Goal: Task Accomplishment & Management: Complete application form

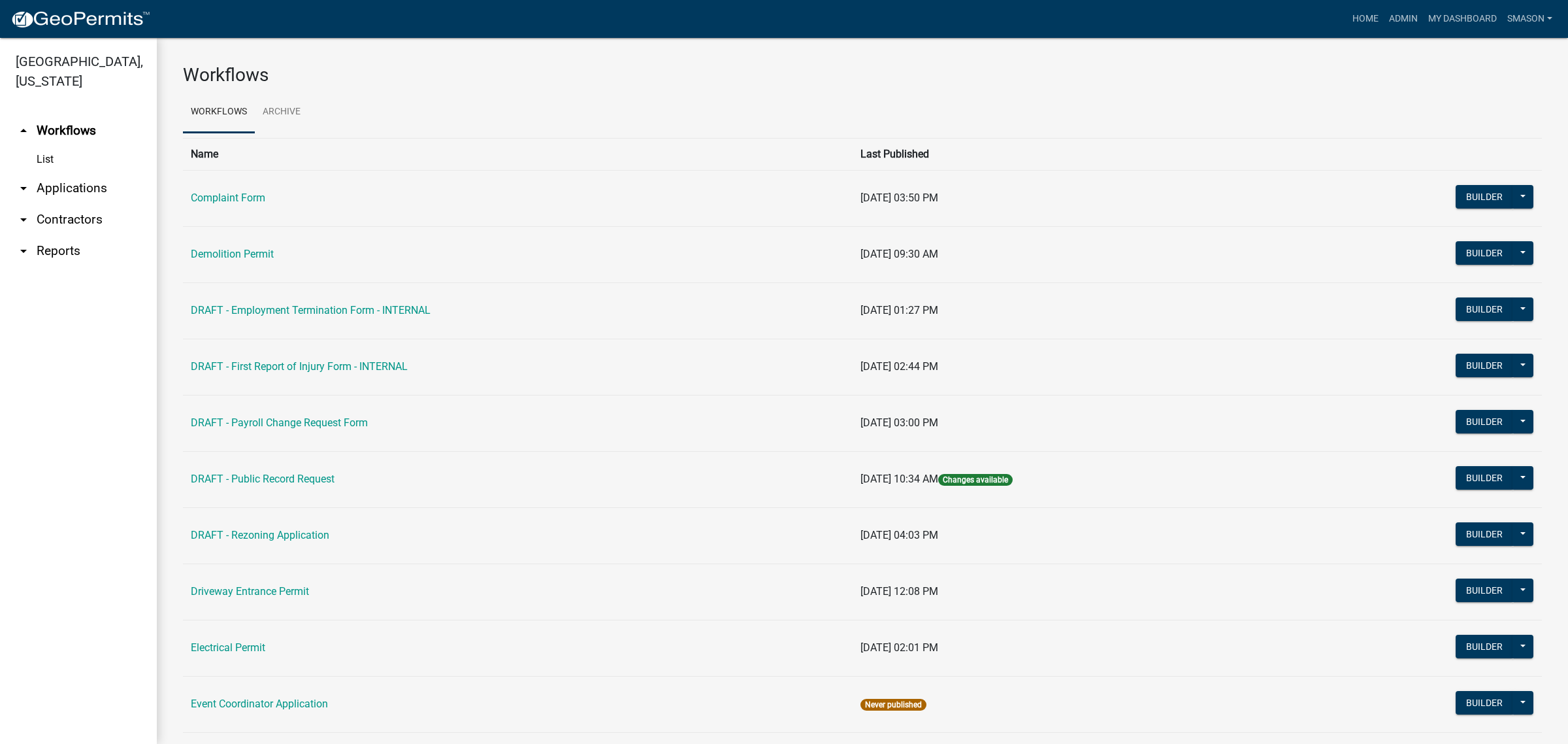
click at [77, 204] on link "arrow_drop_down Applications" at bounding box center [78, 188] width 157 height 32
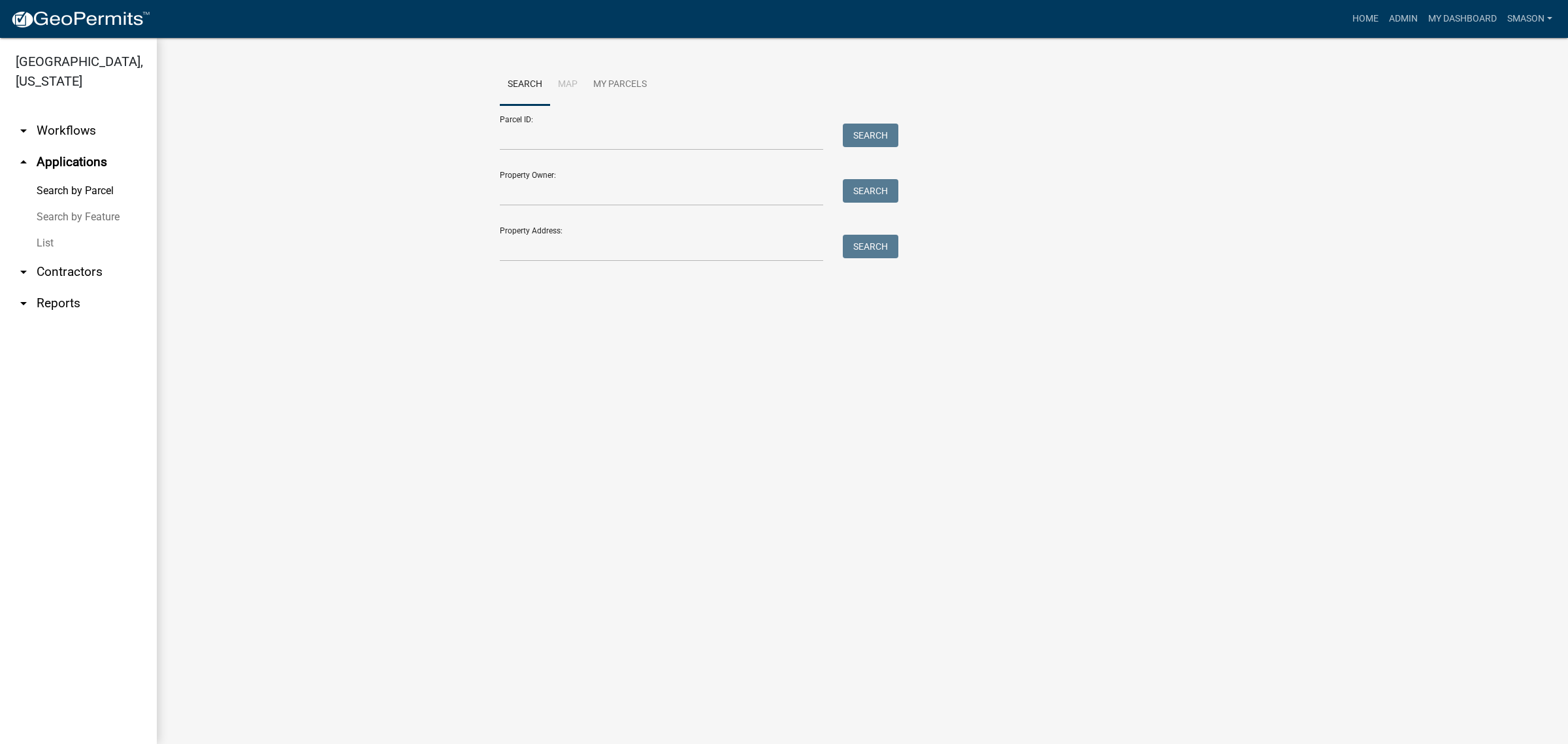
click at [46, 257] on link "List" at bounding box center [78, 242] width 157 height 26
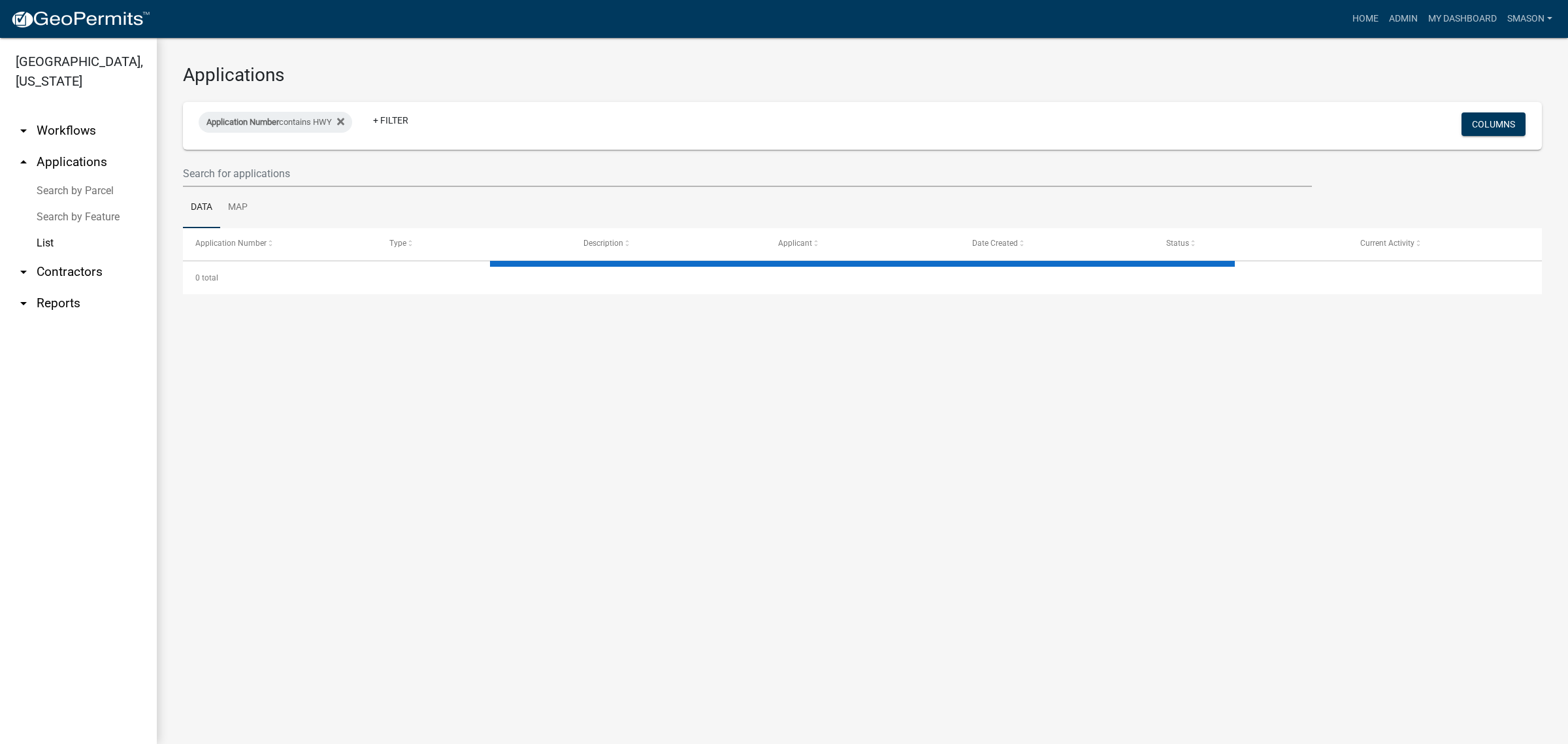
select select "3: 100"
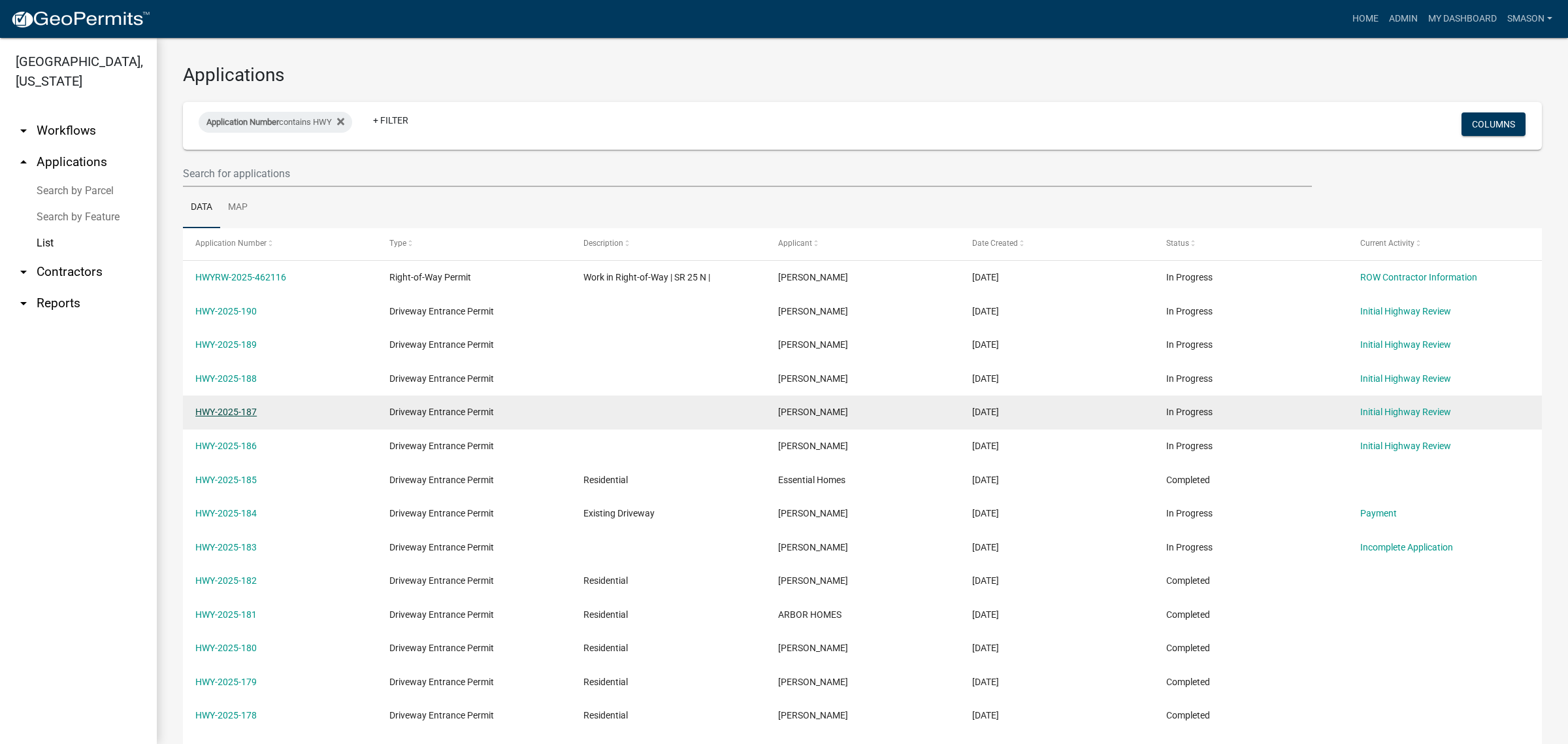
click at [221, 417] on link "HWY-2025-187" at bounding box center [226, 411] width 61 height 11
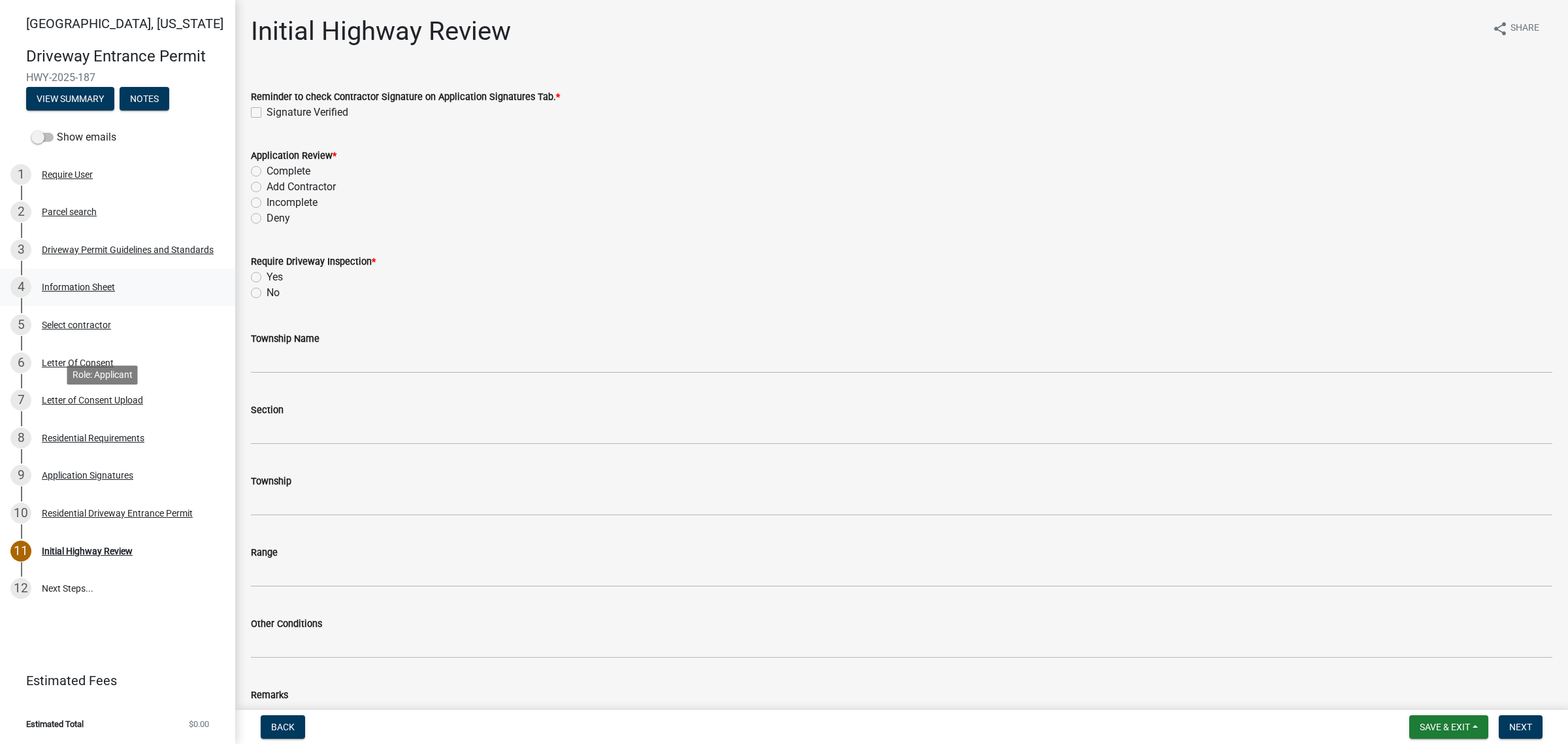
click at [115, 291] on div "Information Sheet" at bounding box center [78, 287] width 73 height 10
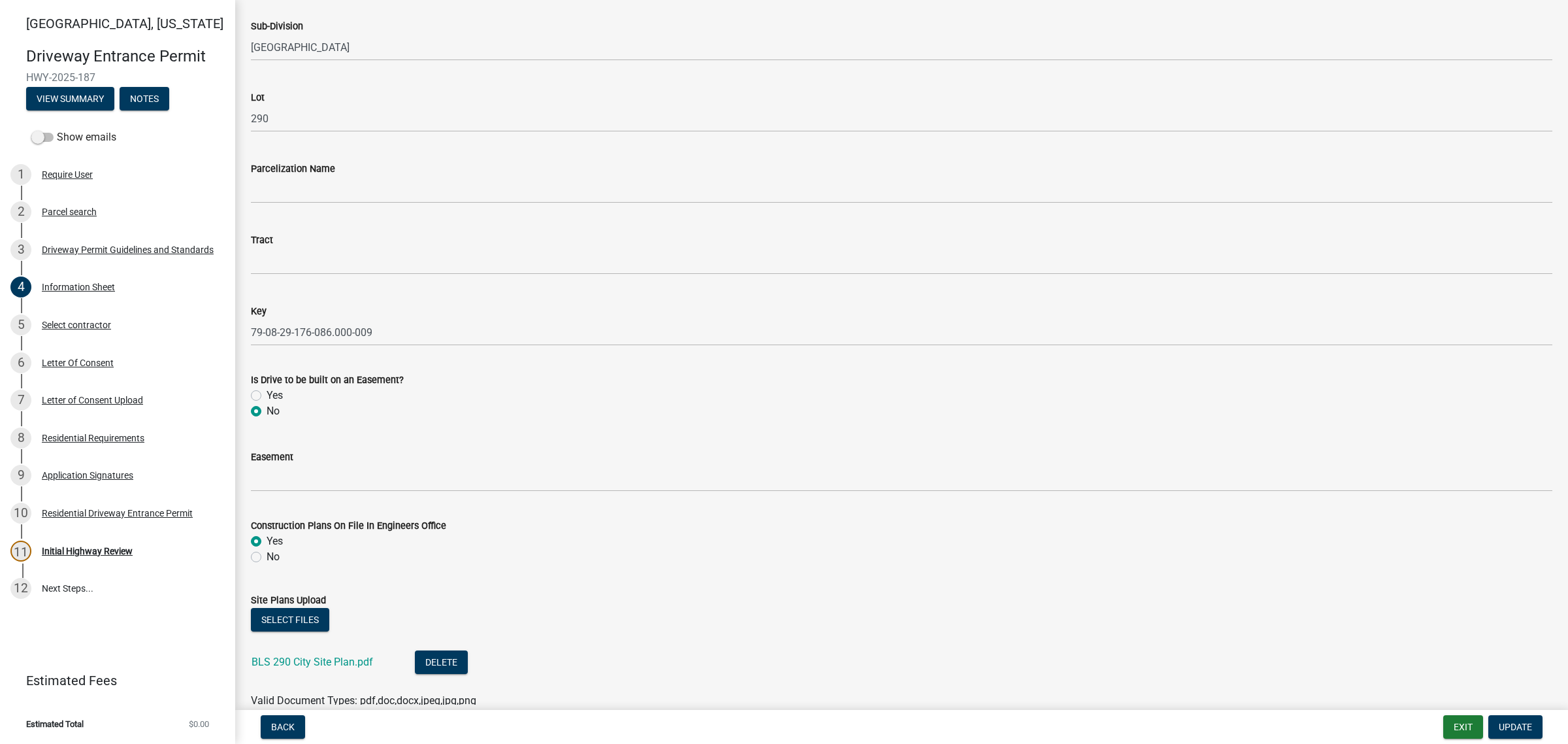
scroll to position [1797, 0]
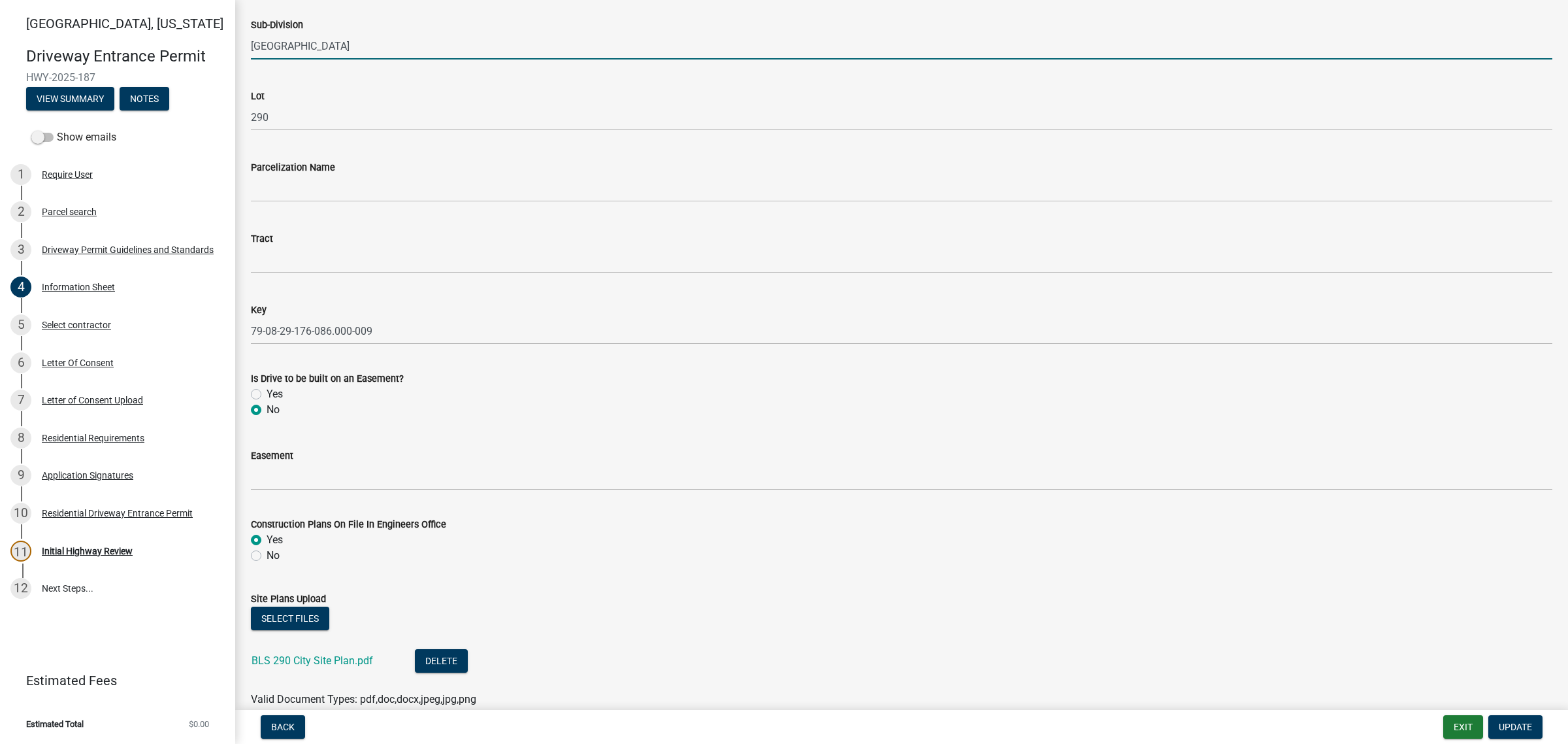
click at [373, 59] on input "[GEOGRAPHIC_DATA]" at bounding box center [901, 46] width 1301 height 27
type input "[GEOGRAPHIC_DATA] 2"
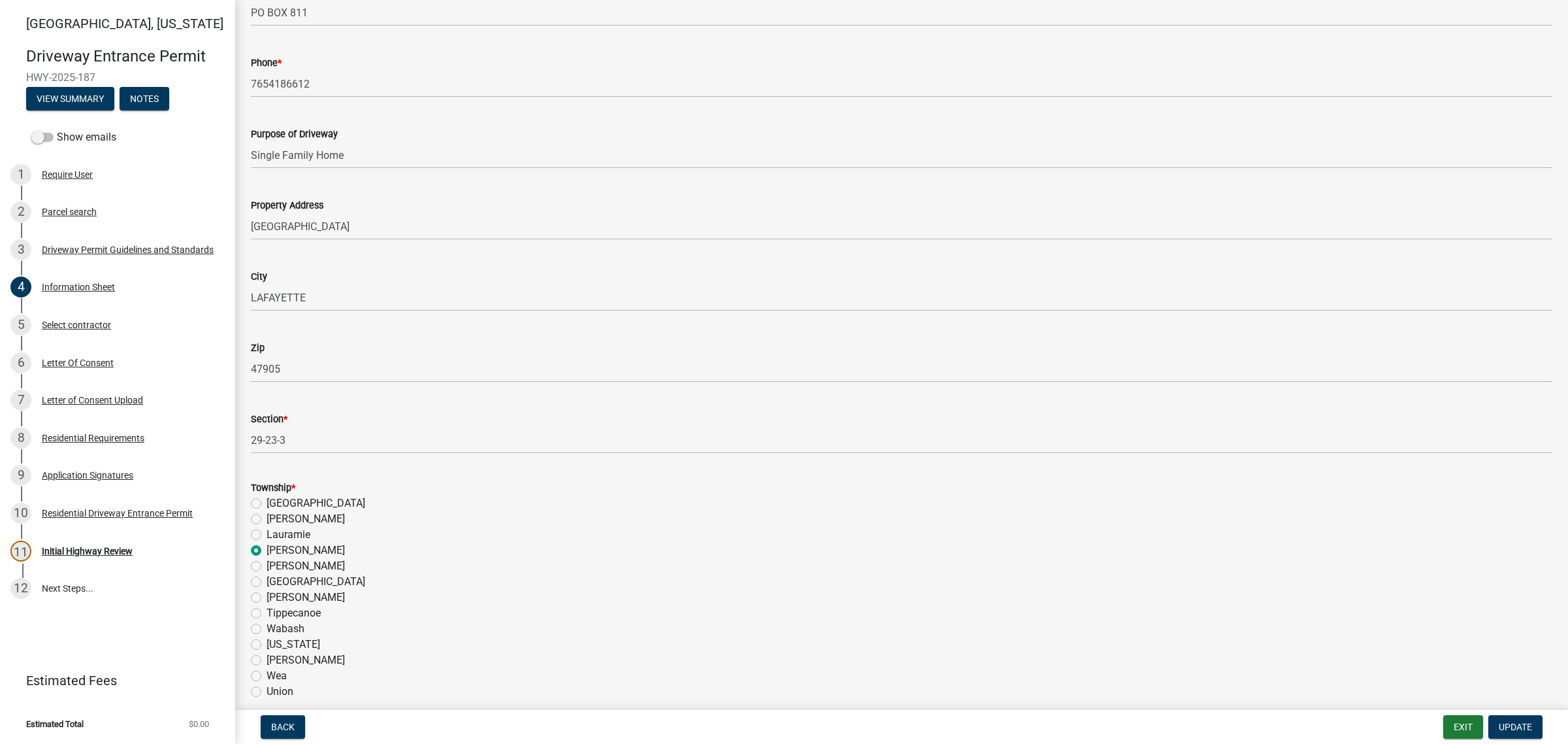
scroll to position [572, 0]
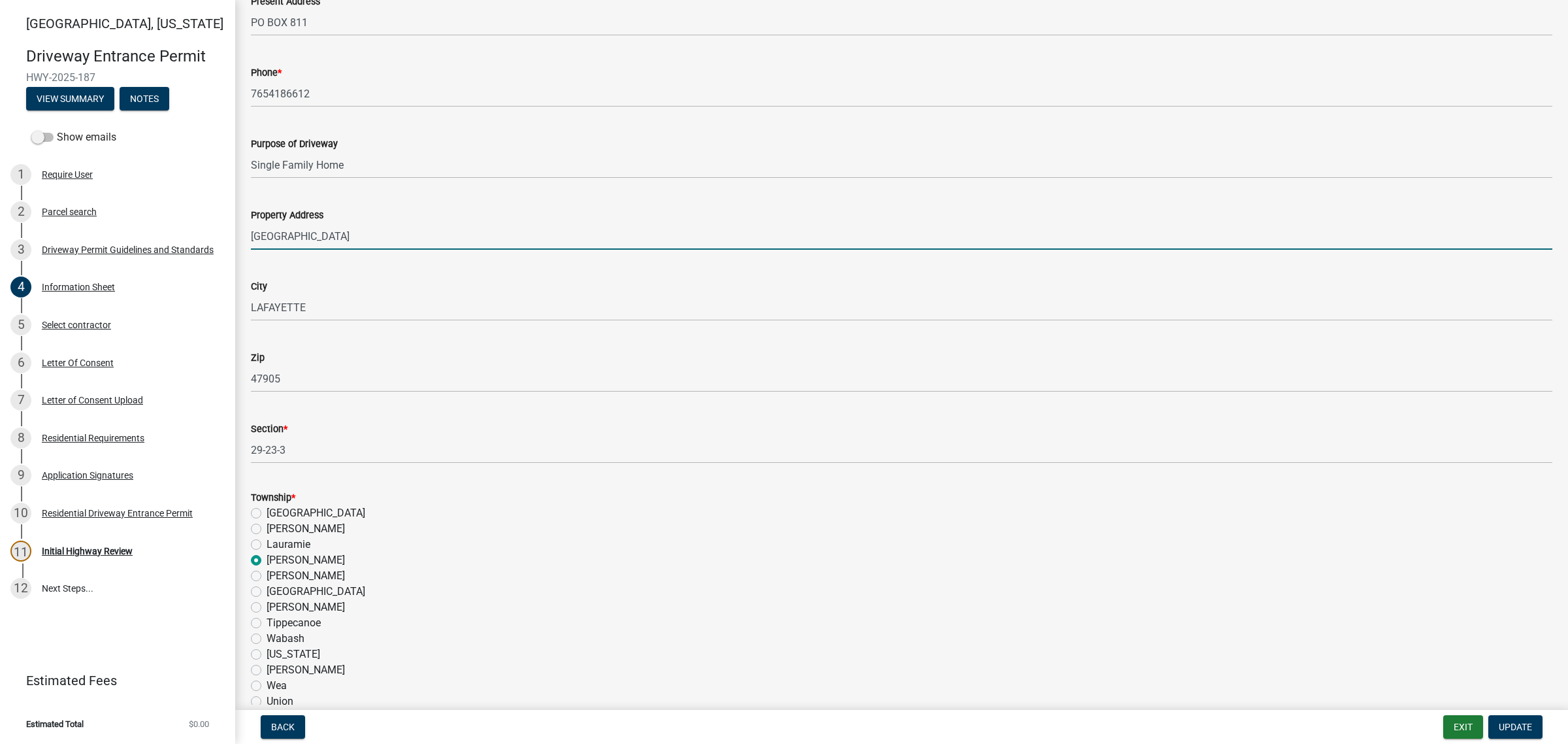
click at [436, 250] on input "[GEOGRAPHIC_DATA]" at bounding box center [901, 237] width 1301 height 27
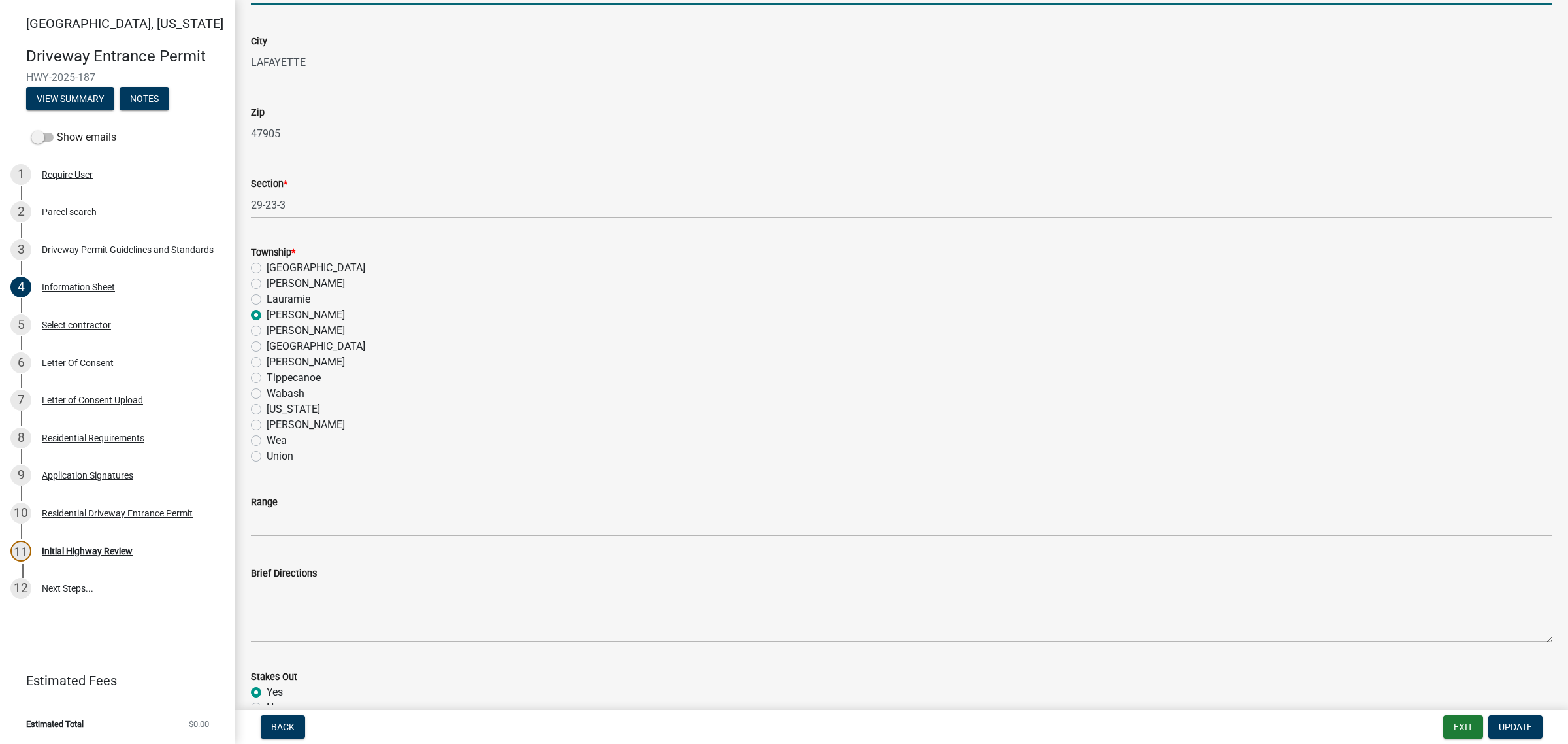
scroll to position [1143, 0]
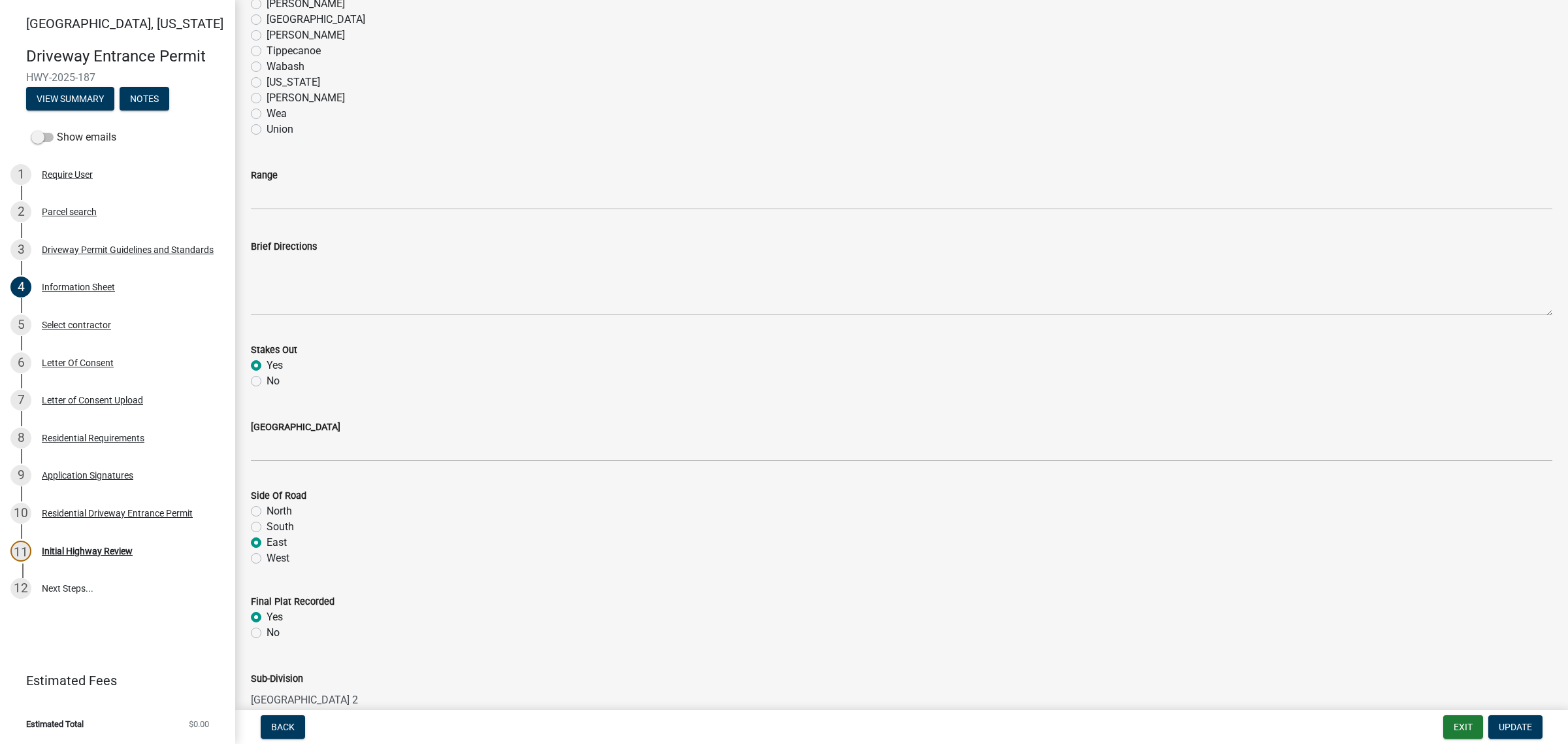
type input "[STREET_ADDRESS],"
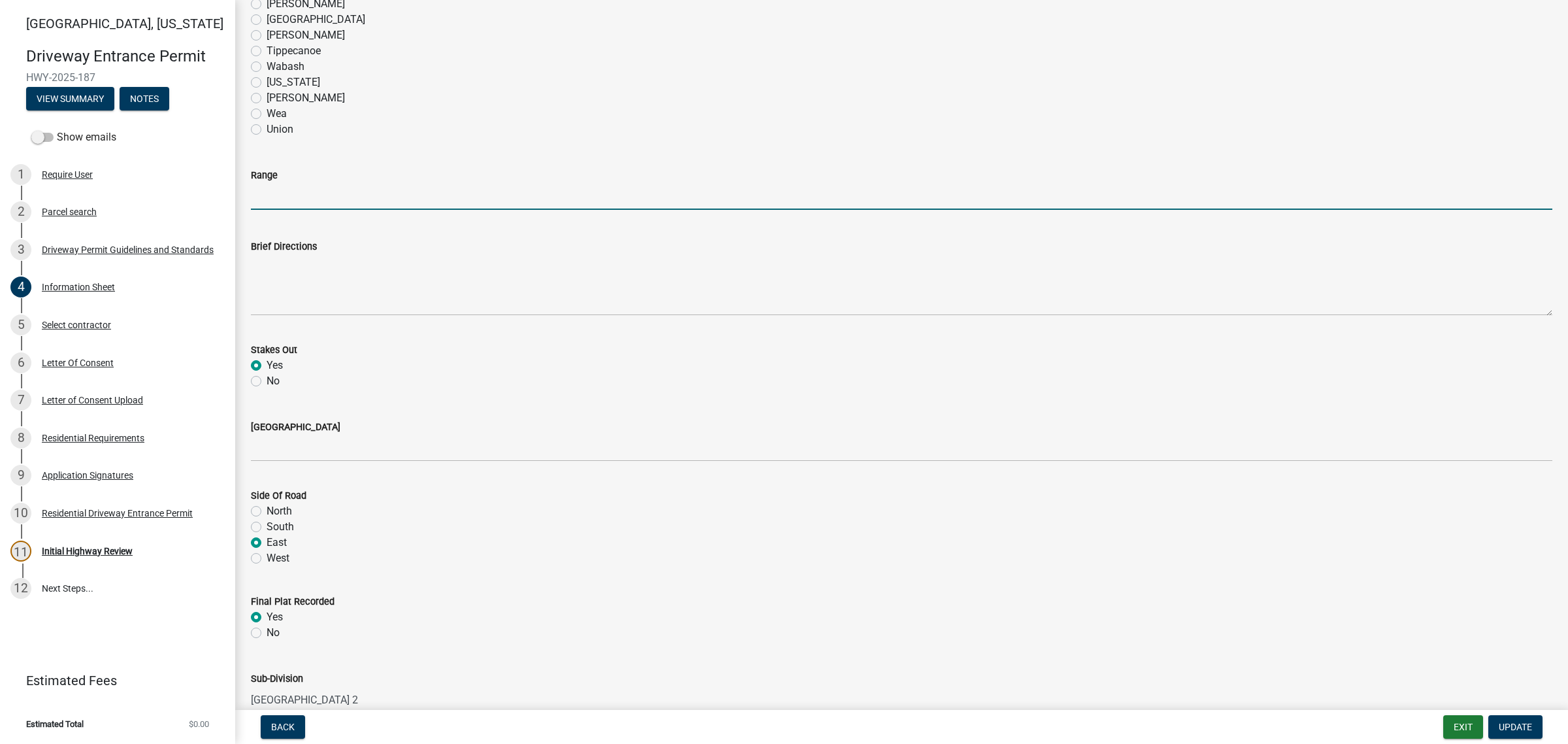
click at [316, 210] on input "Range" at bounding box center [901, 196] width 1301 height 27
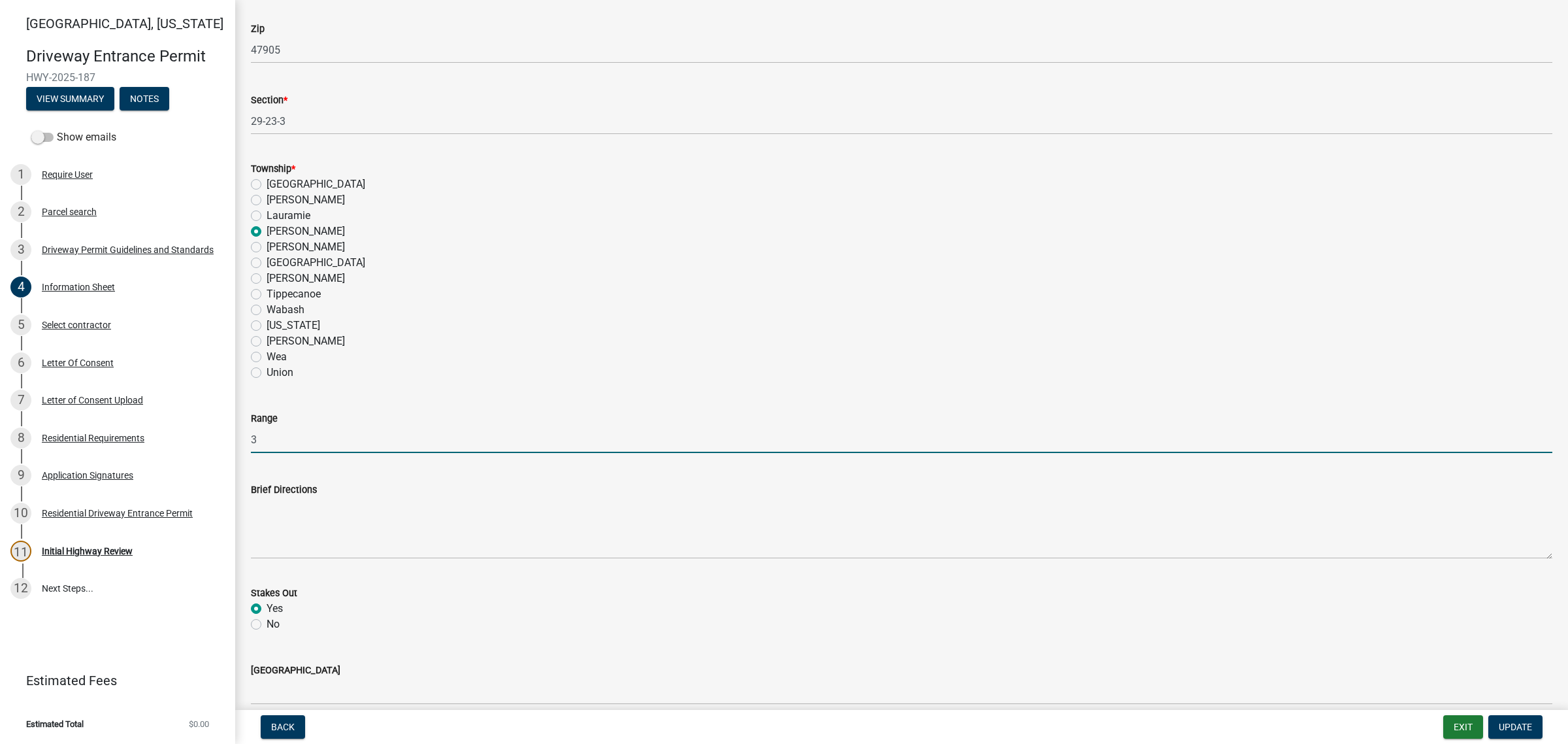
scroll to position [572, 0]
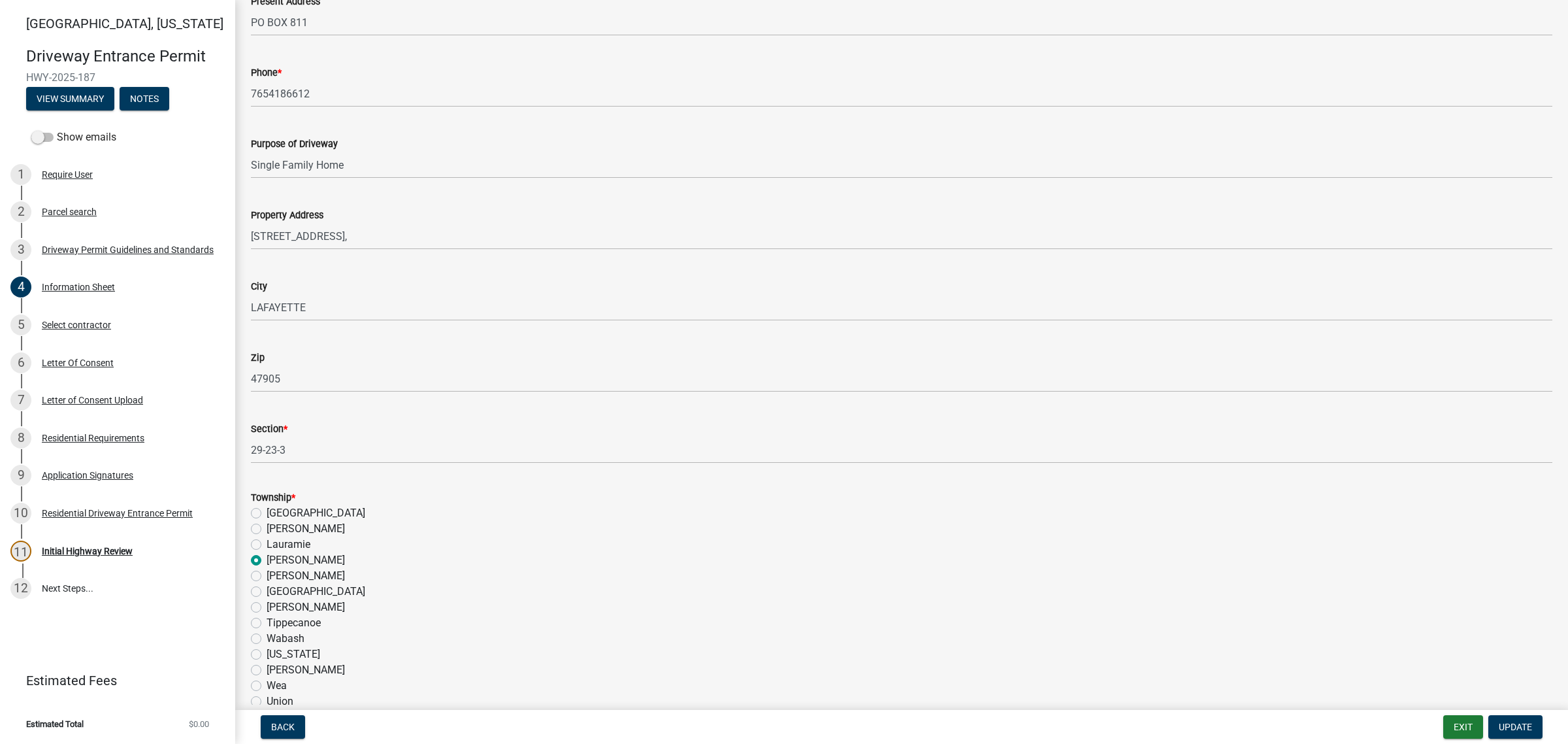
type input "3"
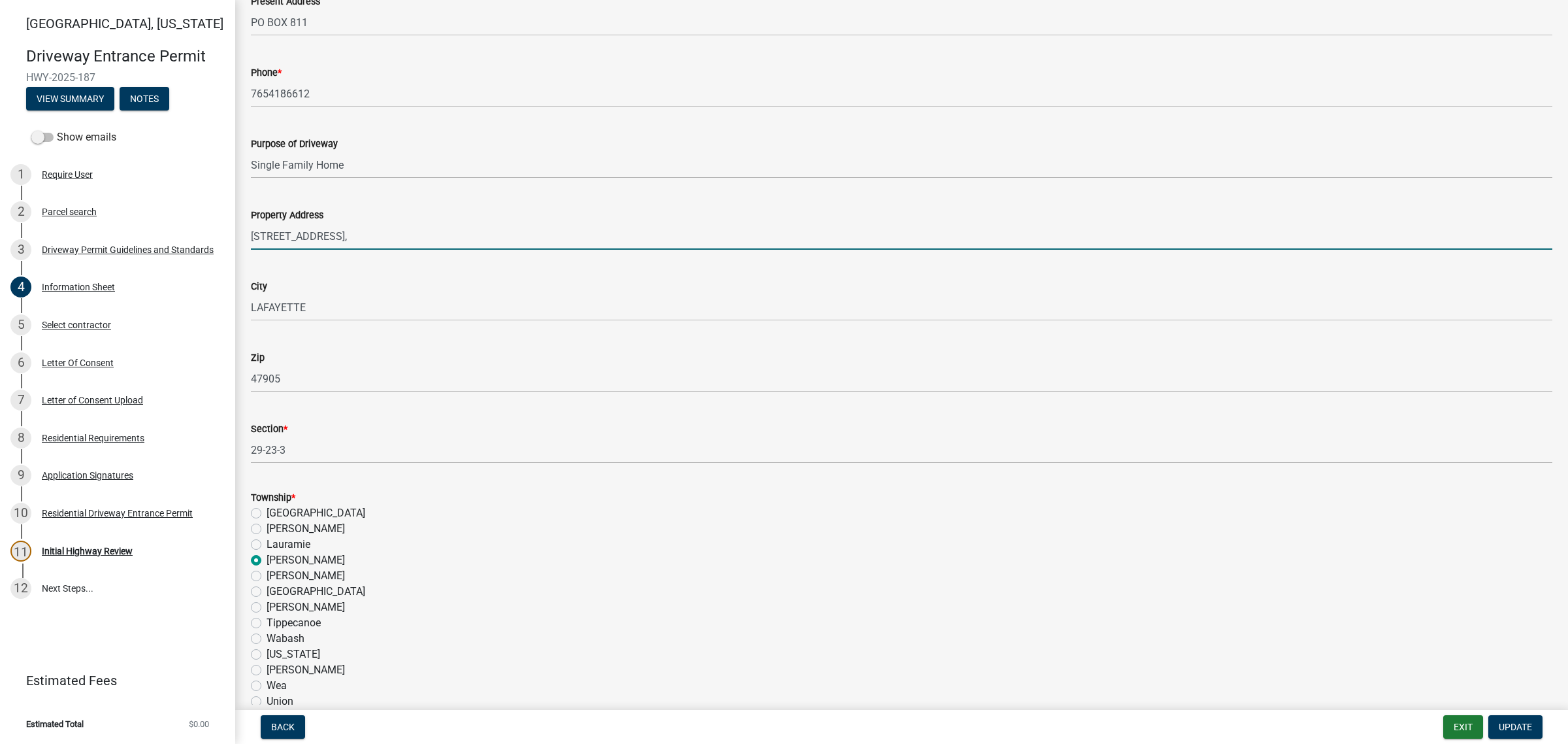
click at [590, 250] on input "[STREET_ADDRESS]," at bounding box center [901, 237] width 1301 height 27
type input "[STREET_ADDRESS]"
click at [954, 721] on span "Update" at bounding box center [1515, 726] width 34 height 11
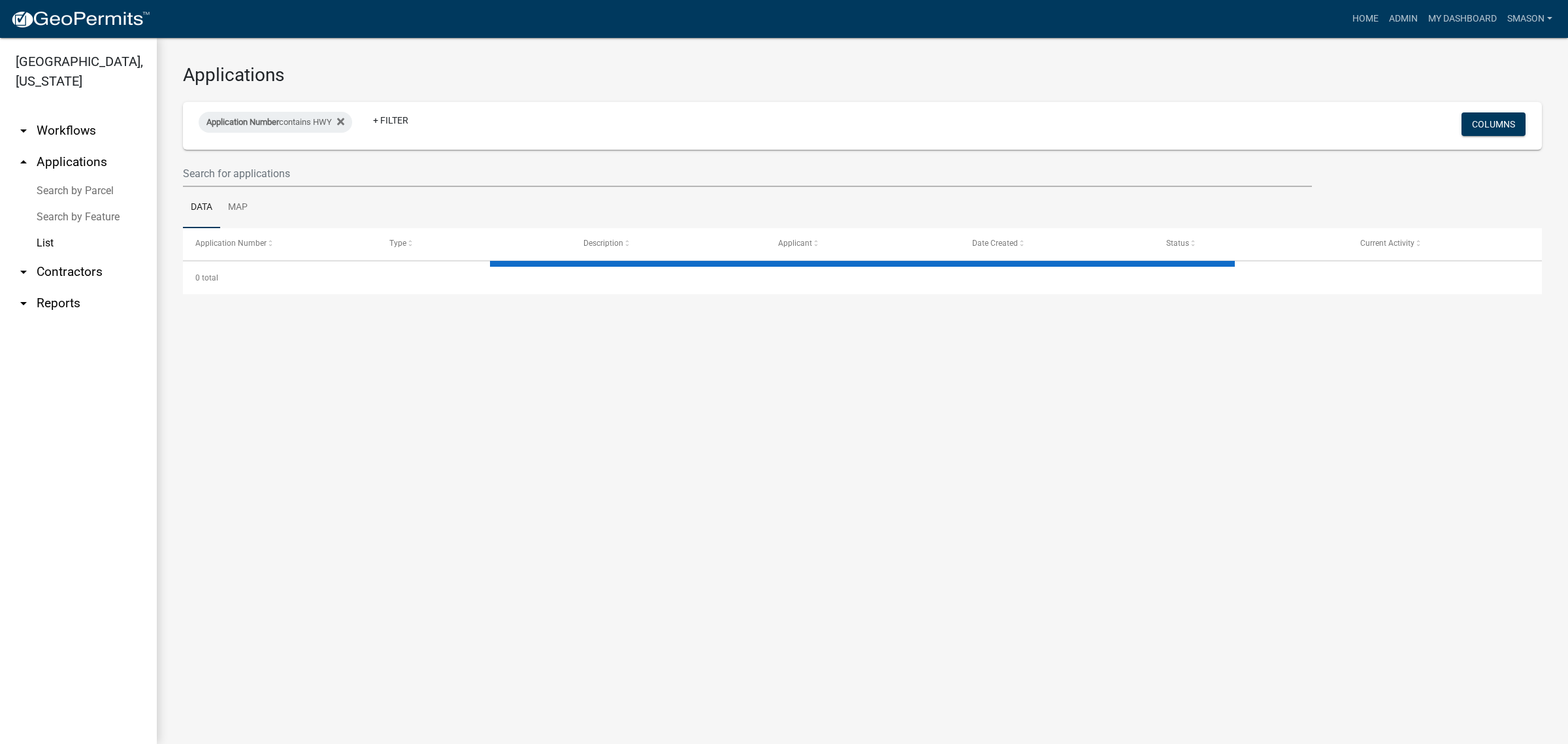
select select "3: 100"
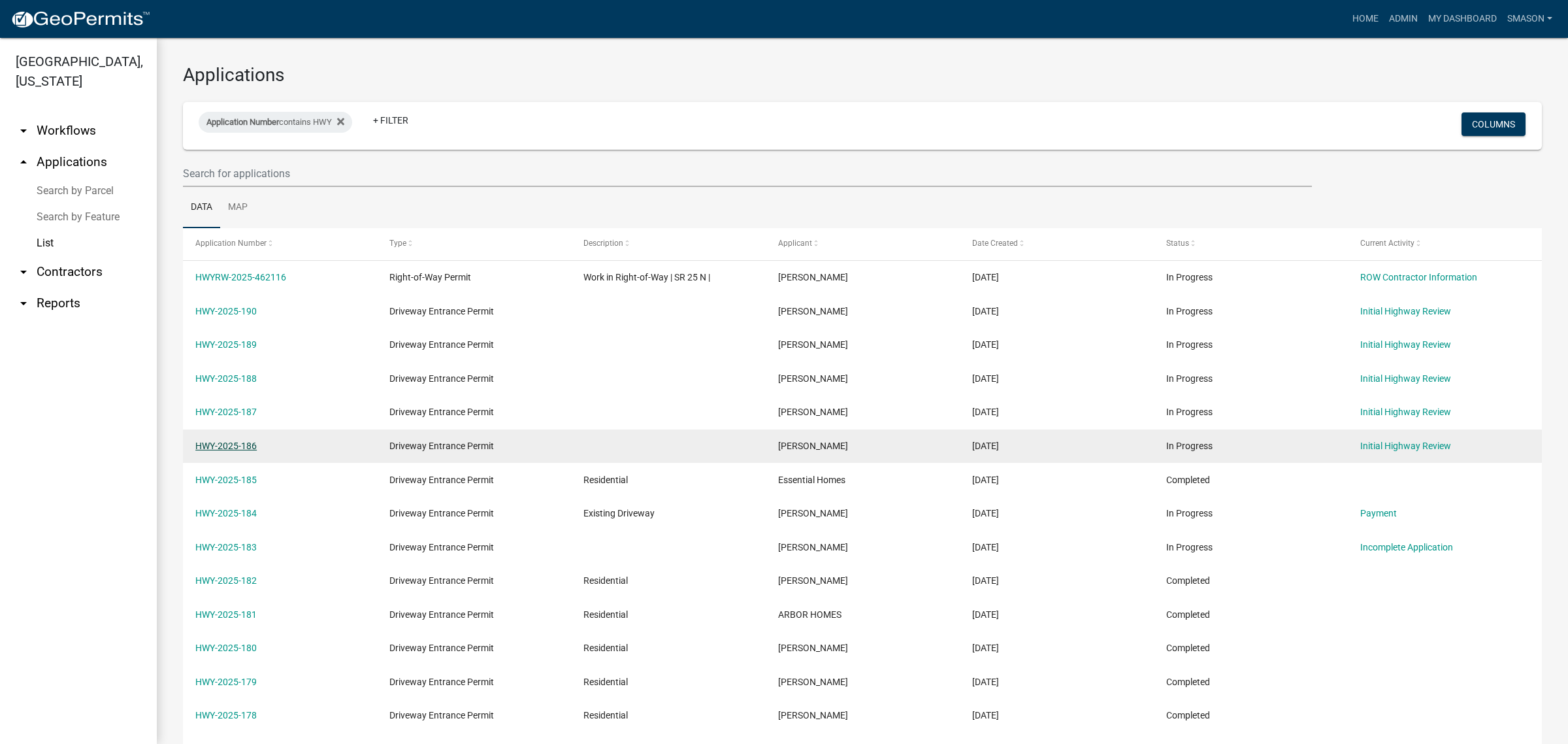
click at [223, 451] on link "HWY-2025-186" at bounding box center [226, 445] width 61 height 11
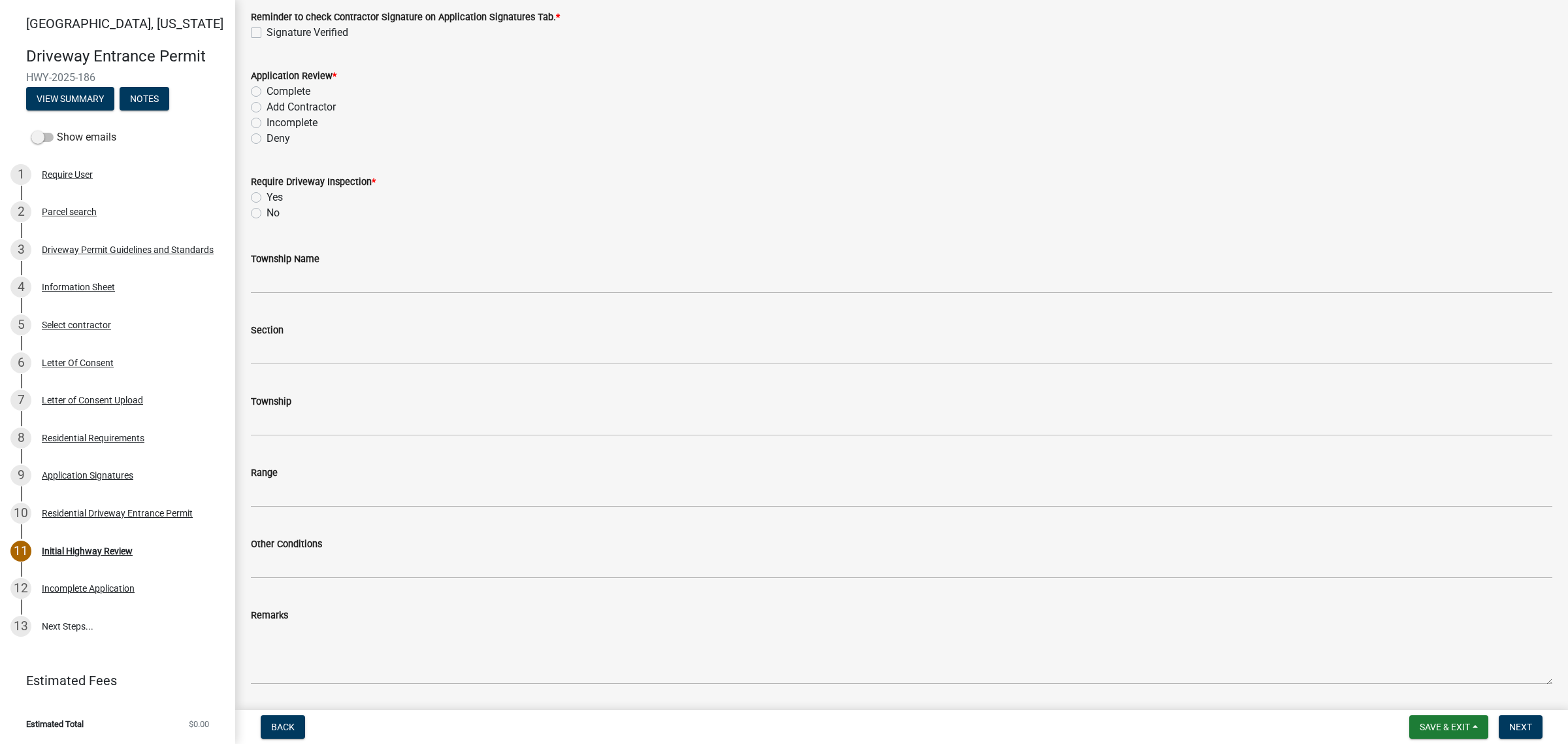
scroll to position [409, 0]
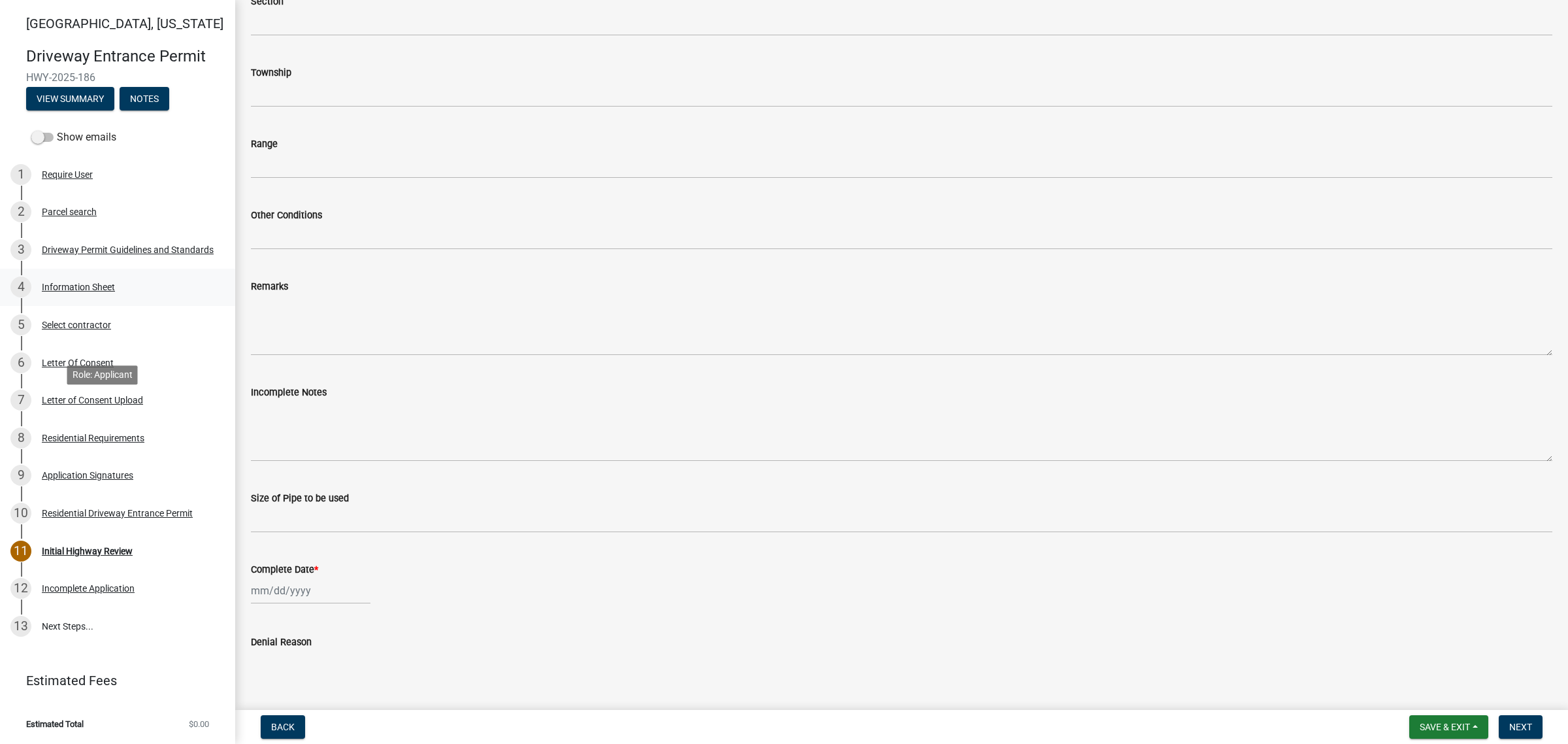
click at [115, 291] on div "Information Sheet" at bounding box center [78, 287] width 73 height 10
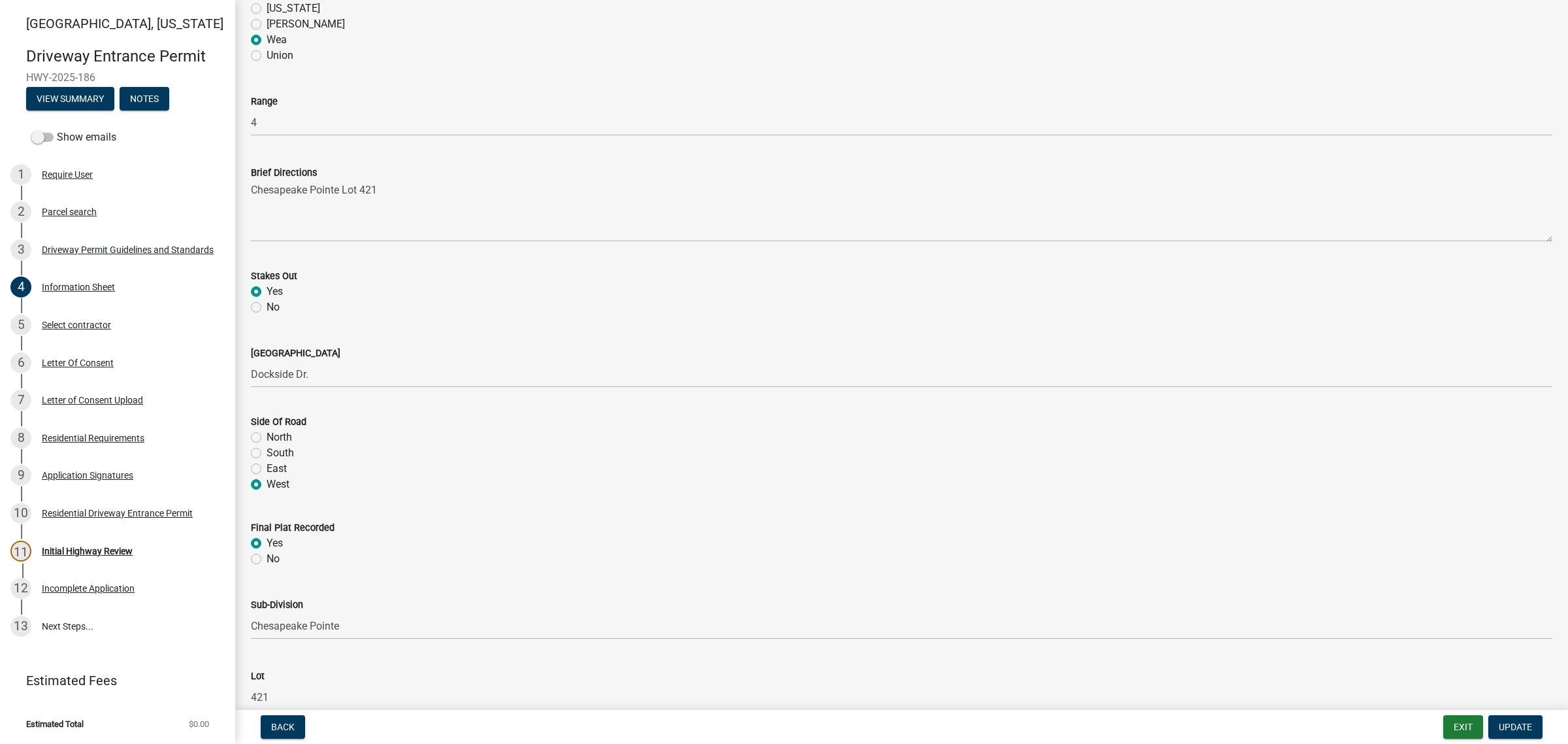
scroll to position [1226, 0]
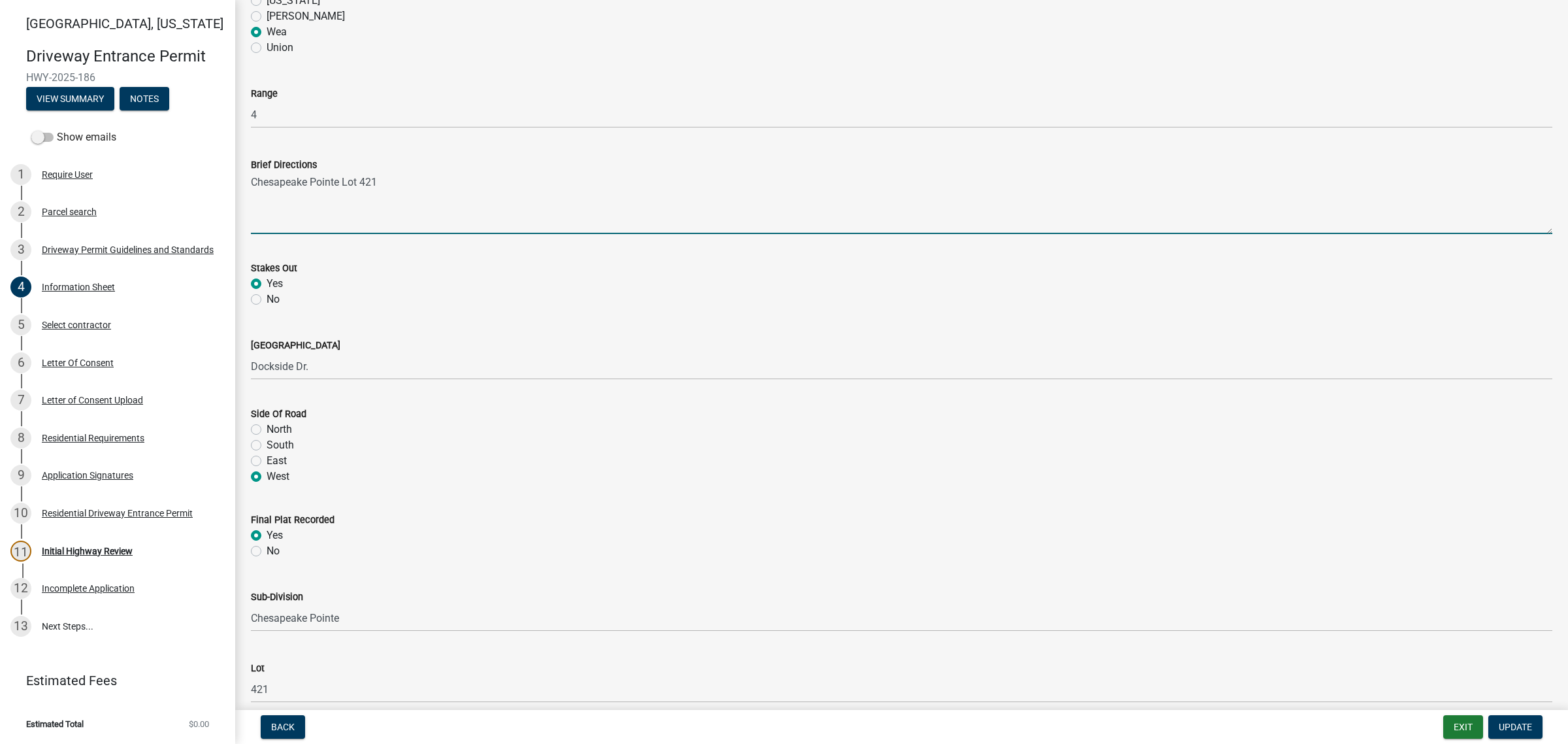
drag, startPoint x: 428, startPoint y: 526, endPoint x: 234, endPoint y: 528, distance: 194.0
click at [234, 528] on div "[GEOGRAPHIC_DATA][US_STATE] Entrance Permit HWY-2025-186 View Summary Notes Sho…" at bounding box center [784, 372] width 1568 height 744
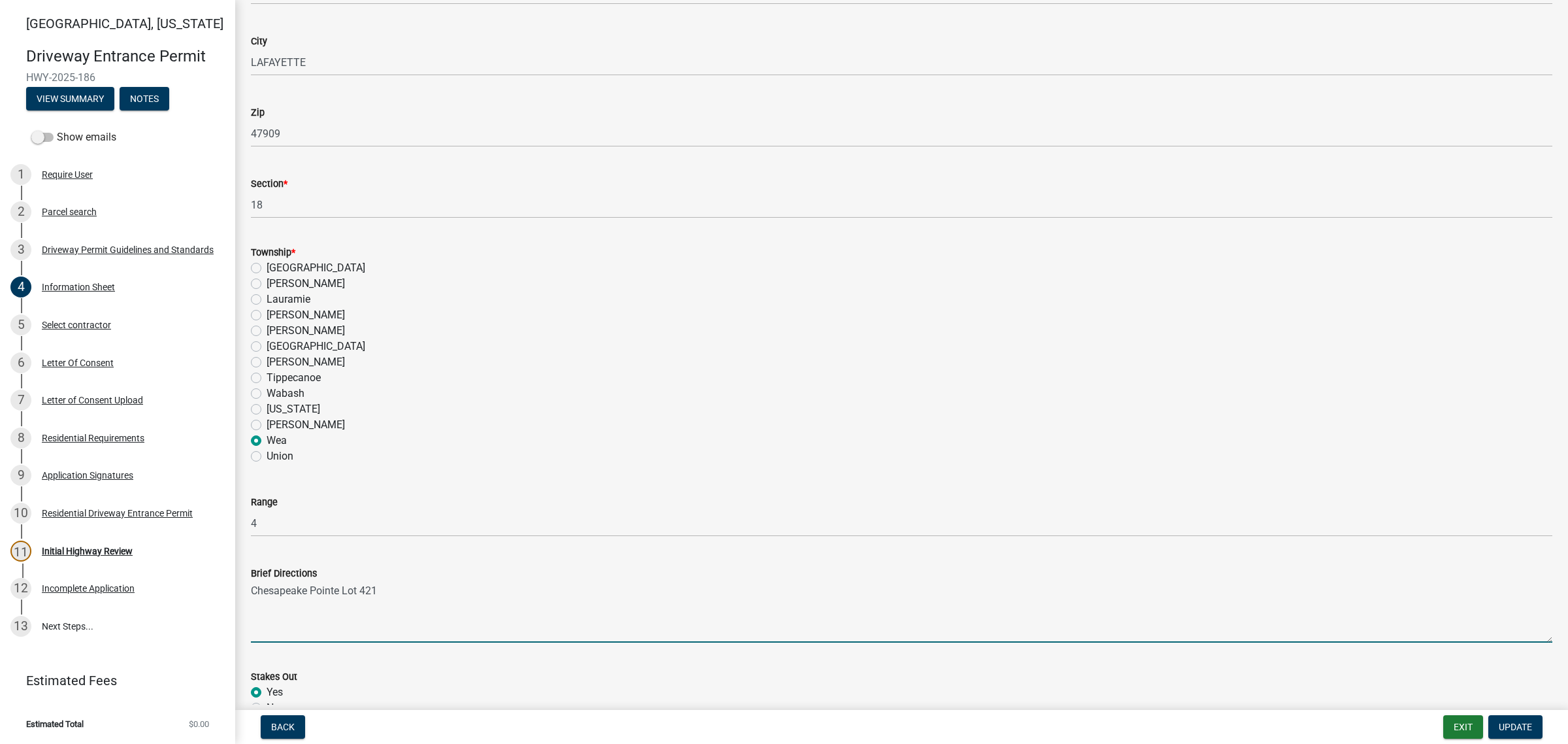
scroll to position [653, 0]
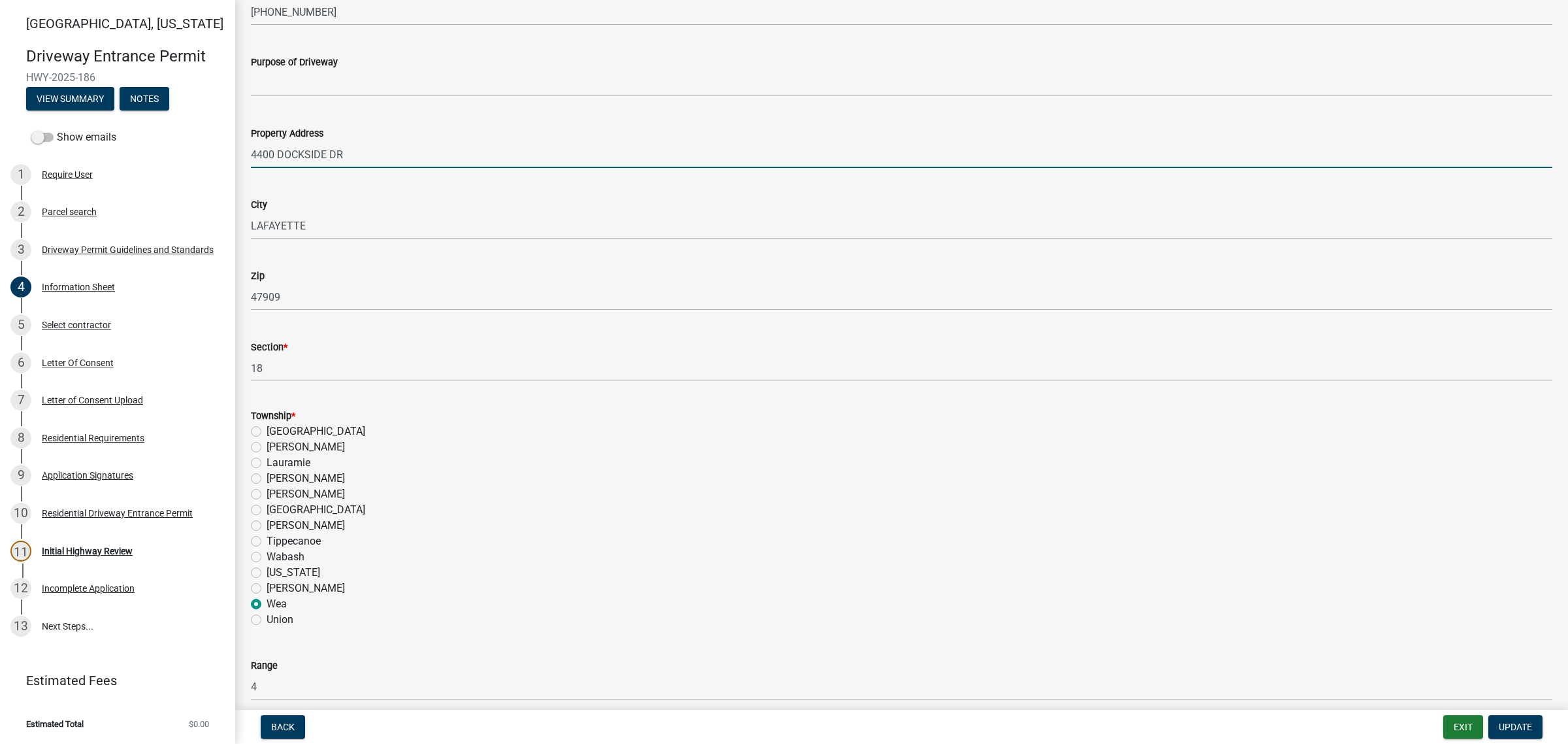
click at [391, 168] on input "4400 DOCKSIDE DR" at bounding box center [901, 154] width 1301 height 27
paste input "Chesapeake Pointe Lot 421"
click at [491, 168] on input "[STREET_ADDRESS]" at bounding box center [901, 154] width 1301 height 27
click at [588, 168] on input "[STREET_ADDRESS]" at bounding box center [901, 154] width 1301 height 27
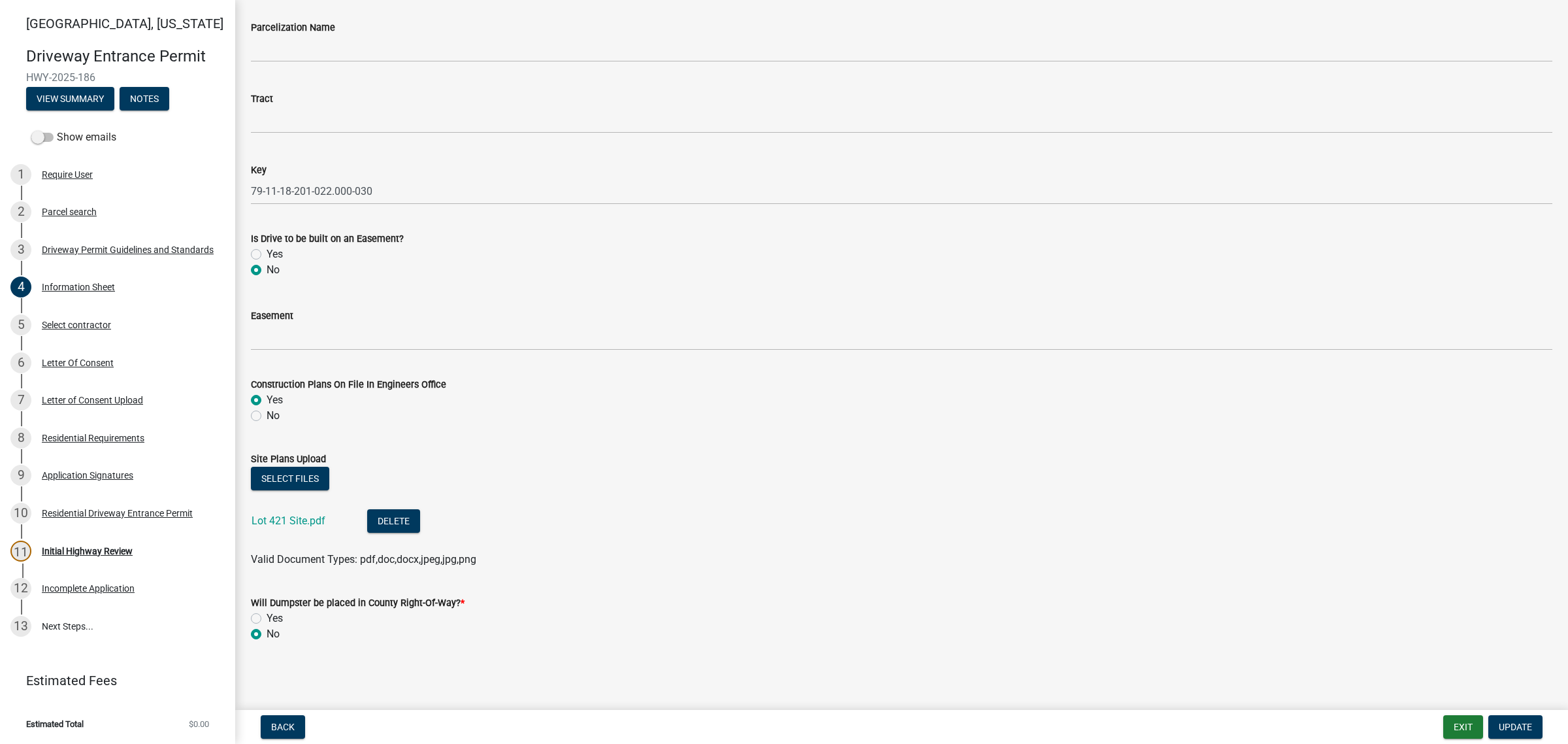
scroll to position [2532, 0]
type input "[STREET_ADDRESS]"
click at [954, 724] on span "Update" at bounding box center [1515, 726] width 34 height 11
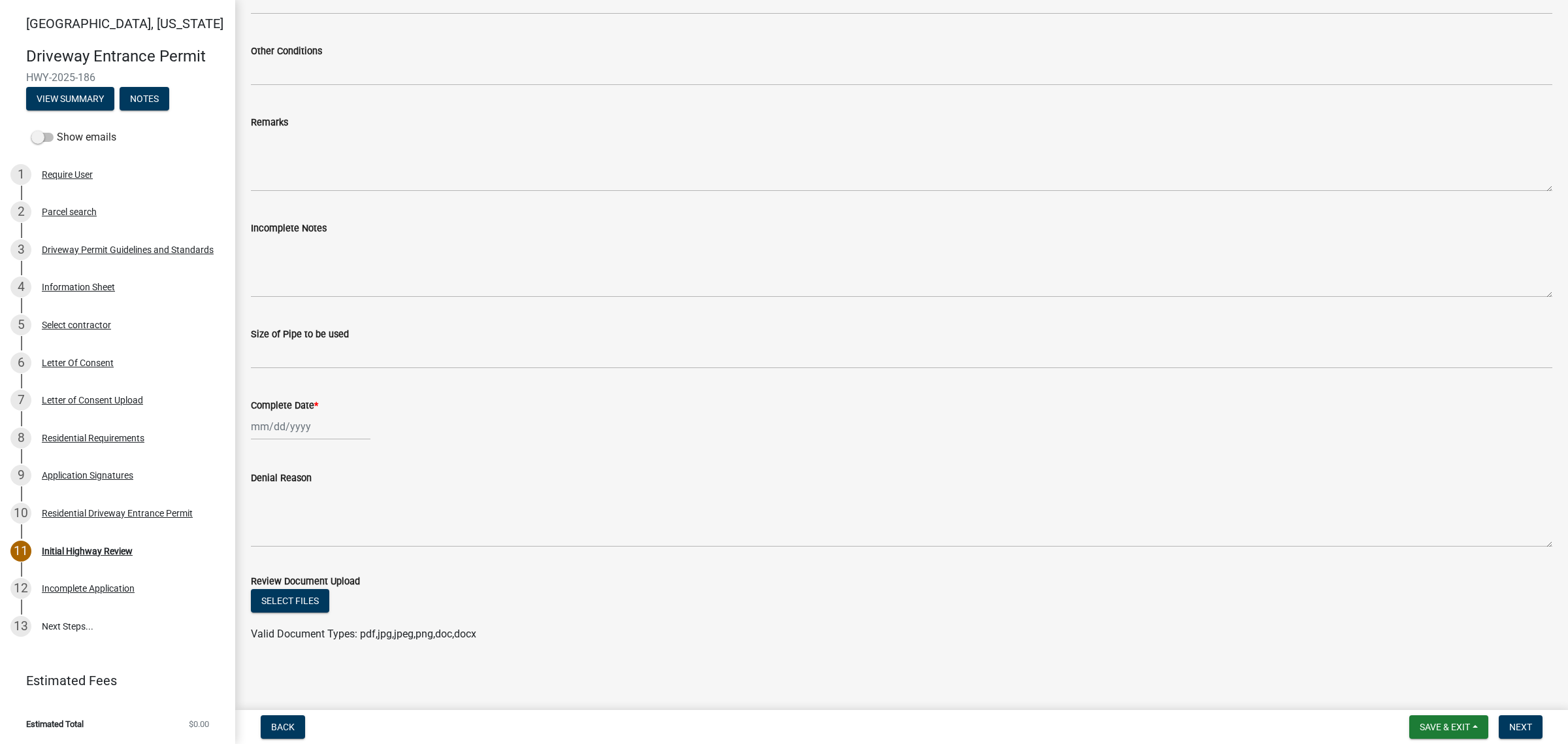
scroll to position [879, 0]
click at [83, 291] on div "Information Sheet" at bounding box center [78, 287] width 73 height 10
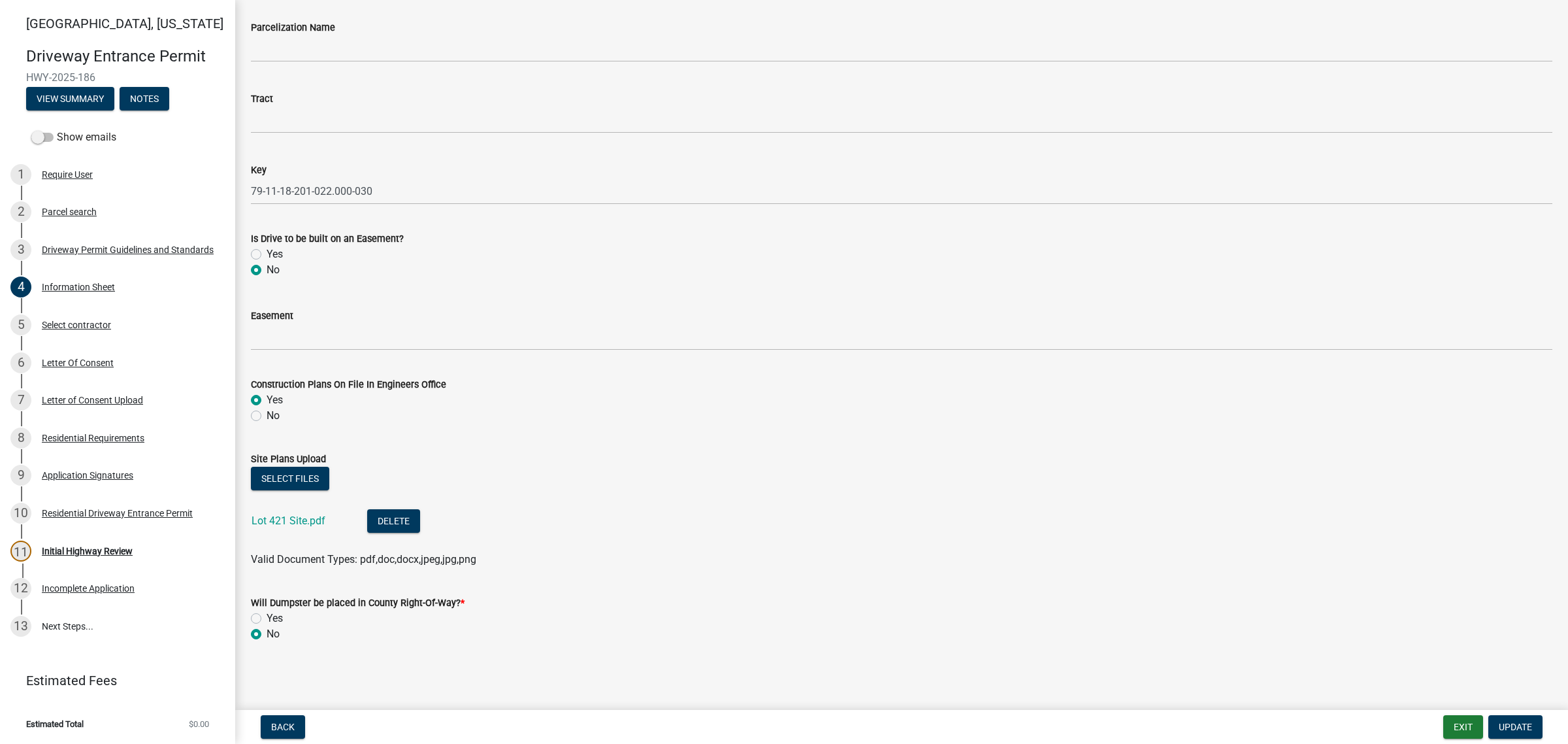
scroll to position [2532, 0]
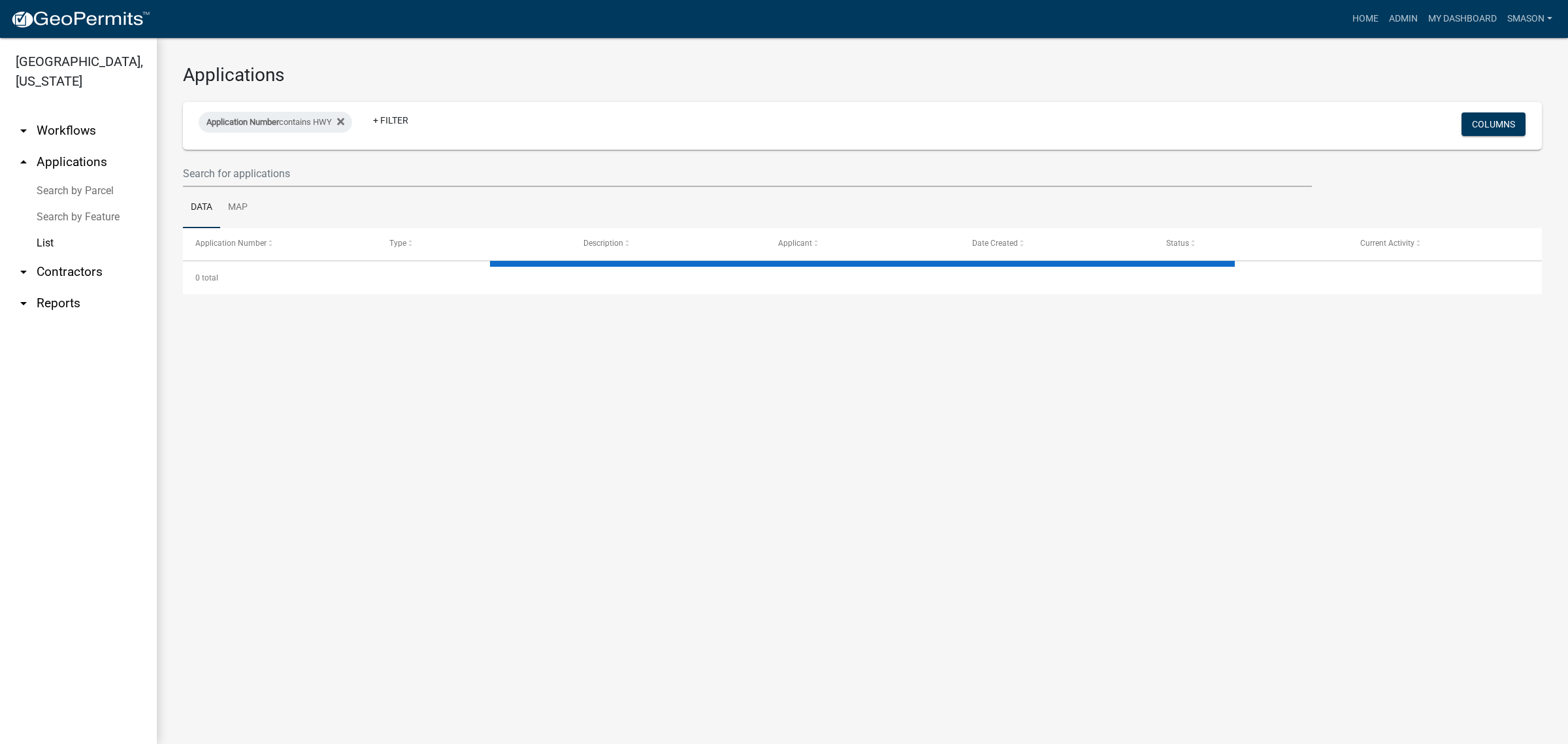
select select "3: 100"
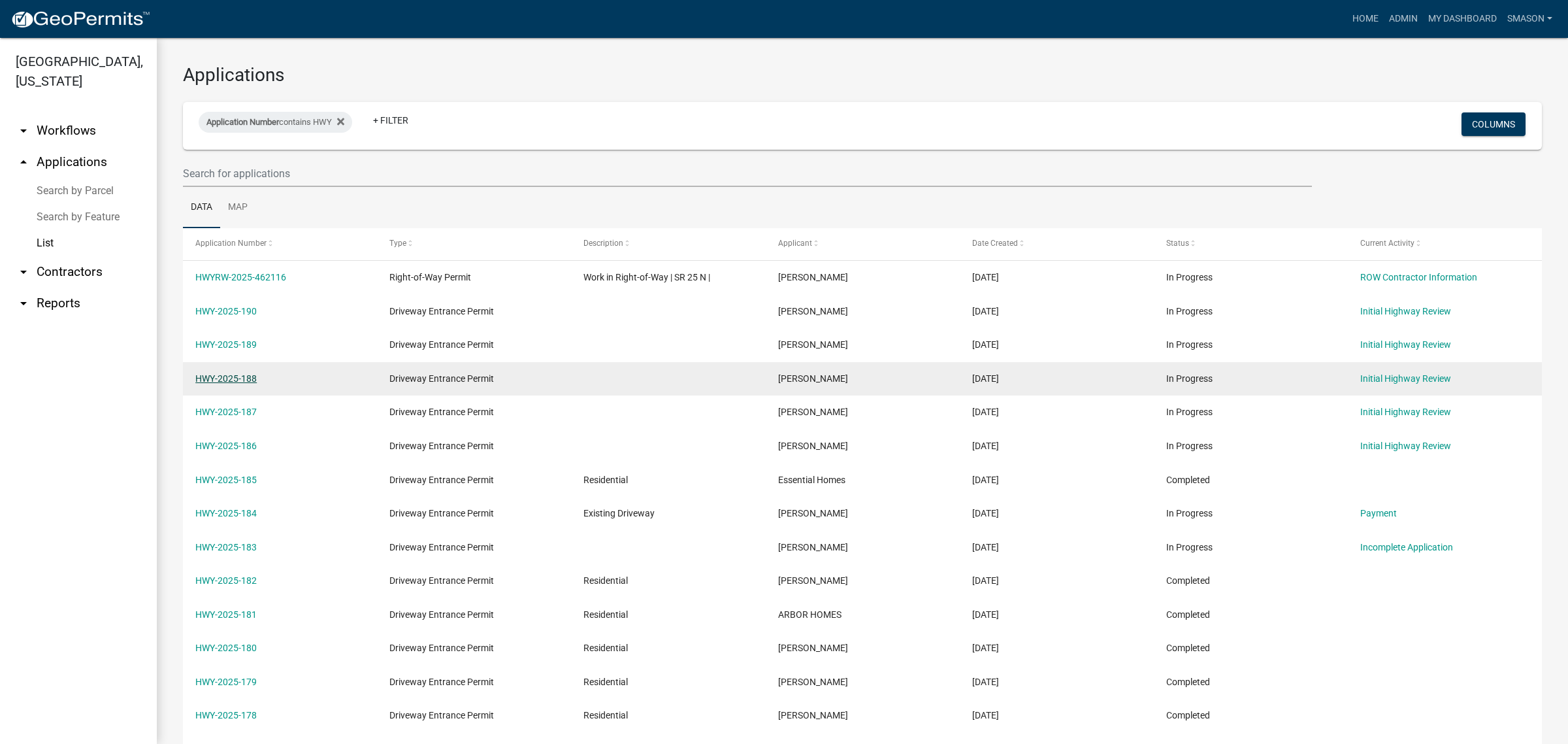
click at [233, 384] on link "HWY-2025-188" at bounding box center [226, 378] width 61 height 11
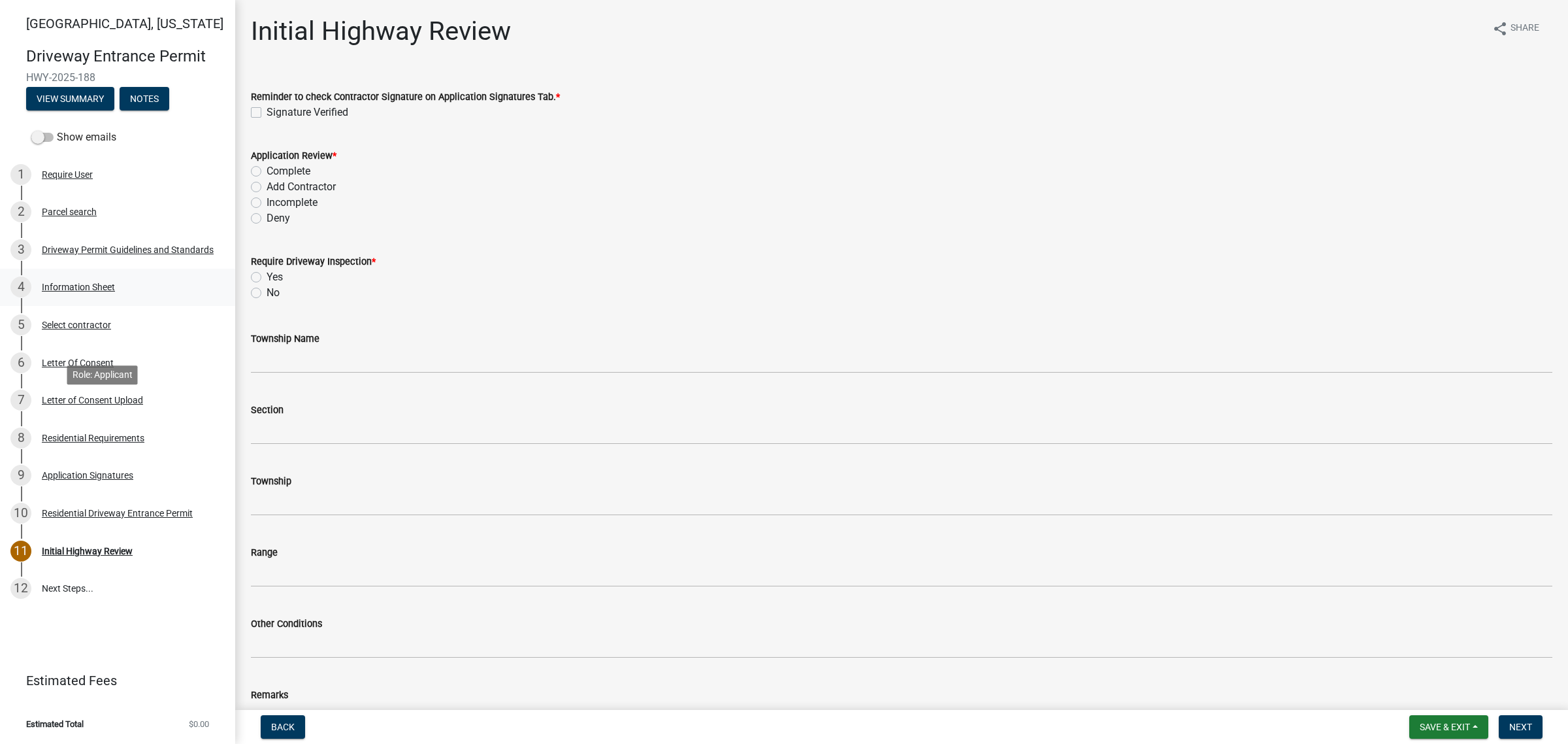
click at [92, 291] on div "Information Sheet" at bounding box center [78, 287] width 73 height 10
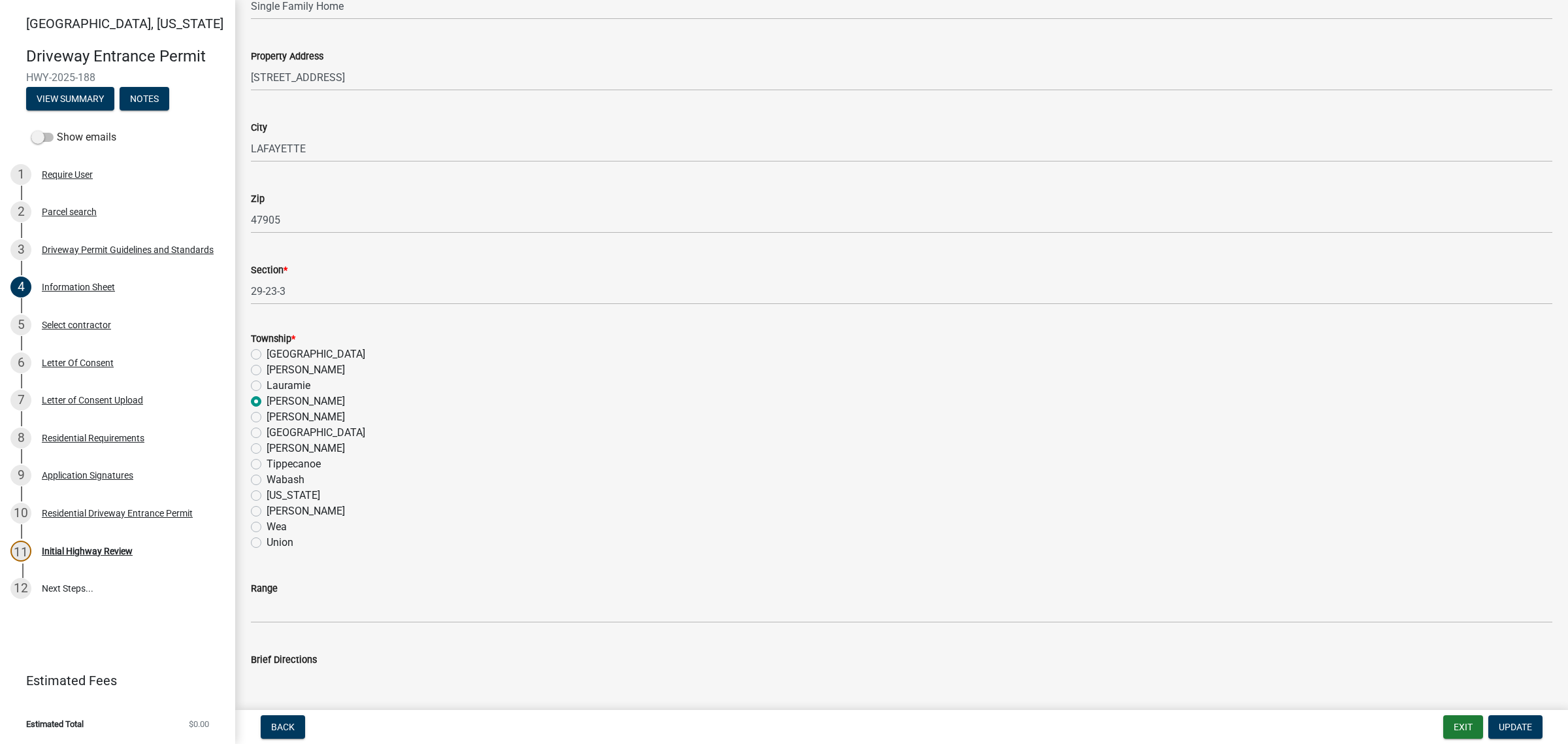
scroll to position [572, 0]
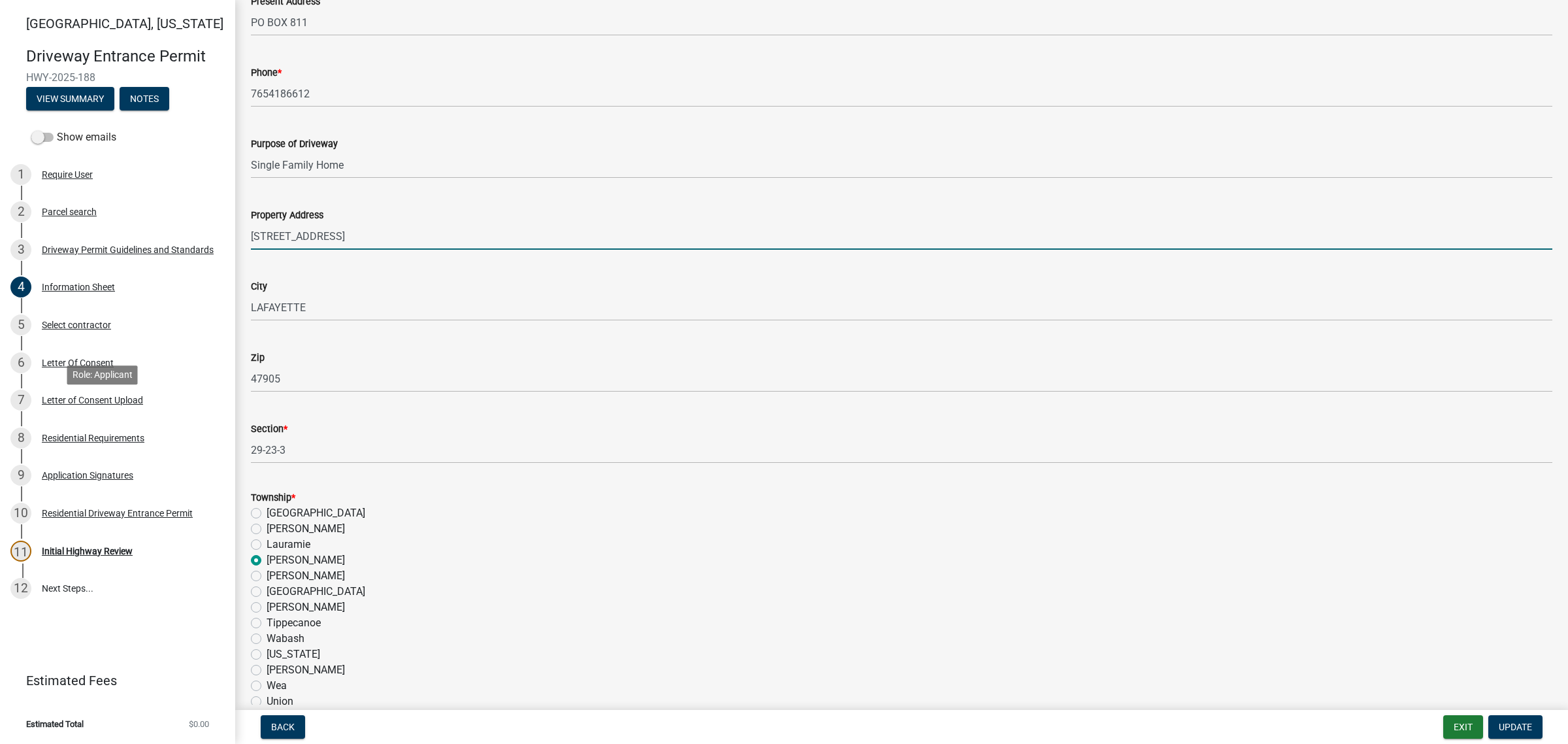
drag, startPoint x: 377, startPoint y: 429, endPoint x: 438, endPoint y: 555, distance: 140.0
click at [414, 250] on input "[STREET_ADDRESS]" at bounding box center [901, 237] width 1301 height 27
drag, startPoint x: 396, startPoint y: 433, endPoint x: 227, endPoint y: 435, distance: 169.0
click at [227, 435] on div "[GEOGRAPHIC_DATA][US_STATE] Entrance Permit HWY-2025-188 View Summary Notes Sho…" at bounding box center [784, 372] width 1568 height 744
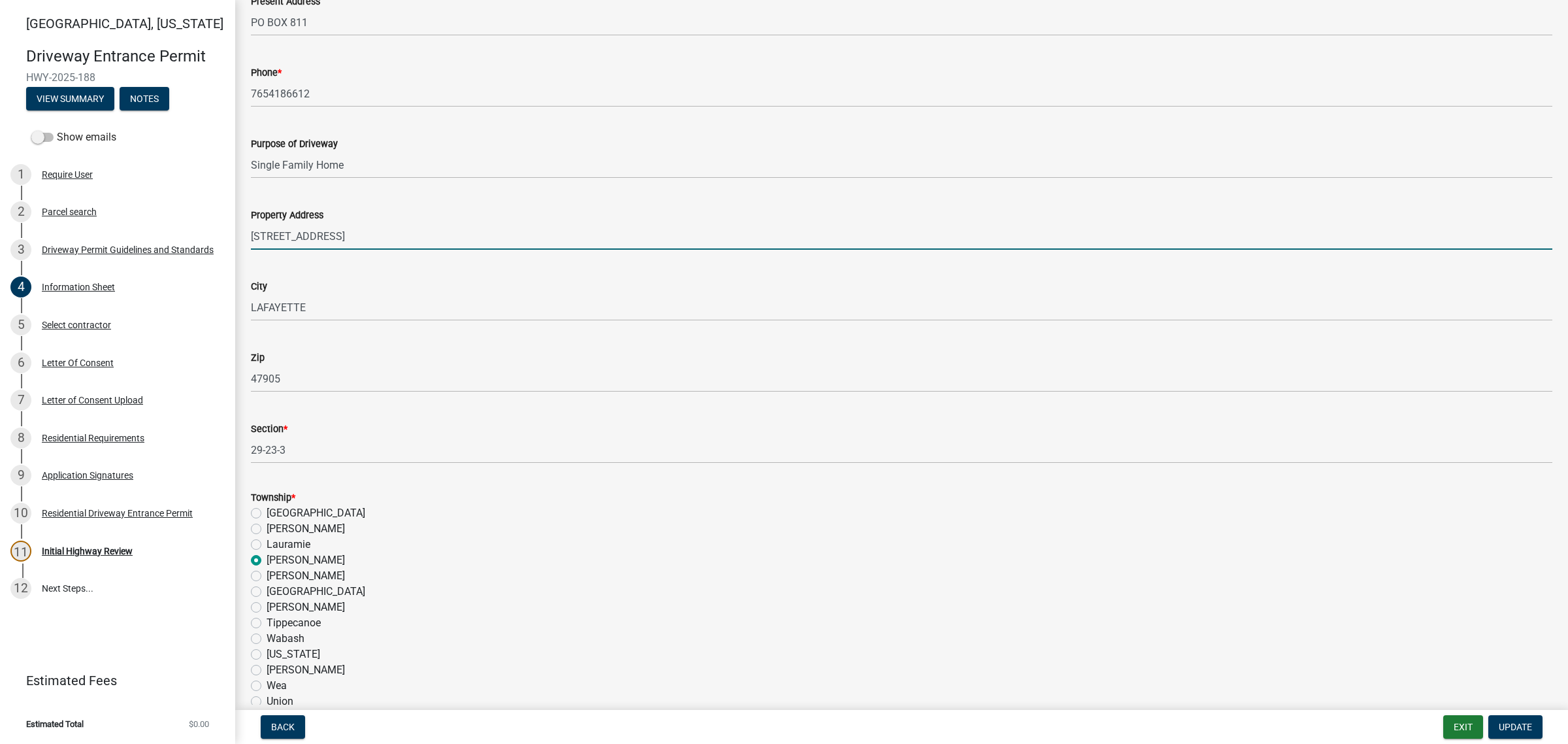
click at [410, 250] on input "[STREET_ADDRESS]" at bounding box center [901, 237] width 1301 height 27
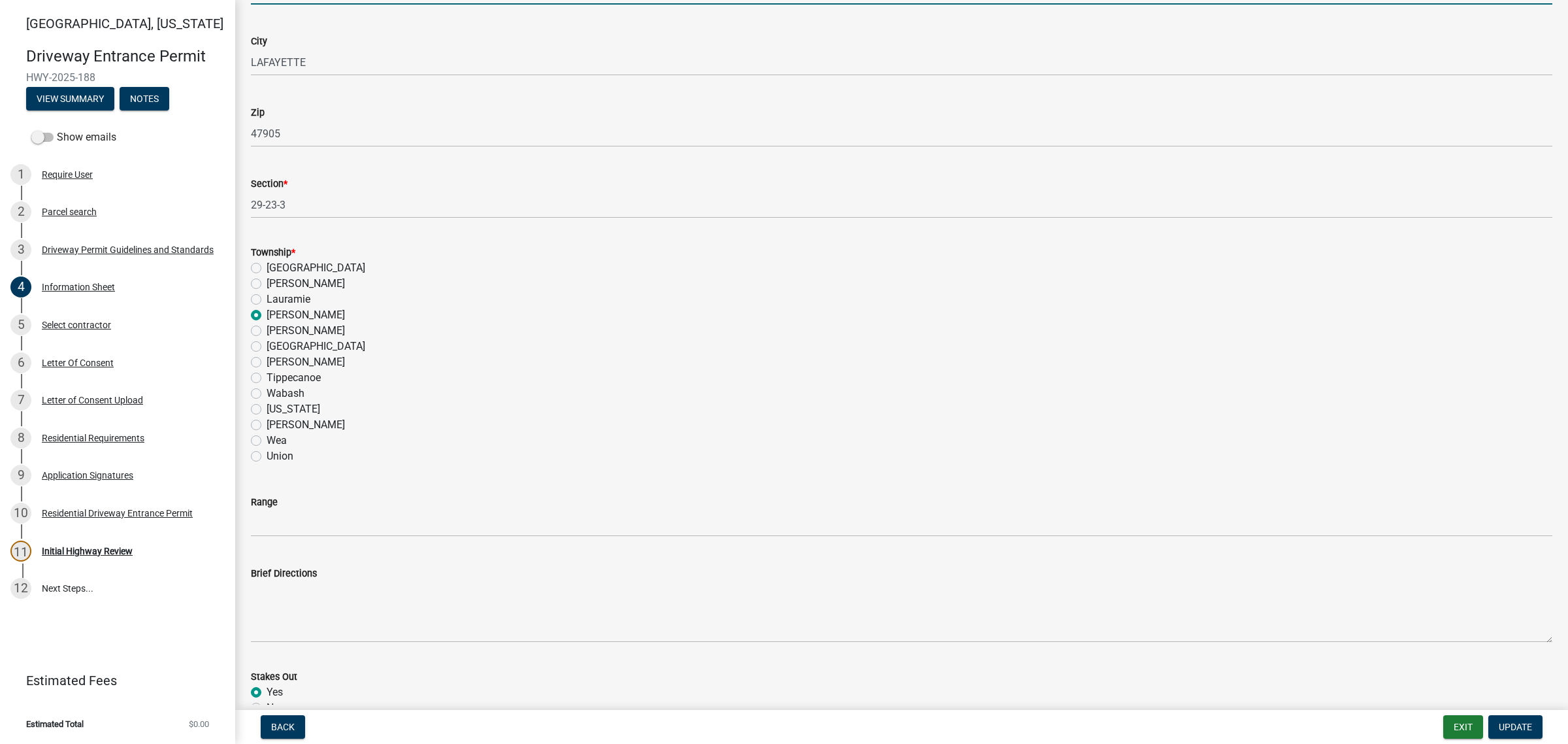
scroll to position [1143, 0]
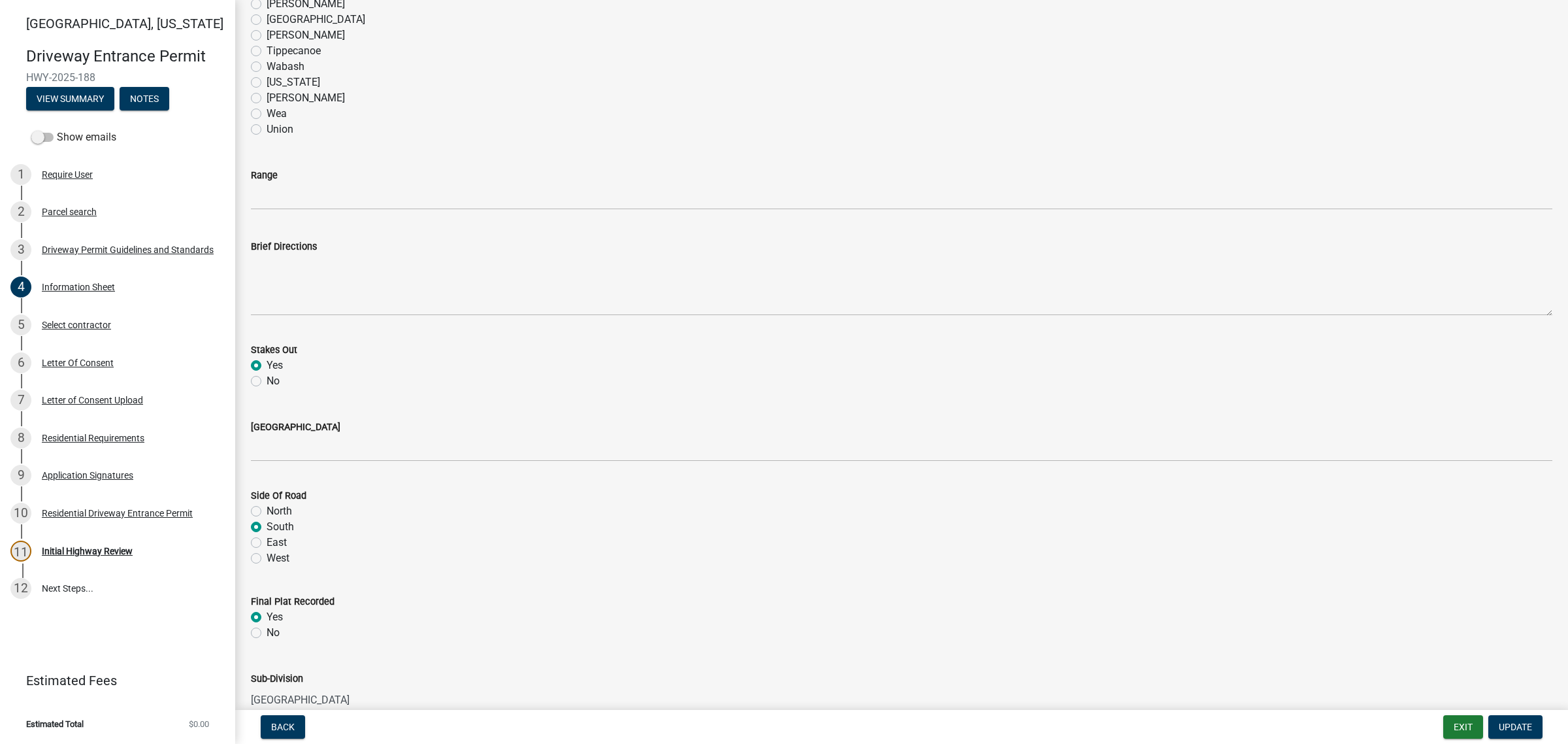
type input "[STREET_ADDRESS]"
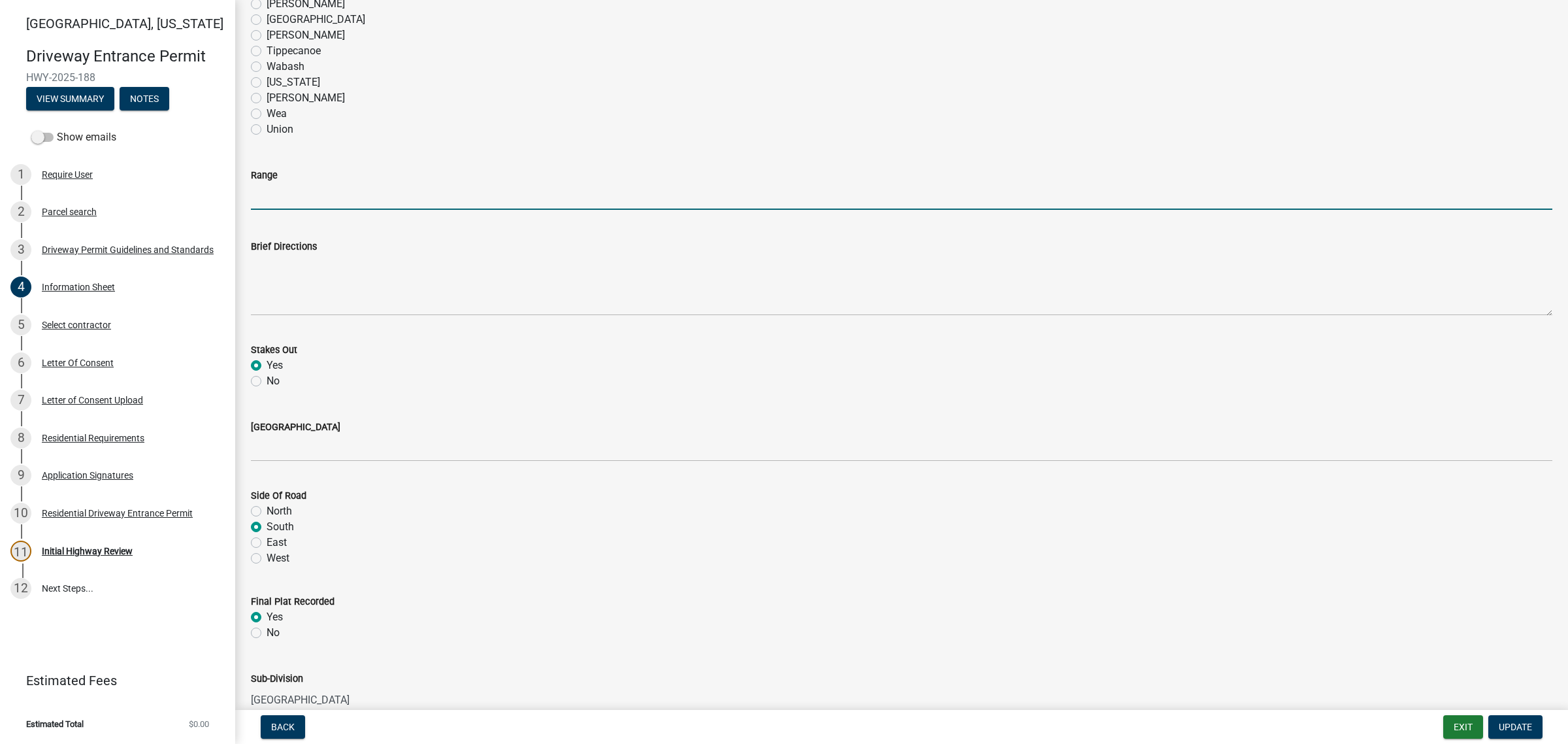
click at [272, 210] on input "Range" at bounding box center [901, 196] width 1301 height 27
type input "3"
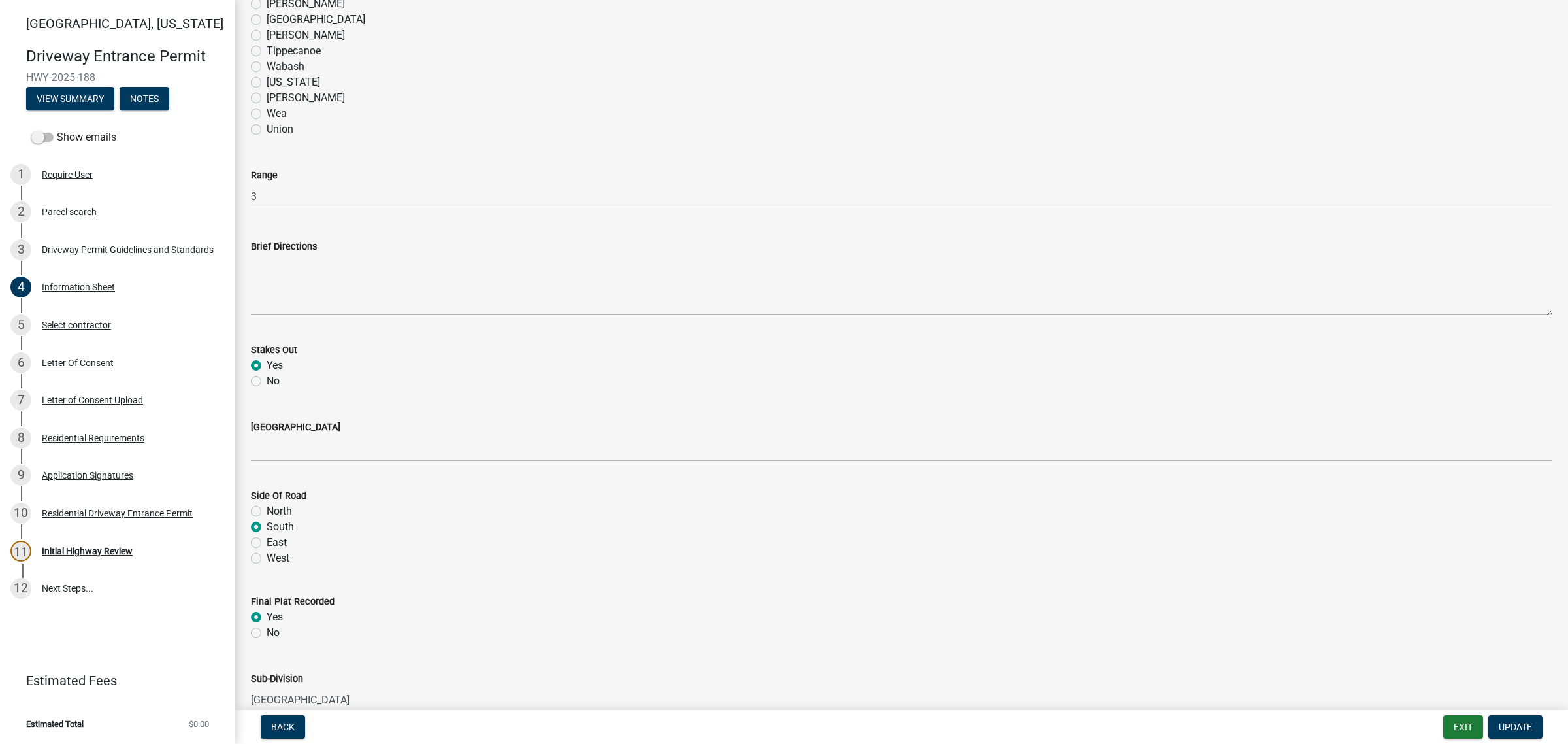
click at [638, 122] on div "Wea" at bounding box center [901, 114] width 1301 height 15
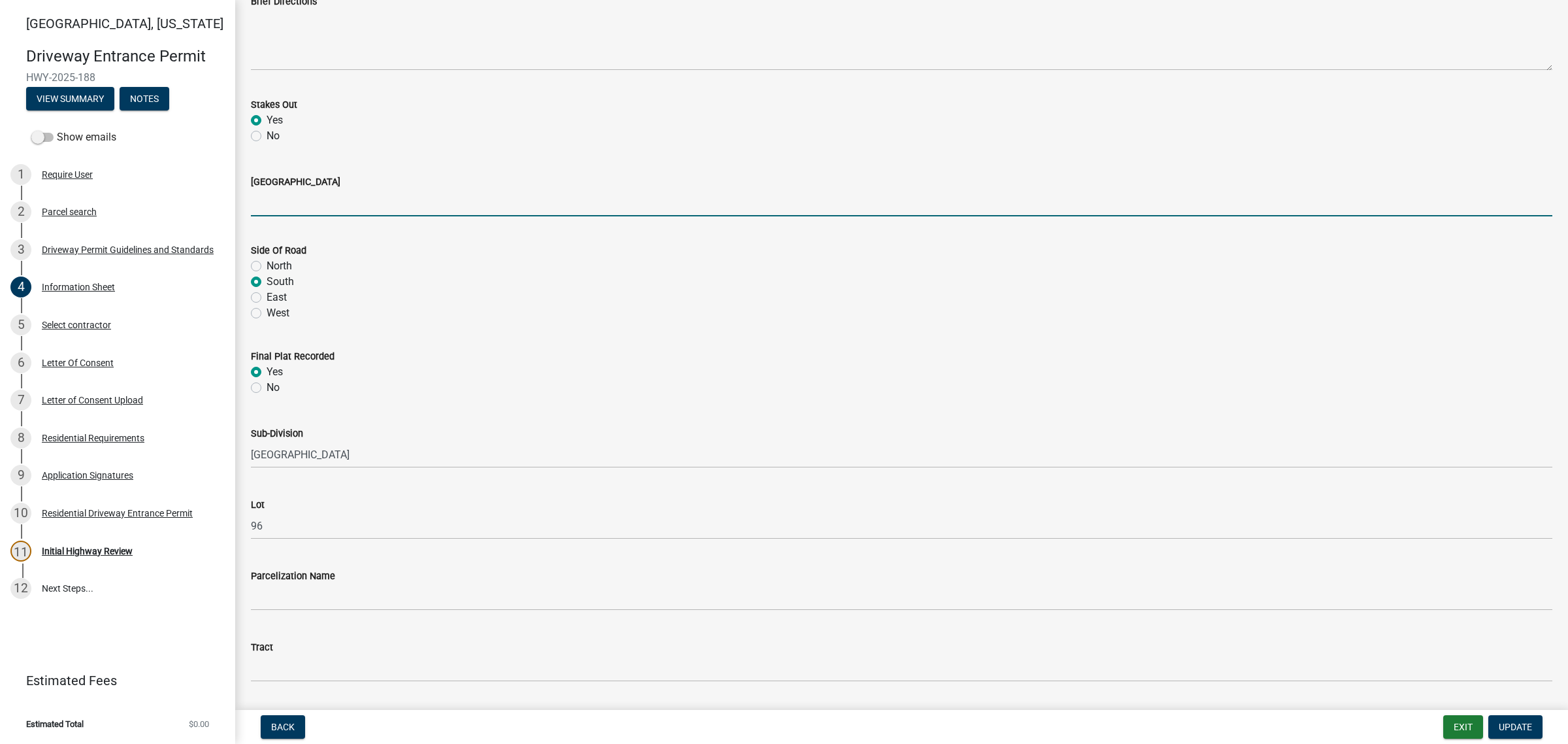
click at [291, 216] on input "[GEOGRAPHIC_DATA]" at bounding box center [901, 203] width 1301 height 27
type input "E 50 S"
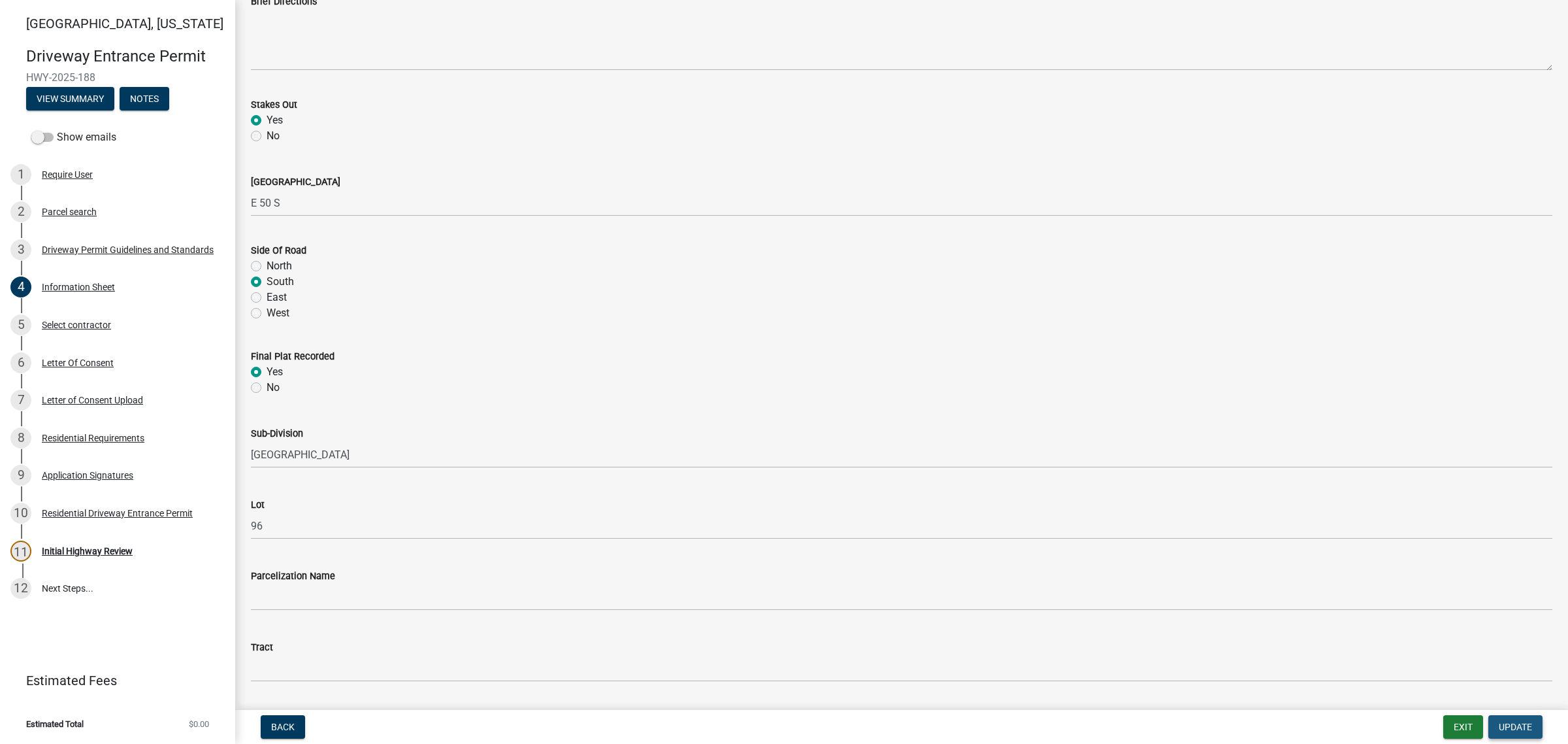
click at [954, 723] on span "Update" at bounding box center [1515, 726] width 34 height 11
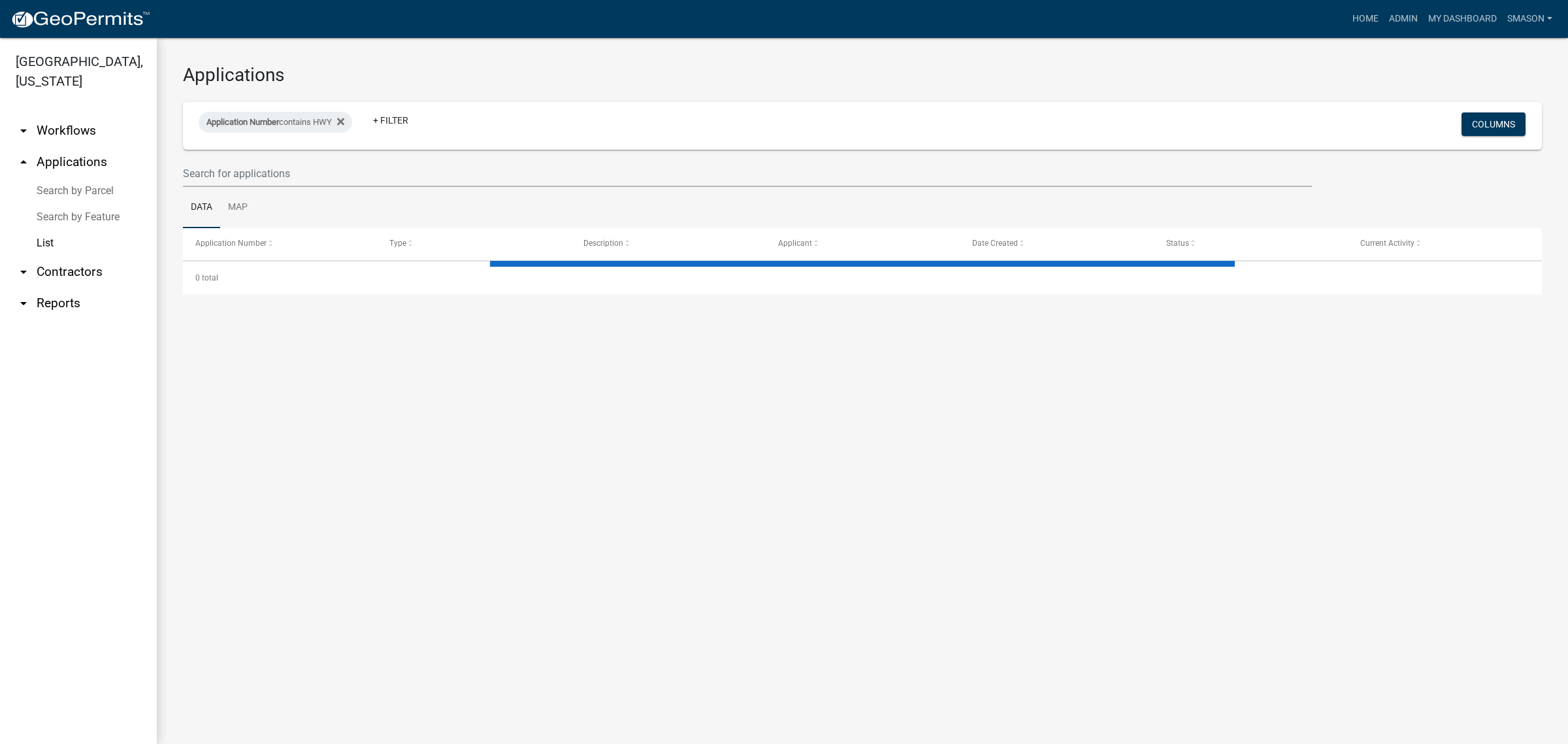
select select "3: 100"
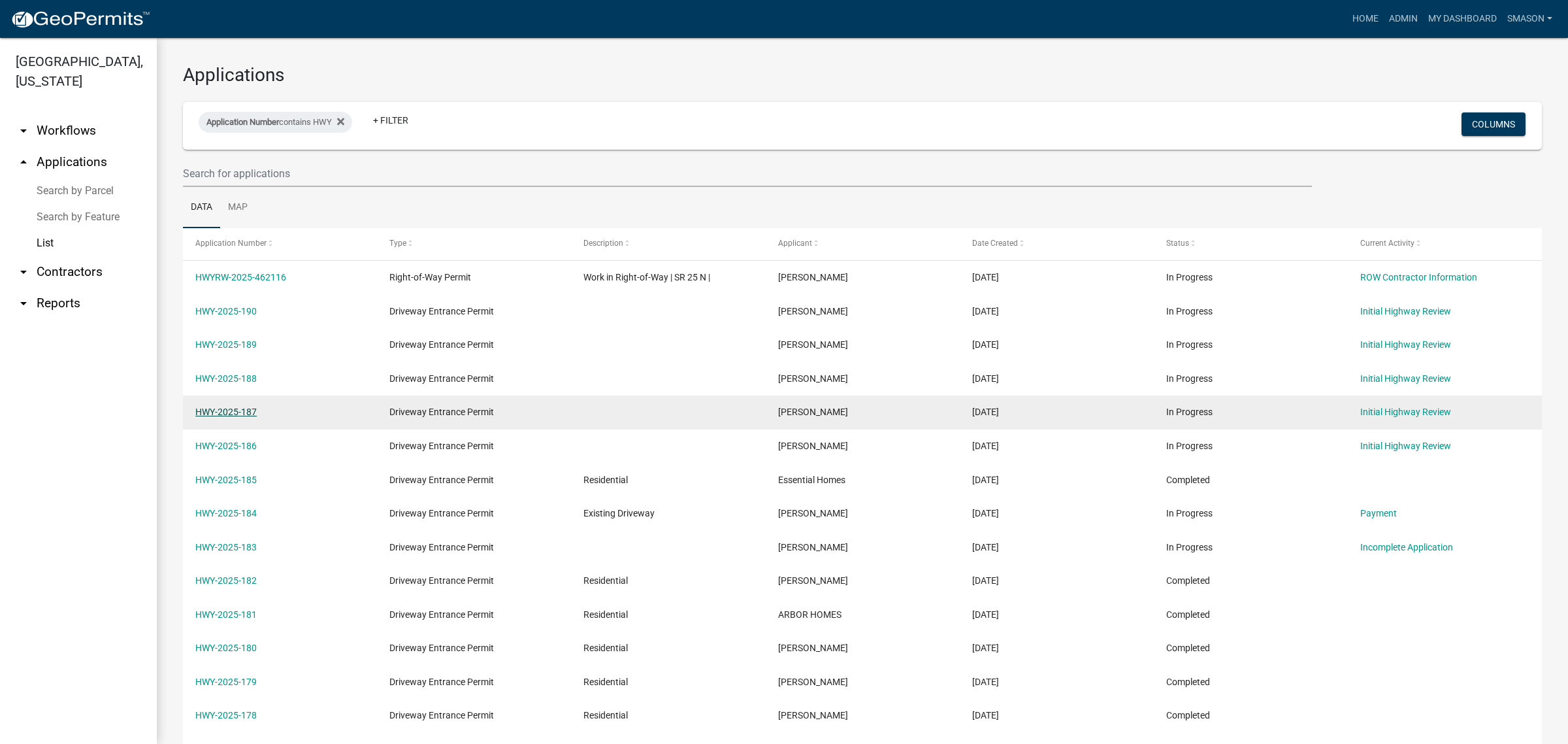
click at [235, 417] on link "HWY-2025-187" at bounding box center [226, 411] width 61 height 11
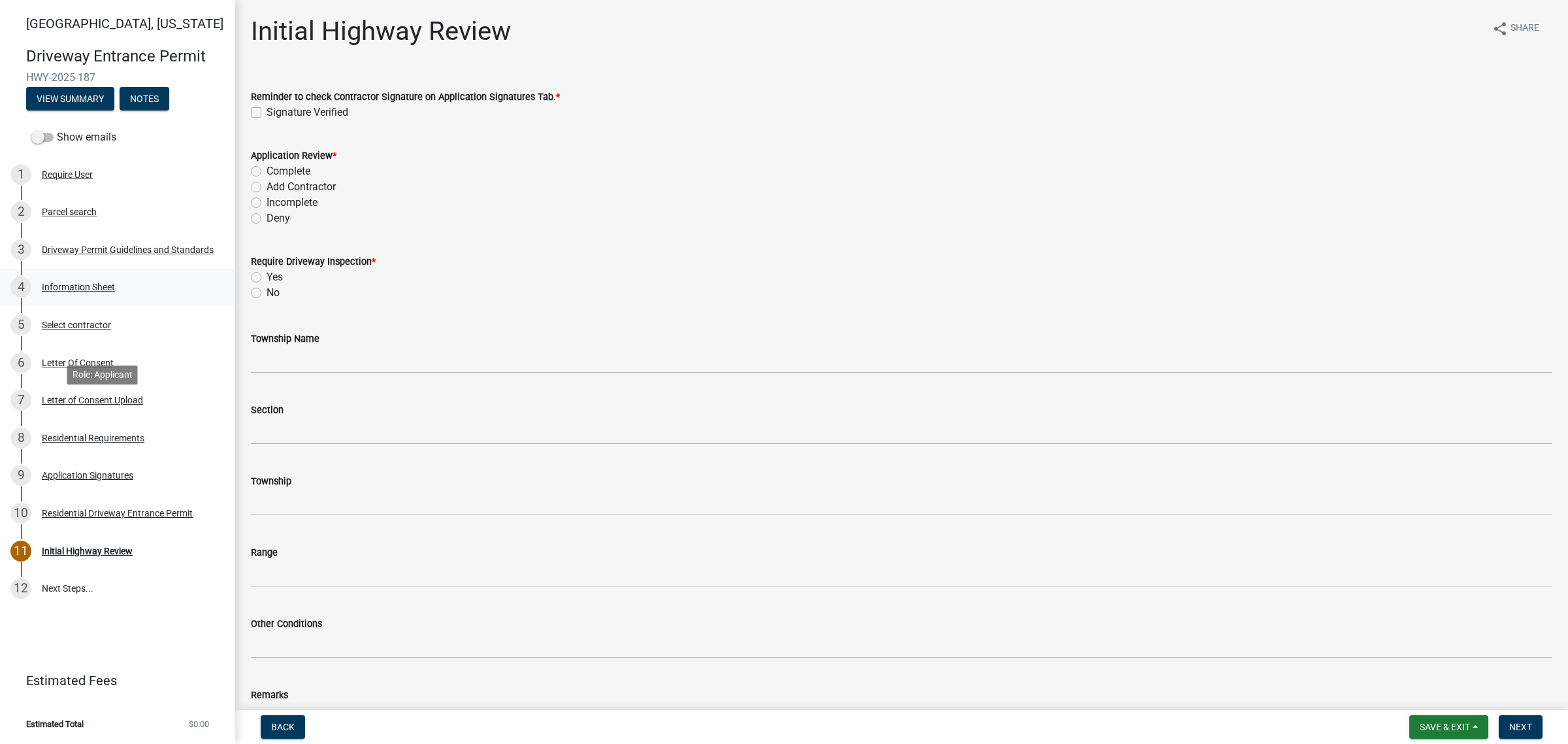
click at [67, 291] on div "Information Sheet" at bounding box center [78, 287] width 73 height 10
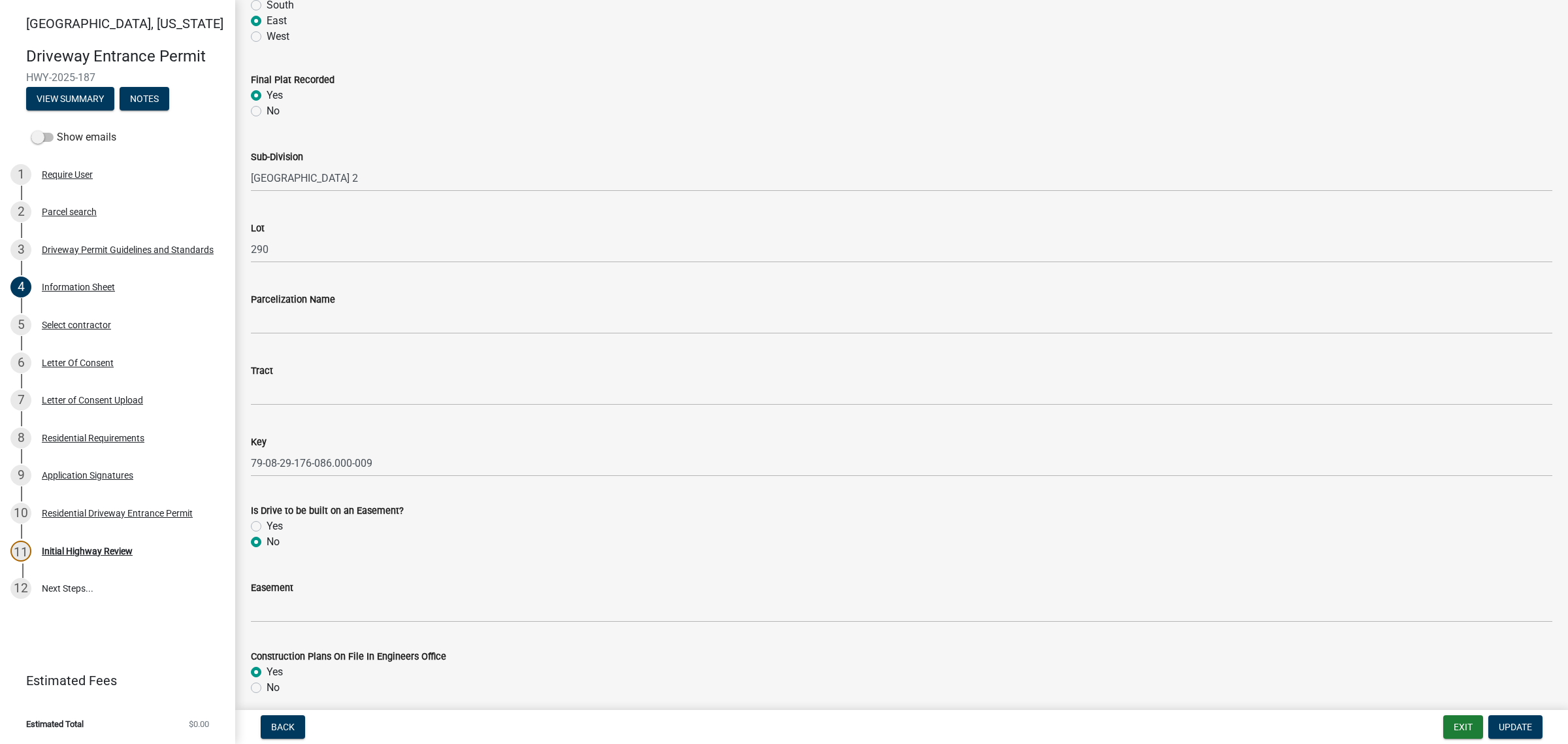
scroll to position [1797, 0]
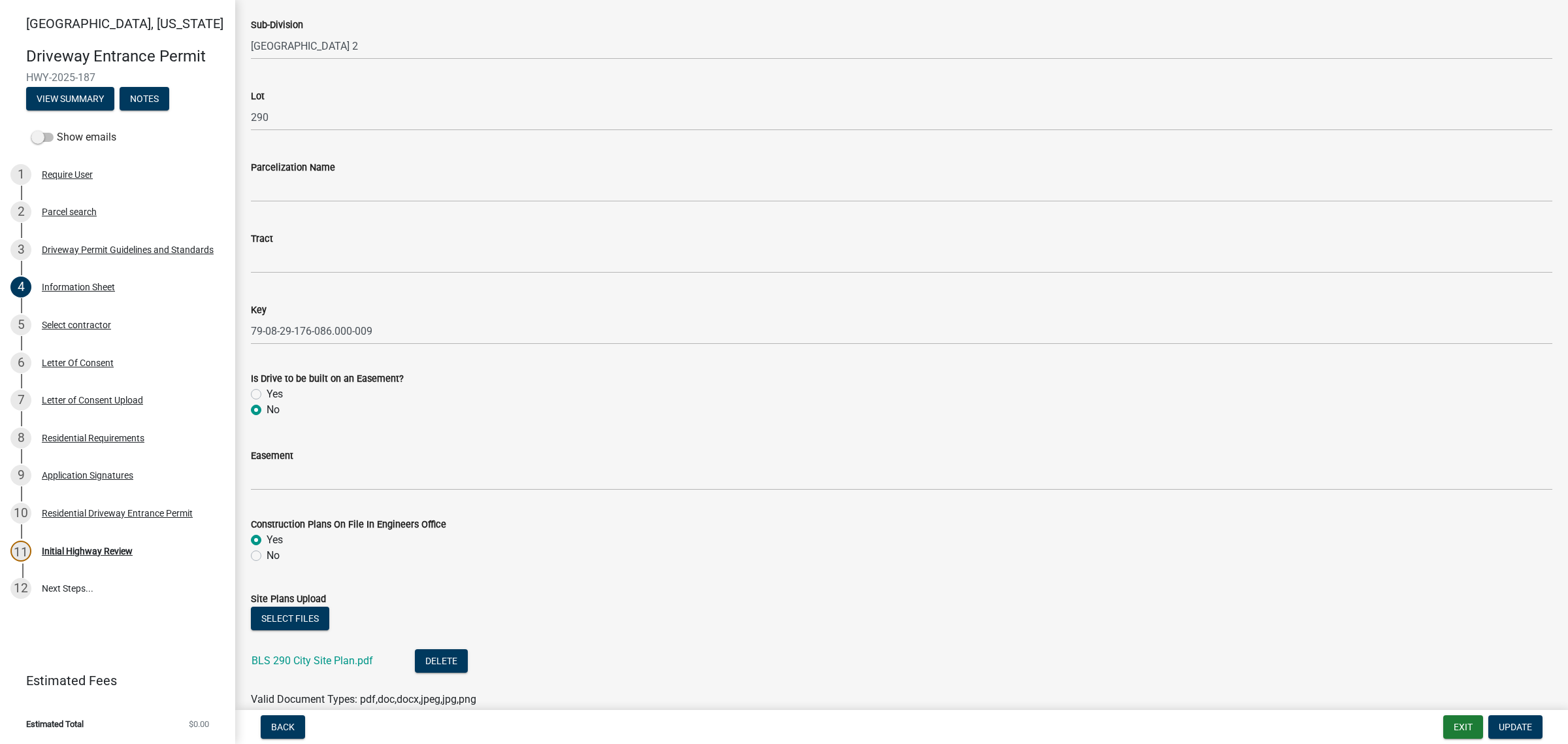
type input "E 50 S"
click at [954, 723] on span "Update" at bounding box center [1515, 726] width 34 height 11
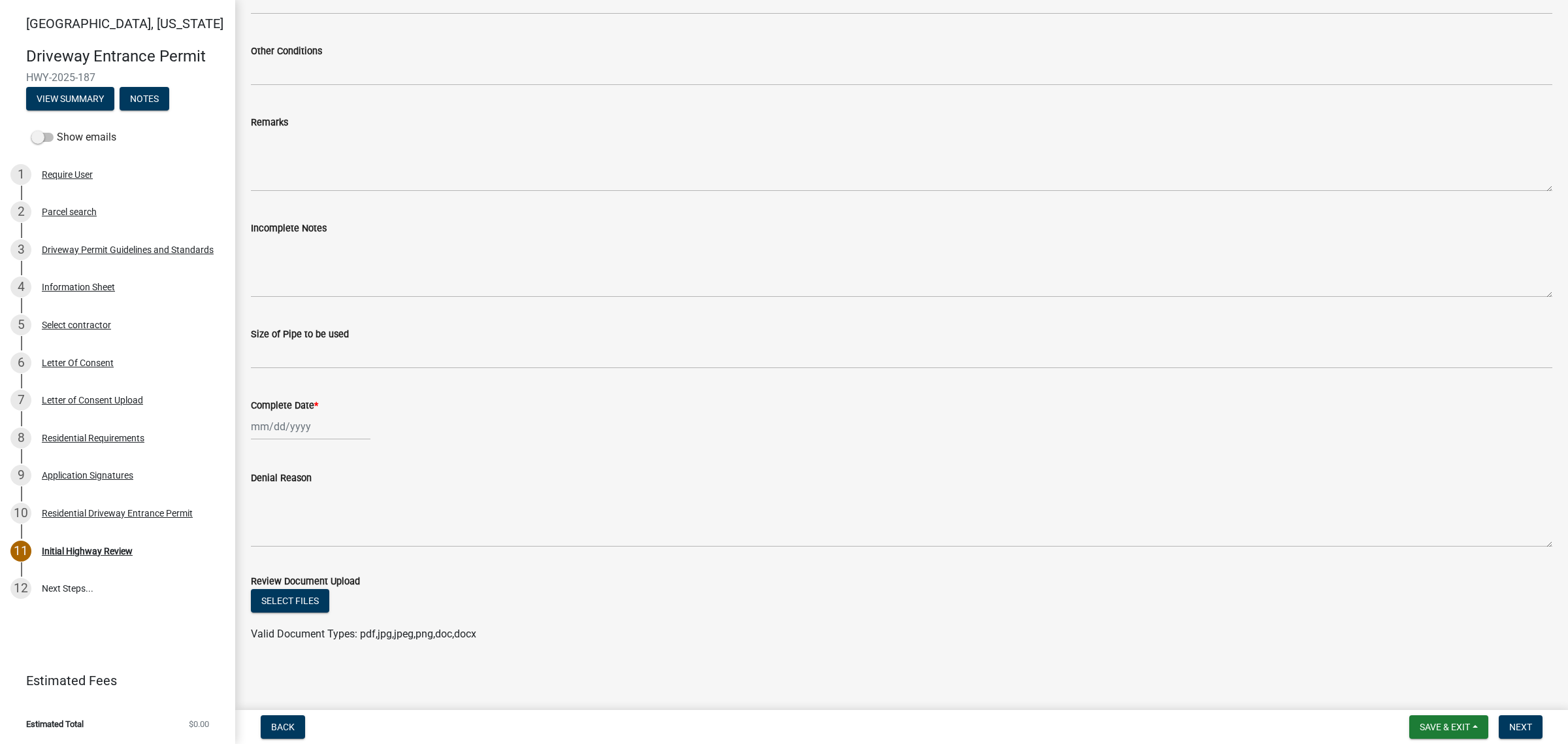
scroll to position [879, 0]
click at [96, 291] on div "Information Sheet" at bounding box center [78, 287] width 73 height 10
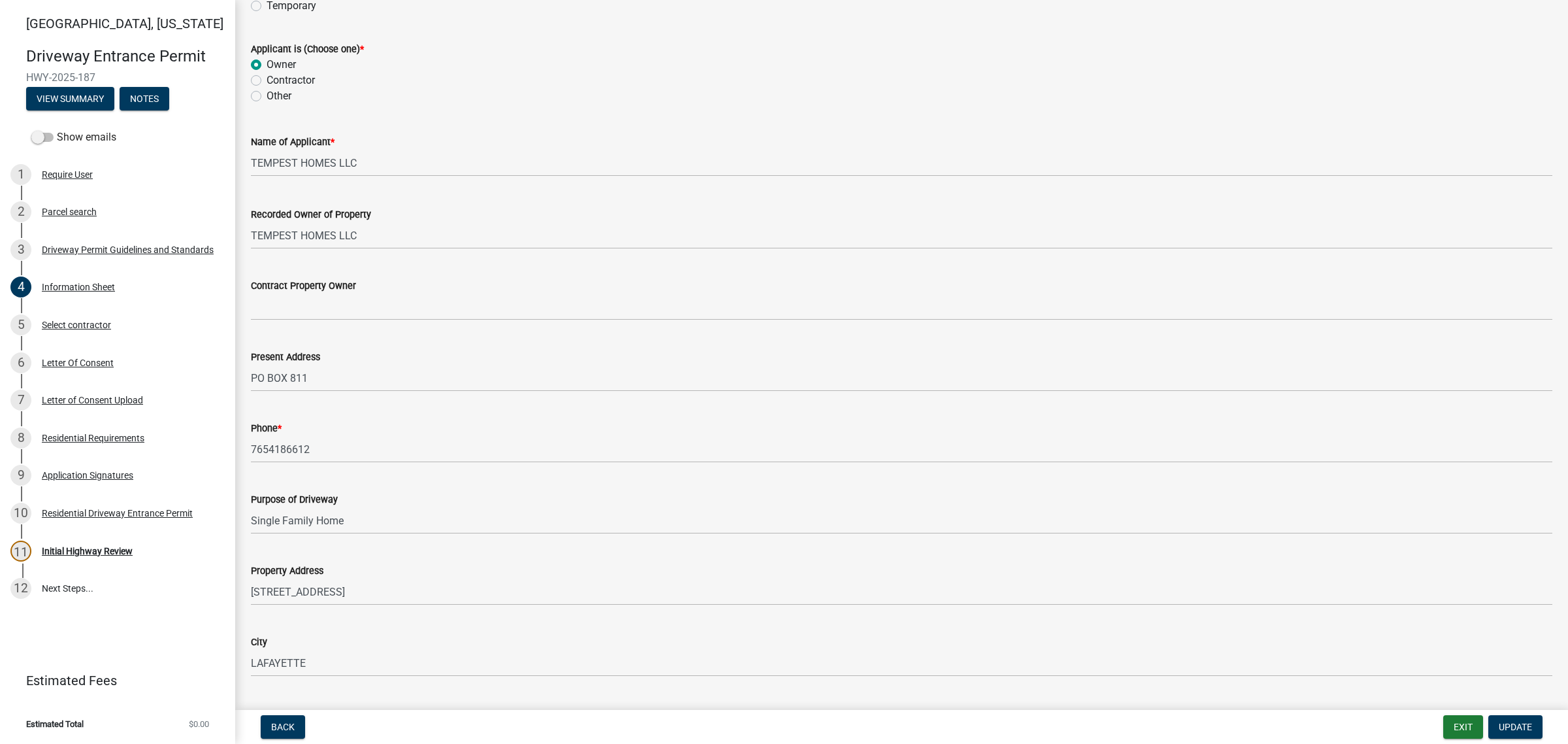
scroll to position [245, 0]
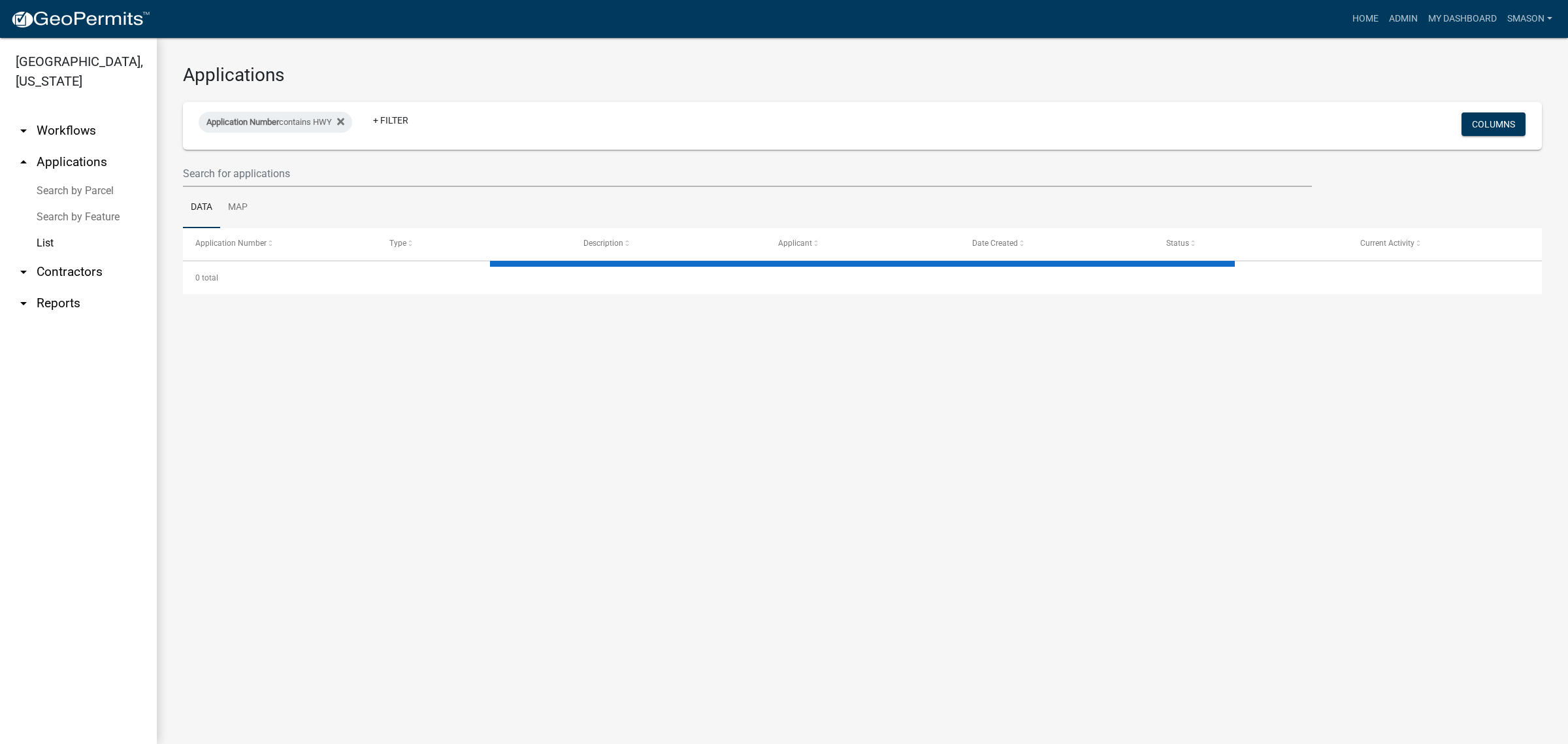
select select "3: 100"
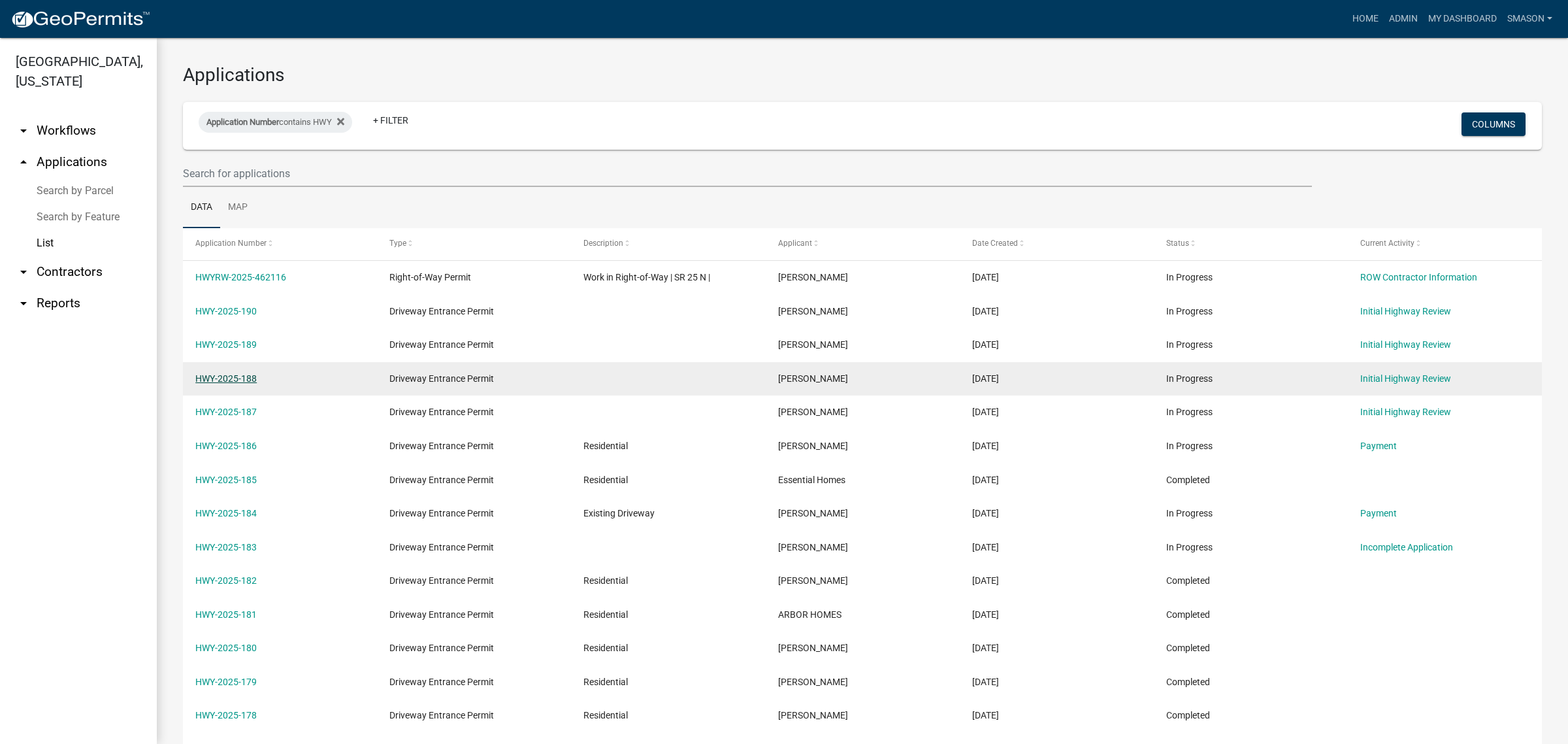
click at [240, 384] on link "HWY-2025-188" at bounding box center [226, 378] width 61 height 11
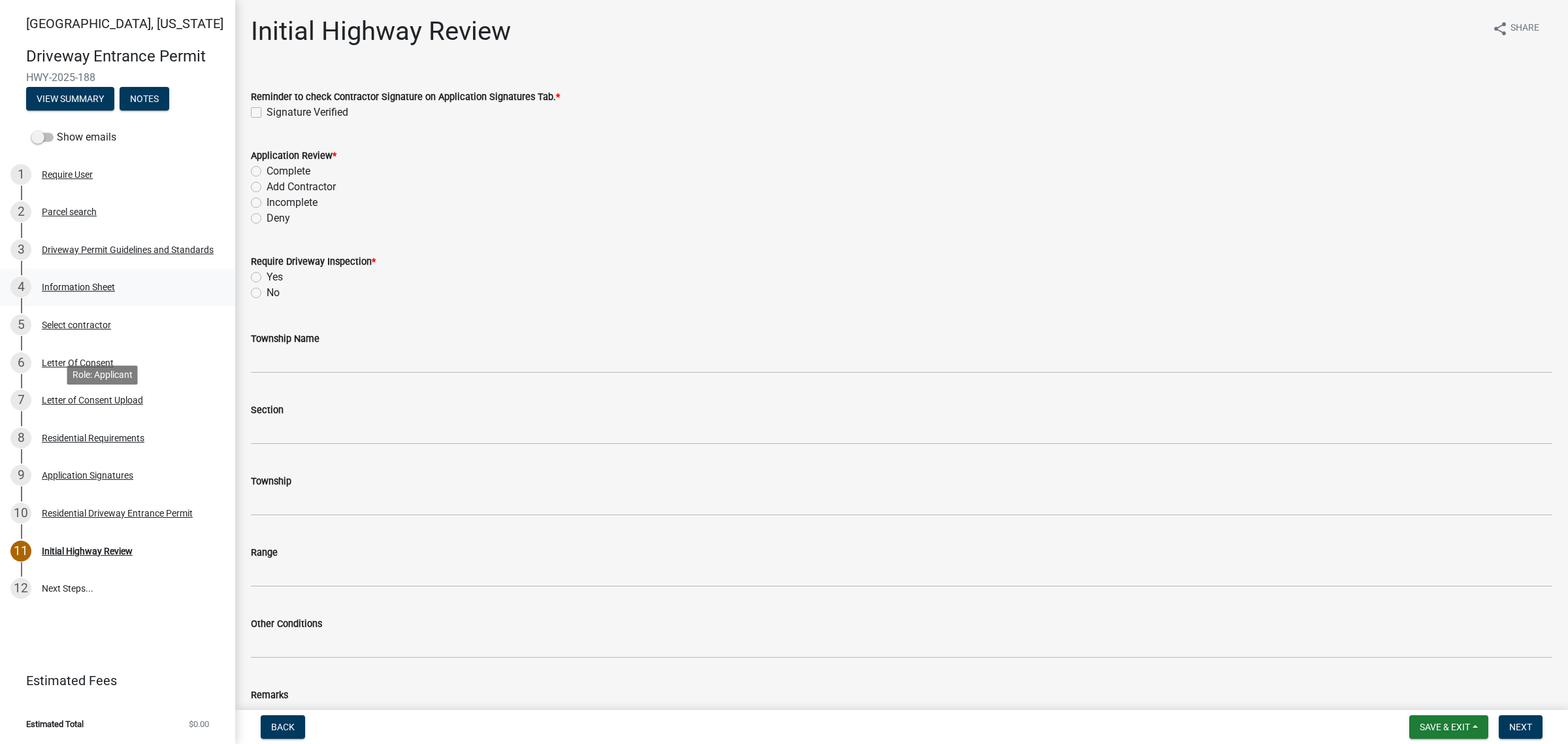
click at [79, 291] on div "Information Sheet" at bounding box center [78, 287] width 73 height 10
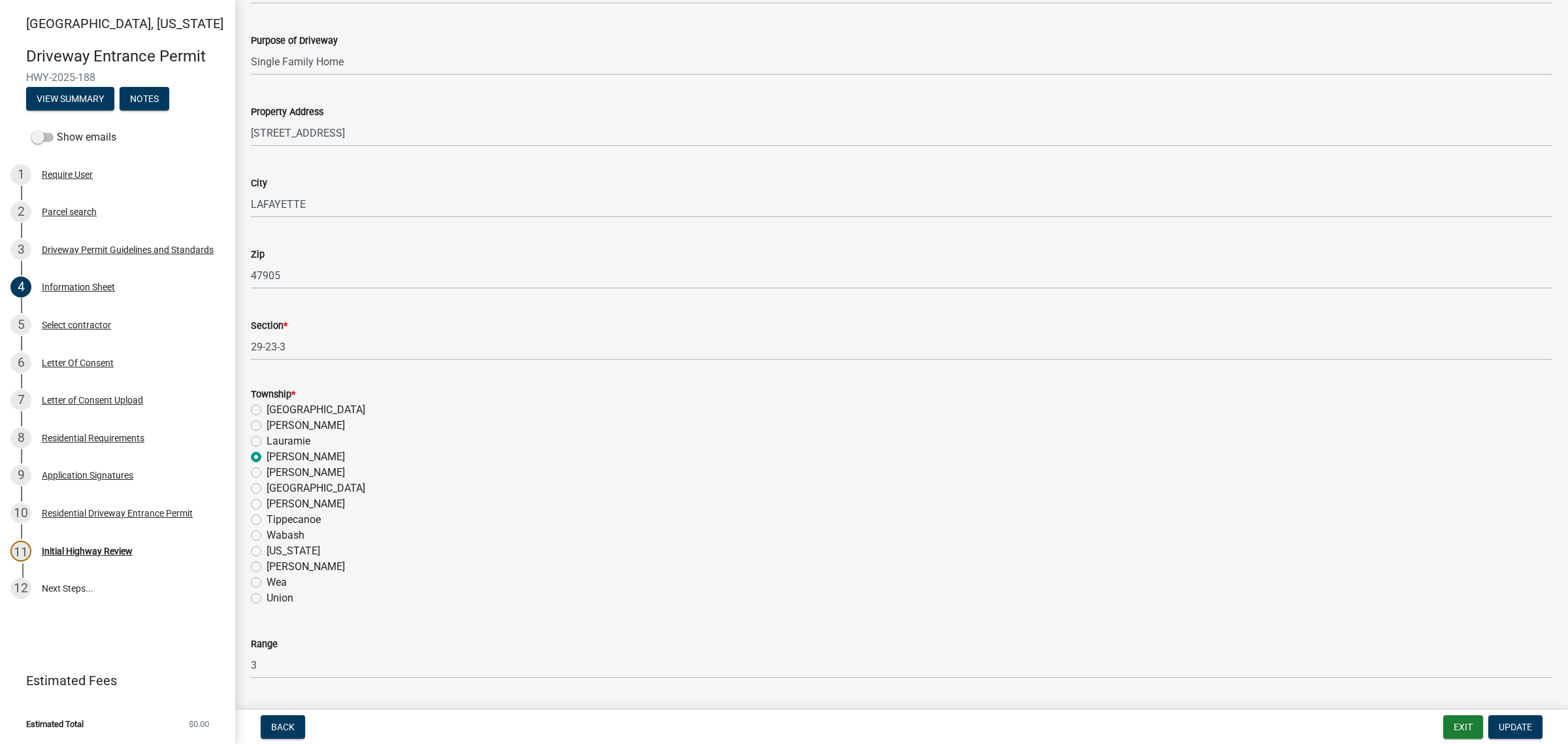
scroll to position [653, 0]
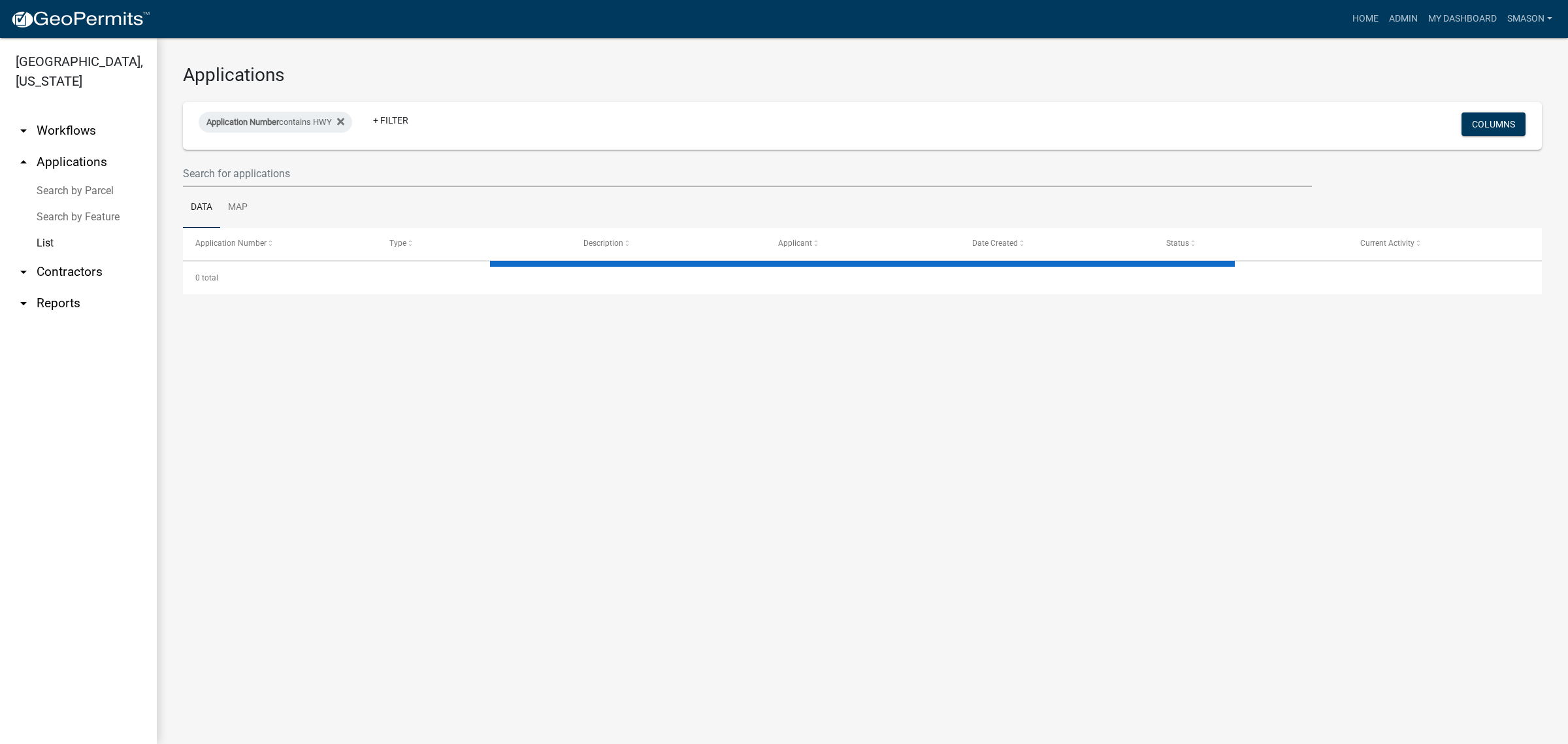
select select "3: 100"
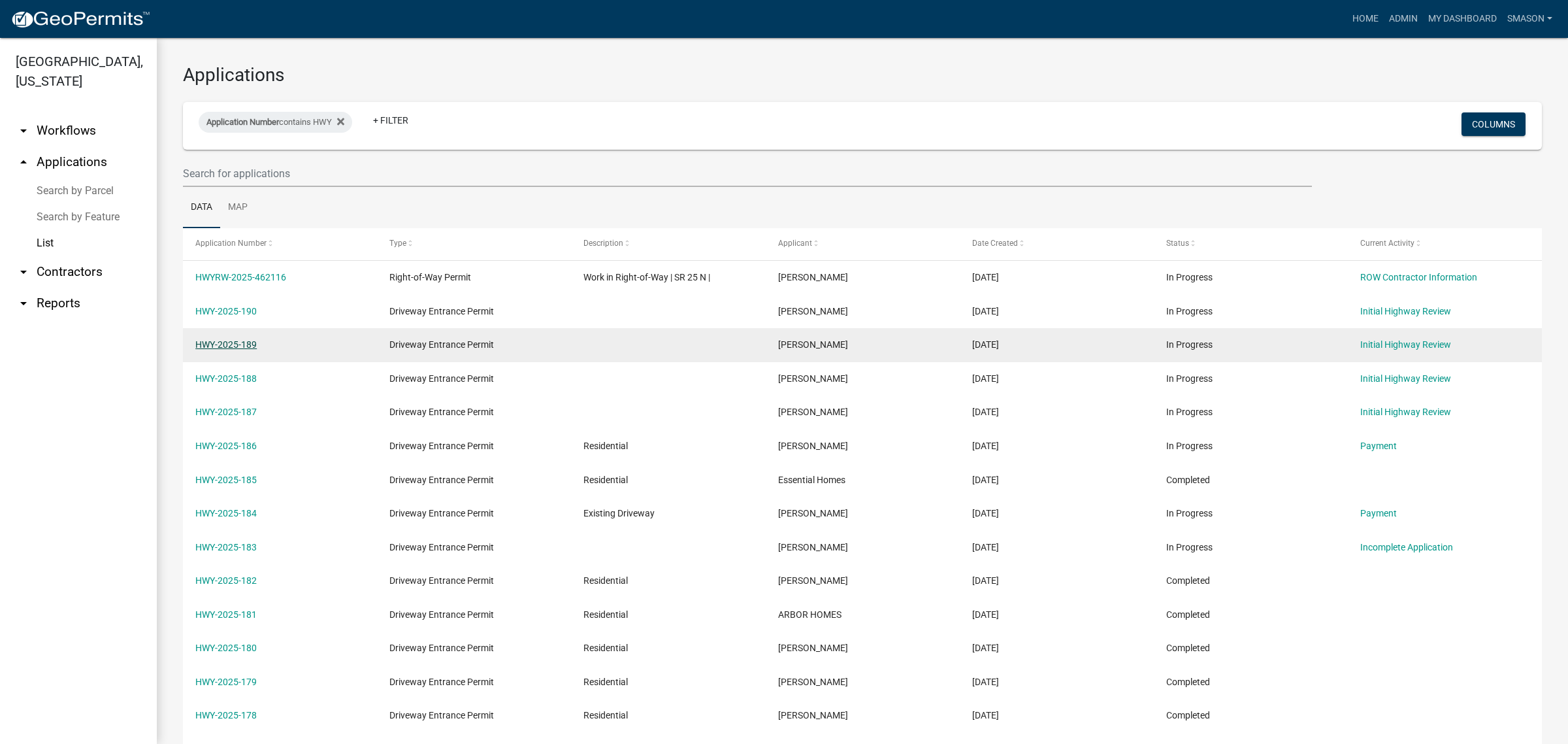
click at [235, 349] on link "HWY-2025-189" at bounding box center [226, 344] width 61 height 11
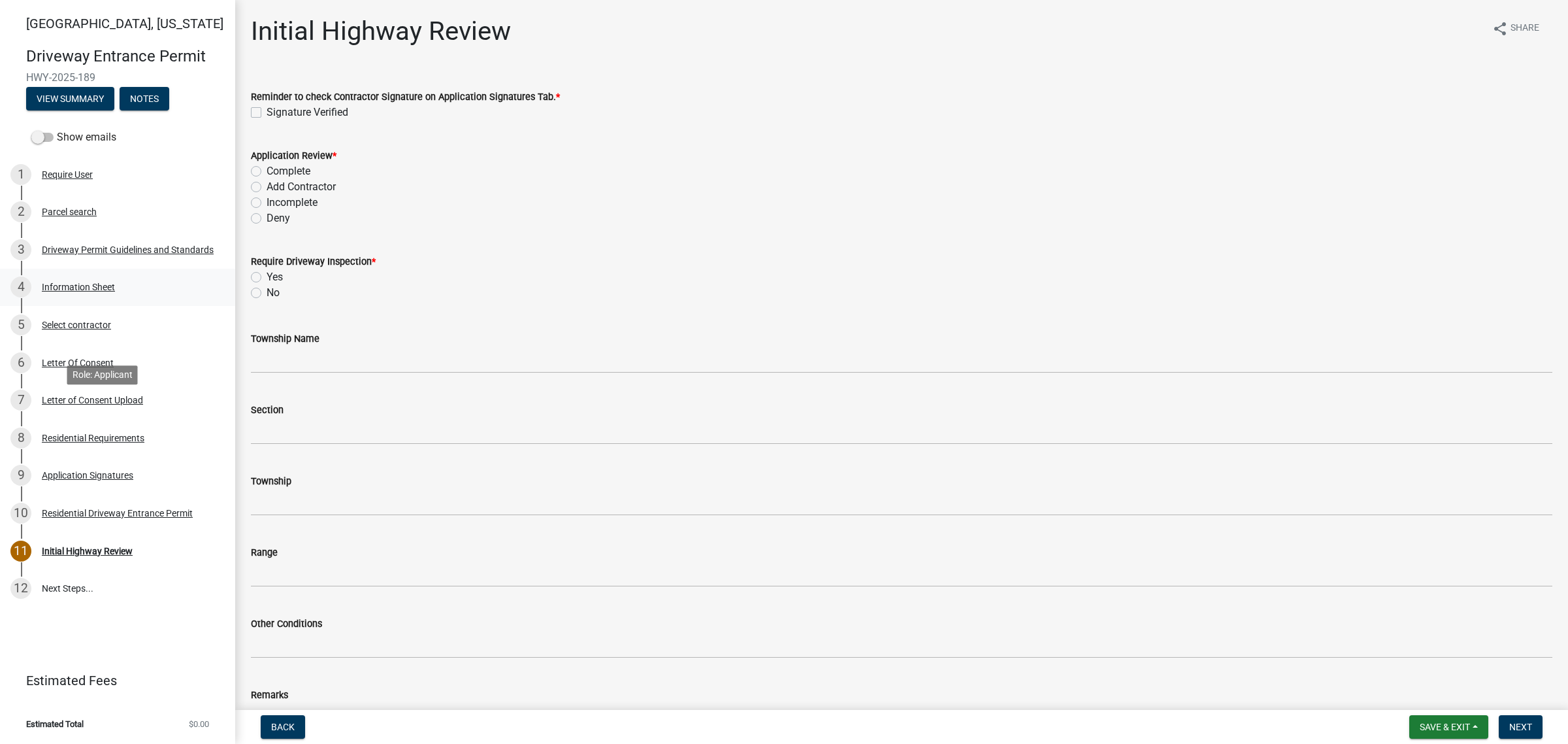
click at [79, 291] on div "Information Sheet" at bounding box center [78, 287] width 73 height 10
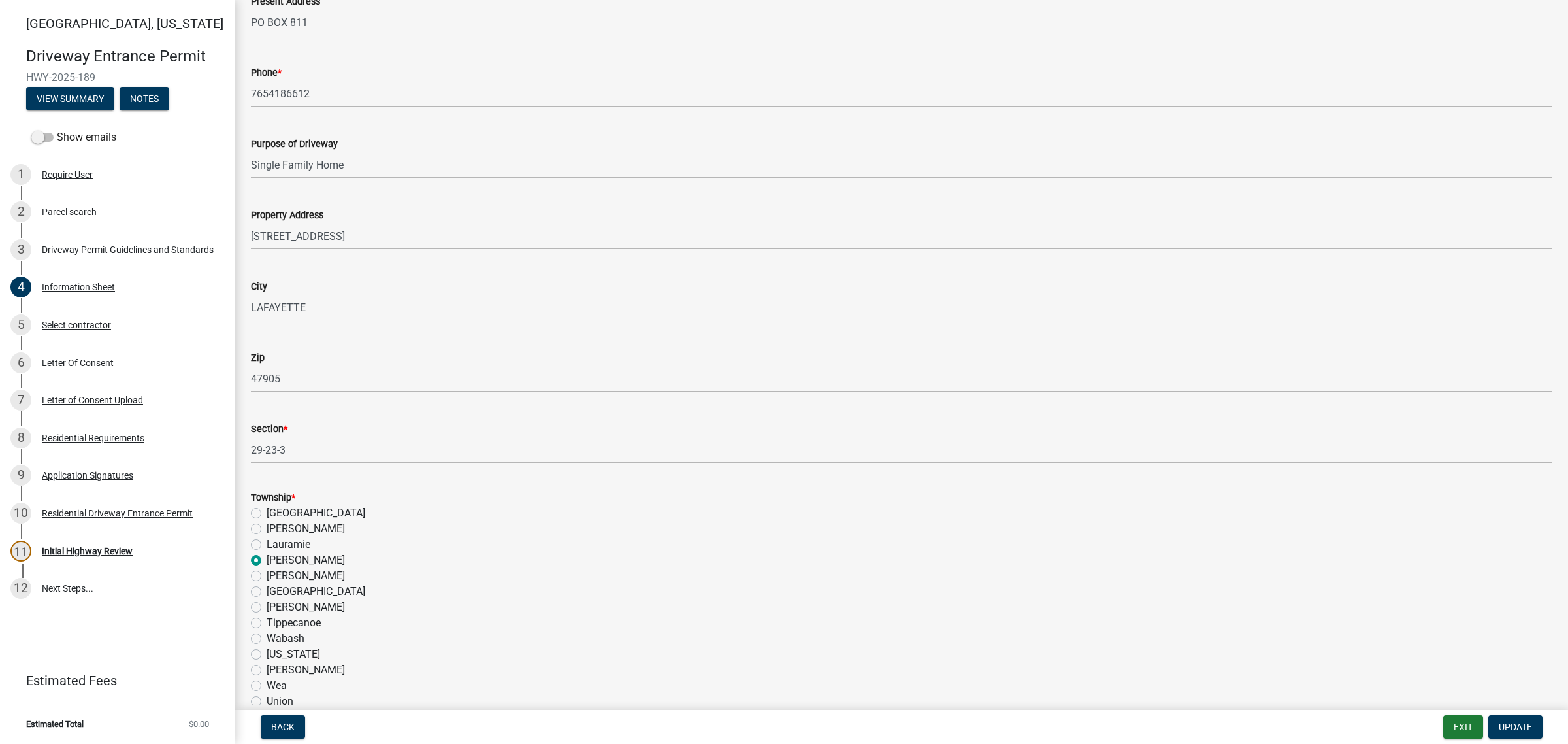
scroll to position [735, 0]
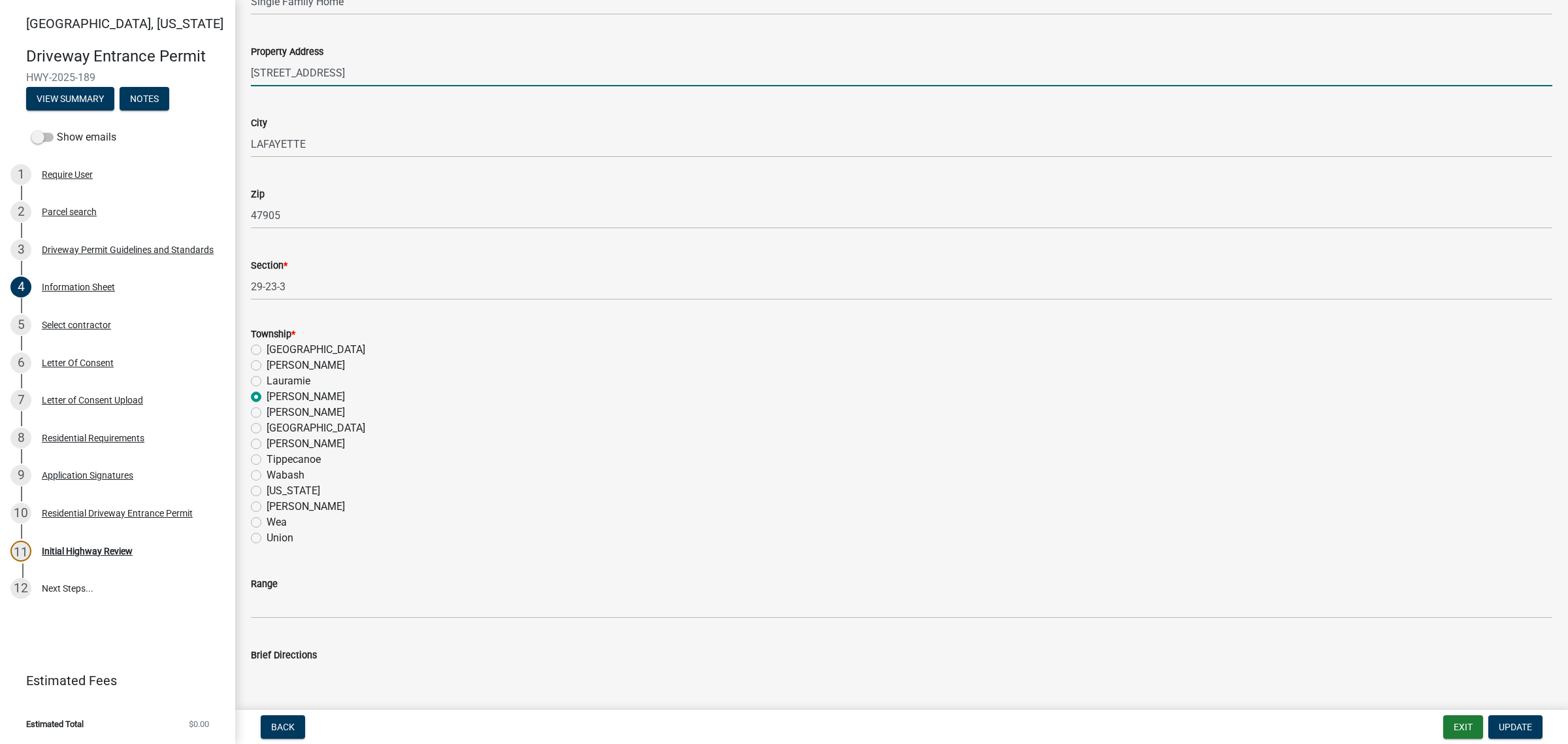
drag, startPoint x: 390, startPoint y: 266, endPoint x: 100, endPoint y: 250, distance: 290.4
click at [100, 250] on div "[GEOGRAPHIC_DATA][US_STATE] Entrance Permit HWY-2025-189 View Summary Notes Sho…" at bounding box center [784, 372] width 1568 height 744
click at [446, 86] on input "[STREET_ADDRESS]" at bounding box center [901, 73] width 1301 height 27
click at [444, 86] on input "[STREET_ADDRESS]" at bounding box center [901, 73] width 1301 height 27
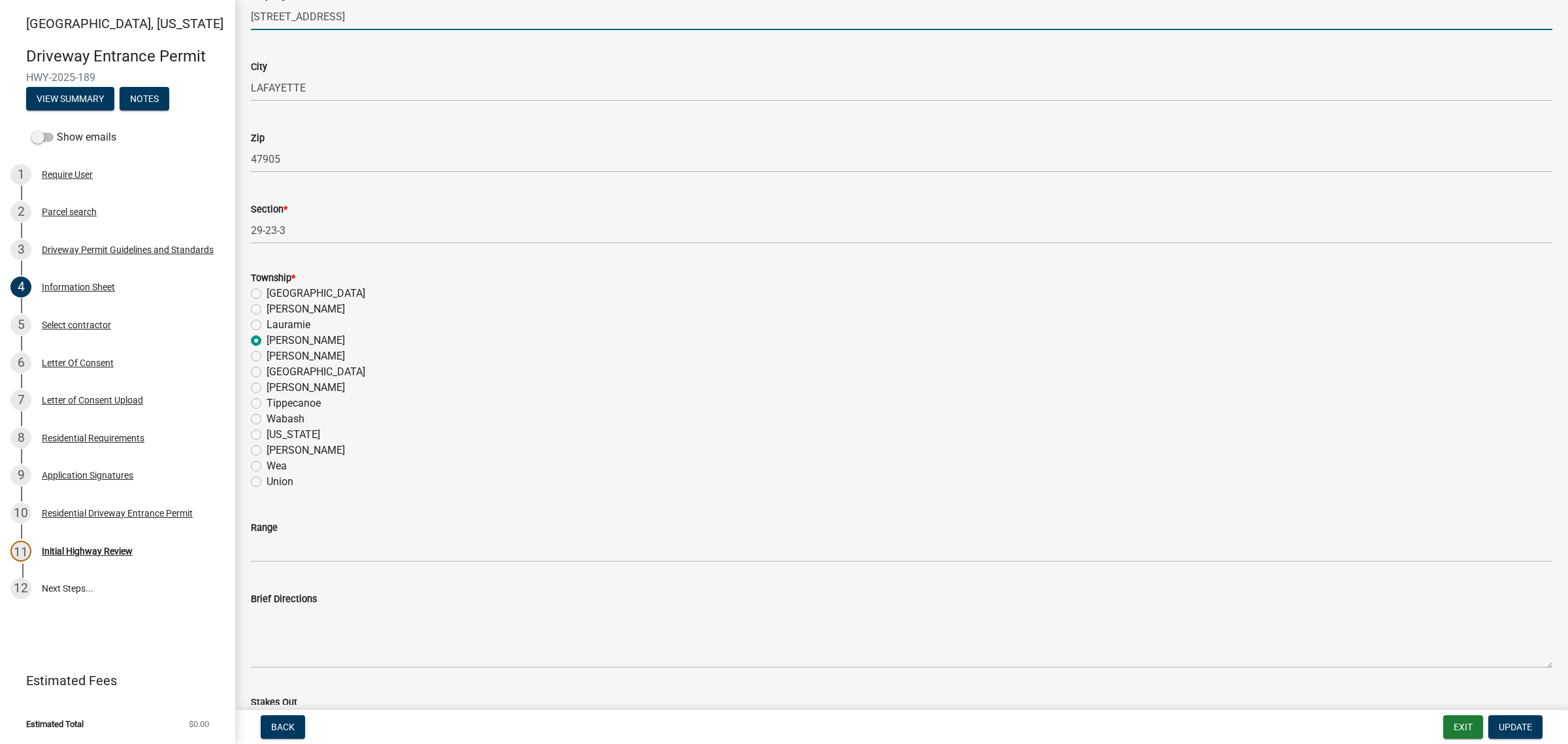
scroll to position [1062, 0]
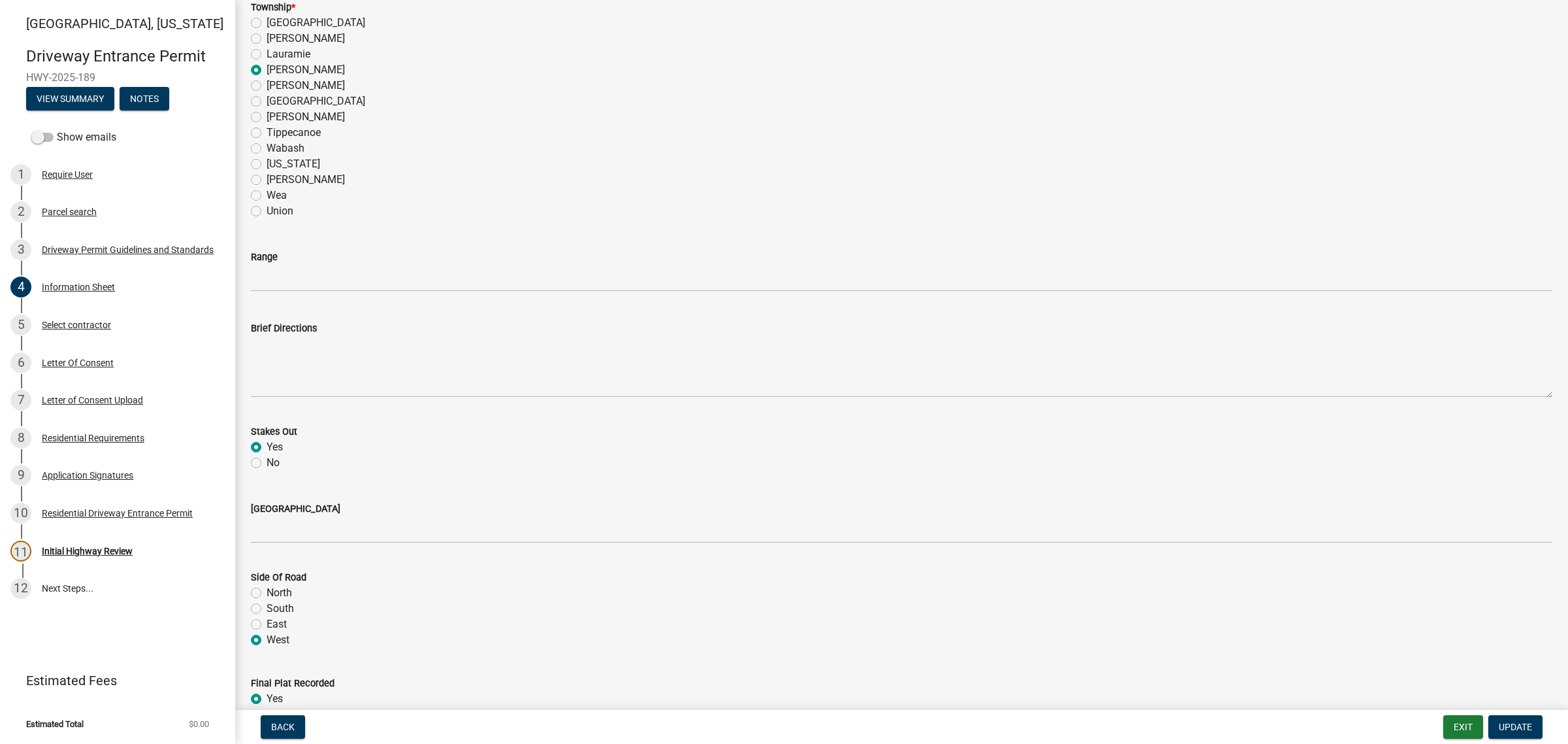
type input "[STREET_ADDRESS]"
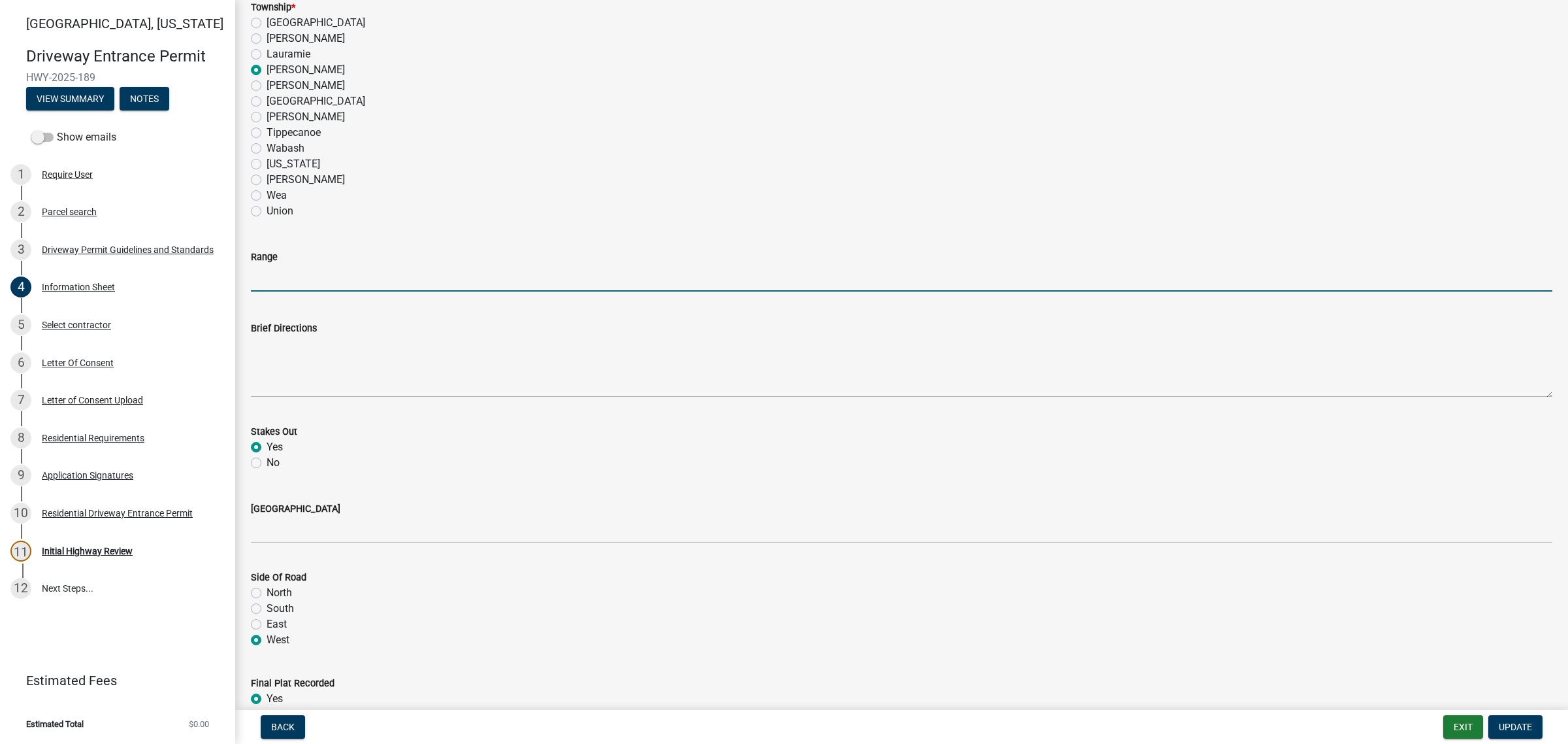
click at [275, 291] on input "Range" at bounding box center [901, 278] width 1301 height 27
type input "3"
click at [625, 188] on div "[PERSON_NAME]" at bounding box center [901, 179] width 1301 height 15
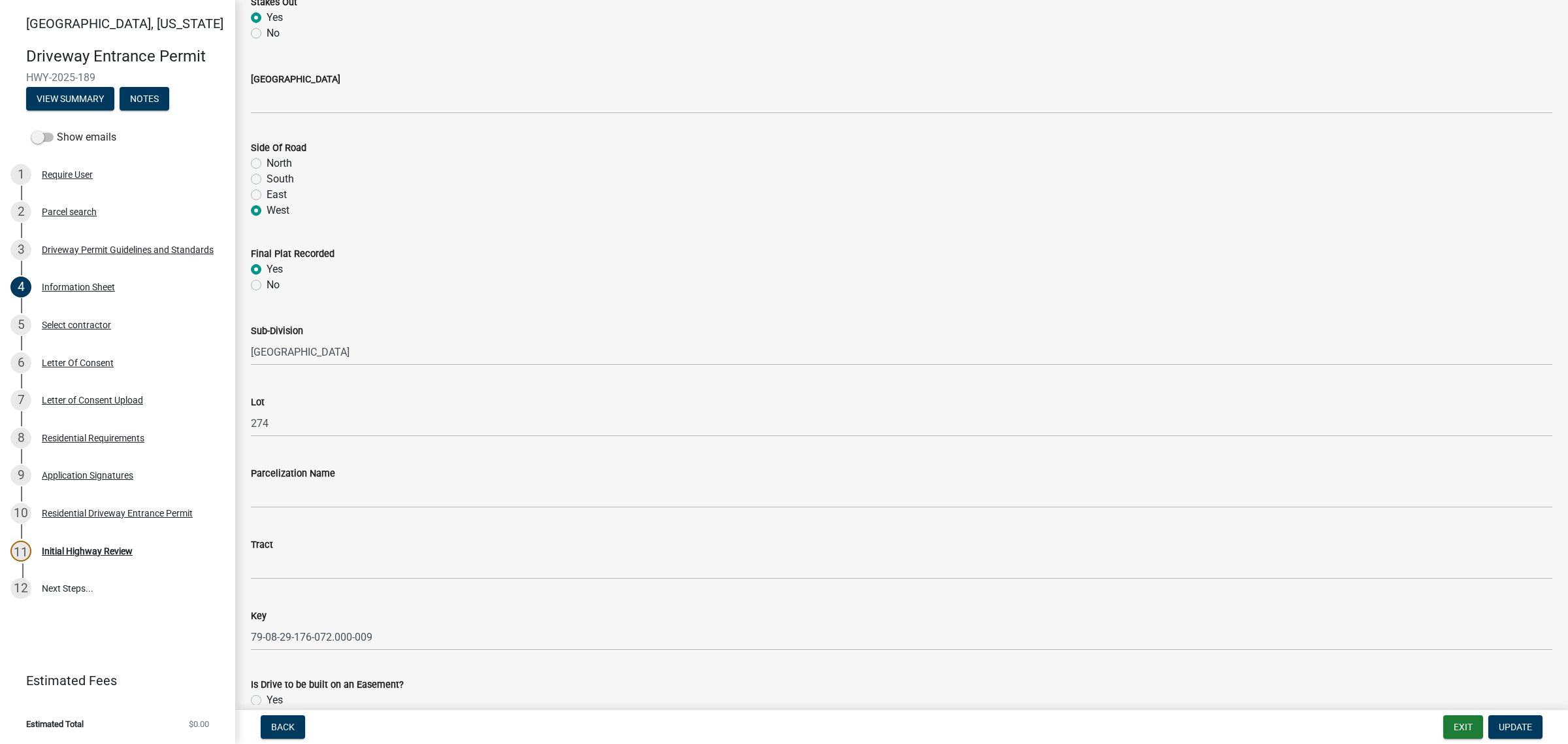
scroll to position [1552, 0]
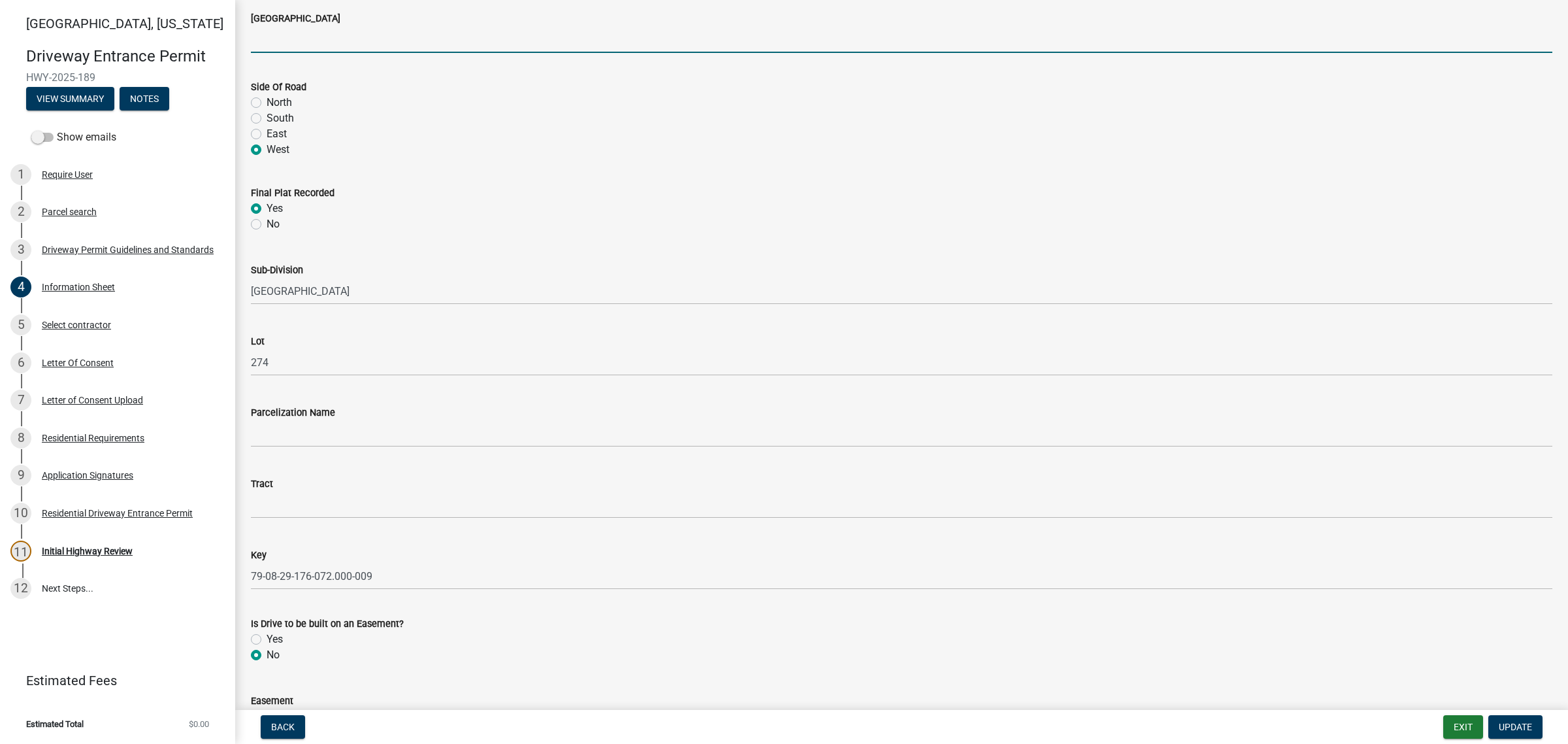
click at [301, 53] on input "[GEOGRAPHIC_DATA]" at bounding box center [901, 39] width 1301 height 27
type input "E 50 S"
click at [954, 723] on span "Update" at bounding box center [1515, 726] width 34 height 11
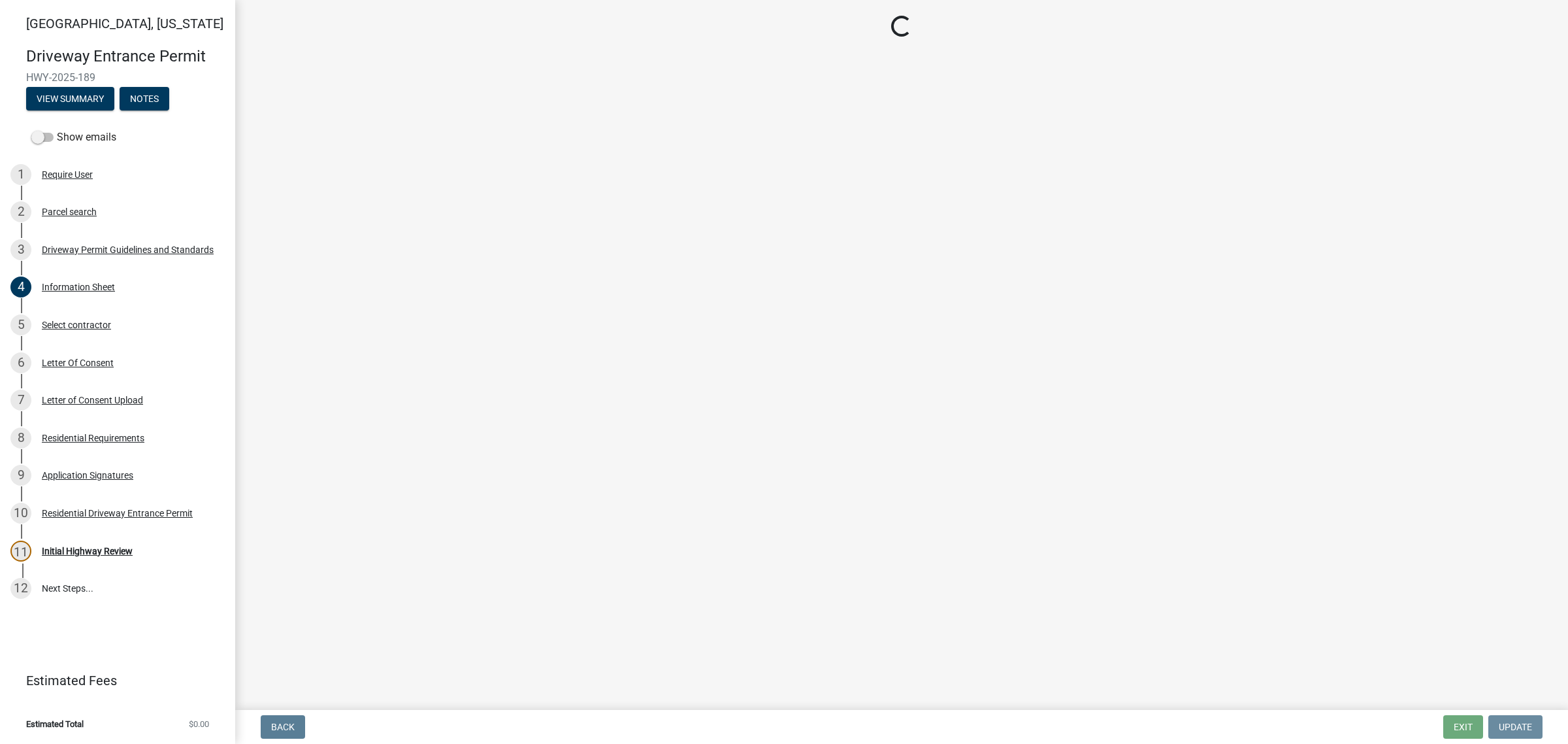
scroll to position [0, 0]
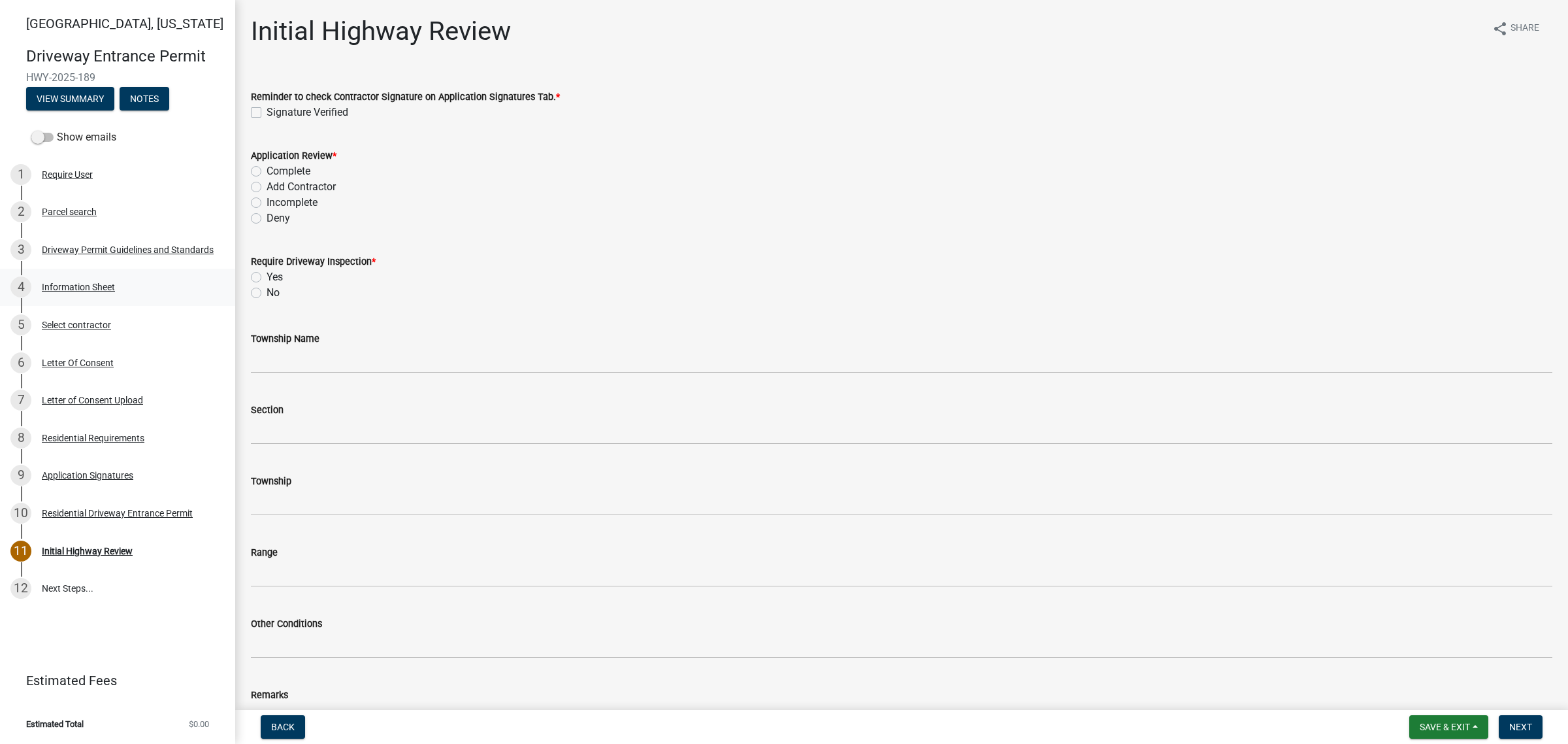
click at [115, 291] on div "Information Sheet" at bounding box center [78, 287] width 73 height 10
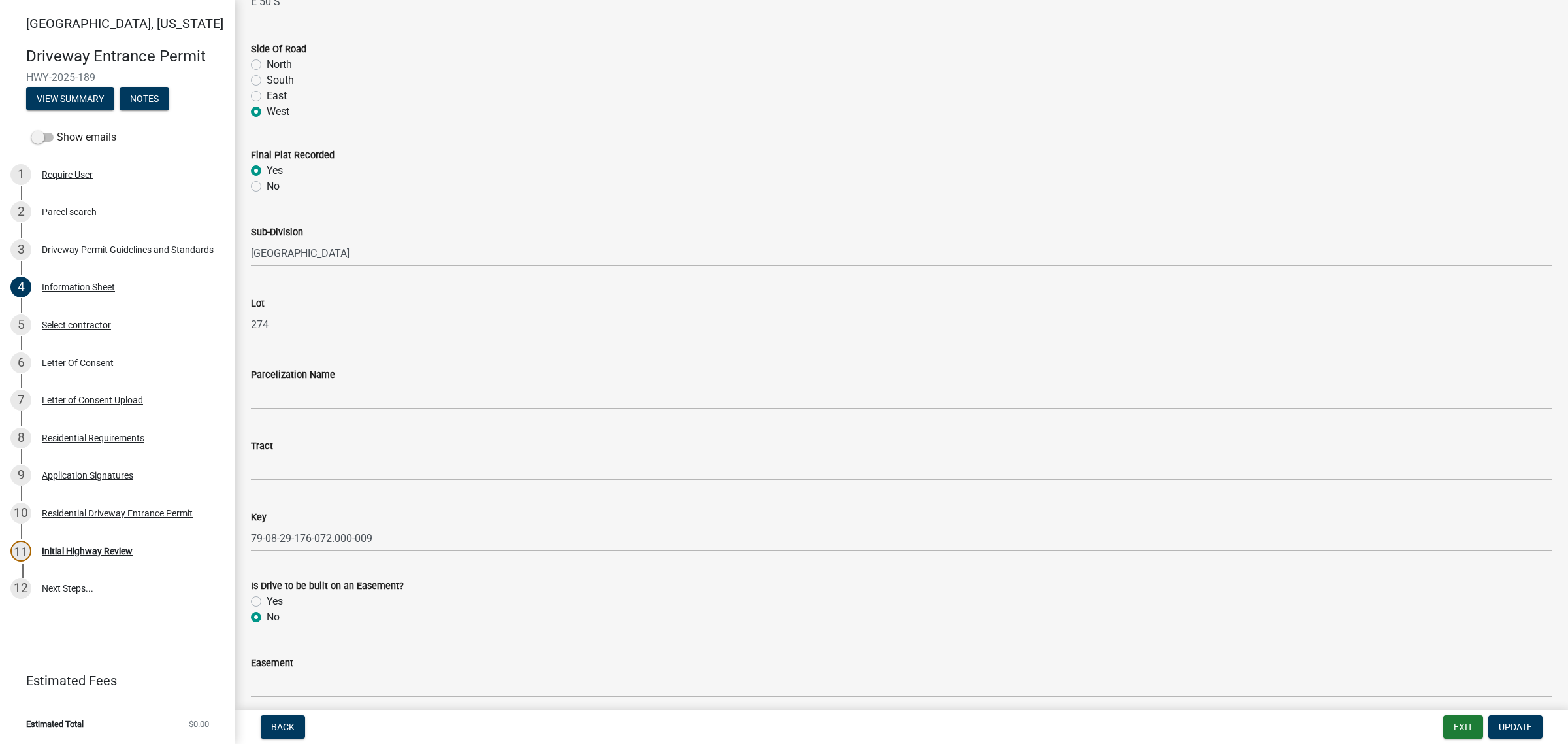
scroll to position [1797, 0]
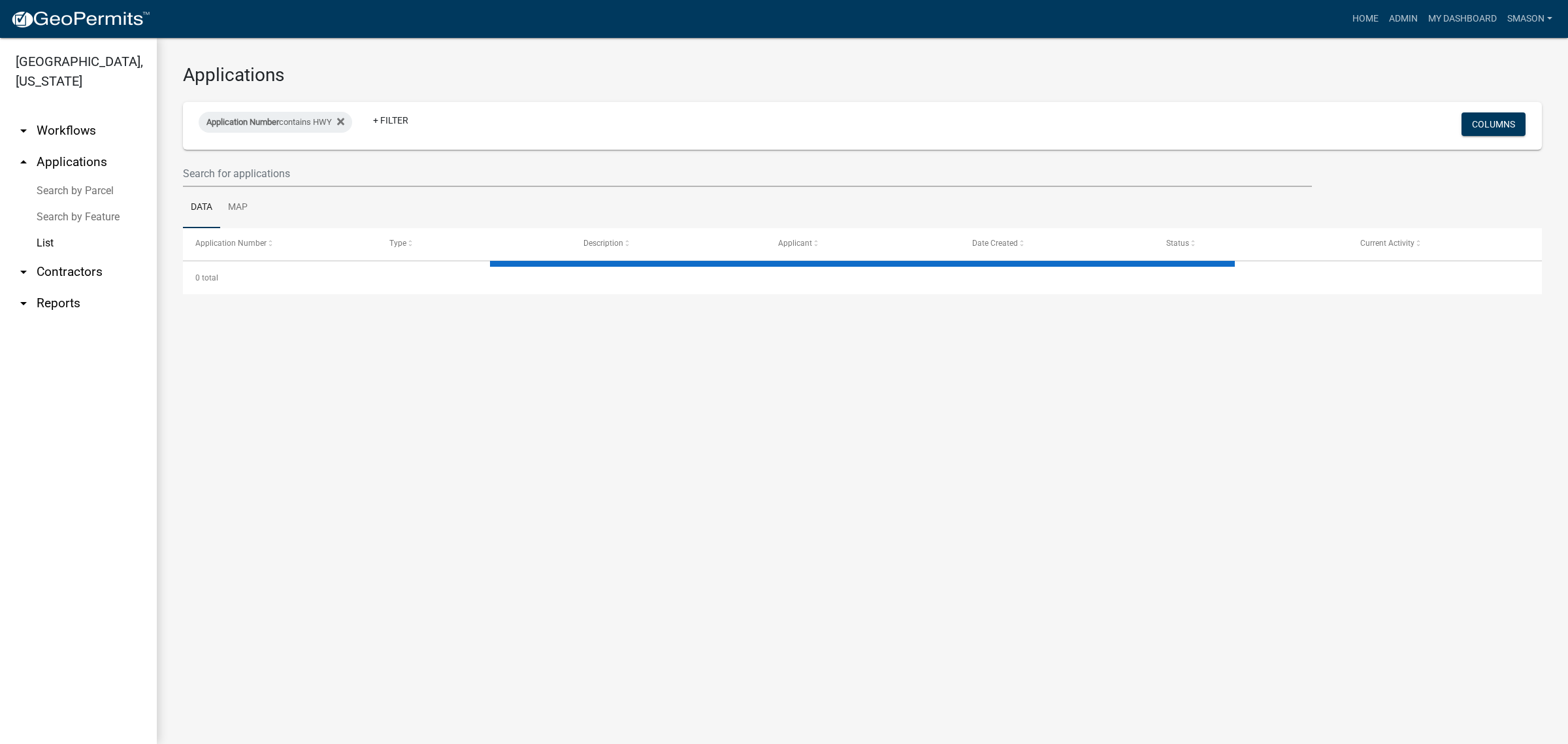
select select "3: 100"
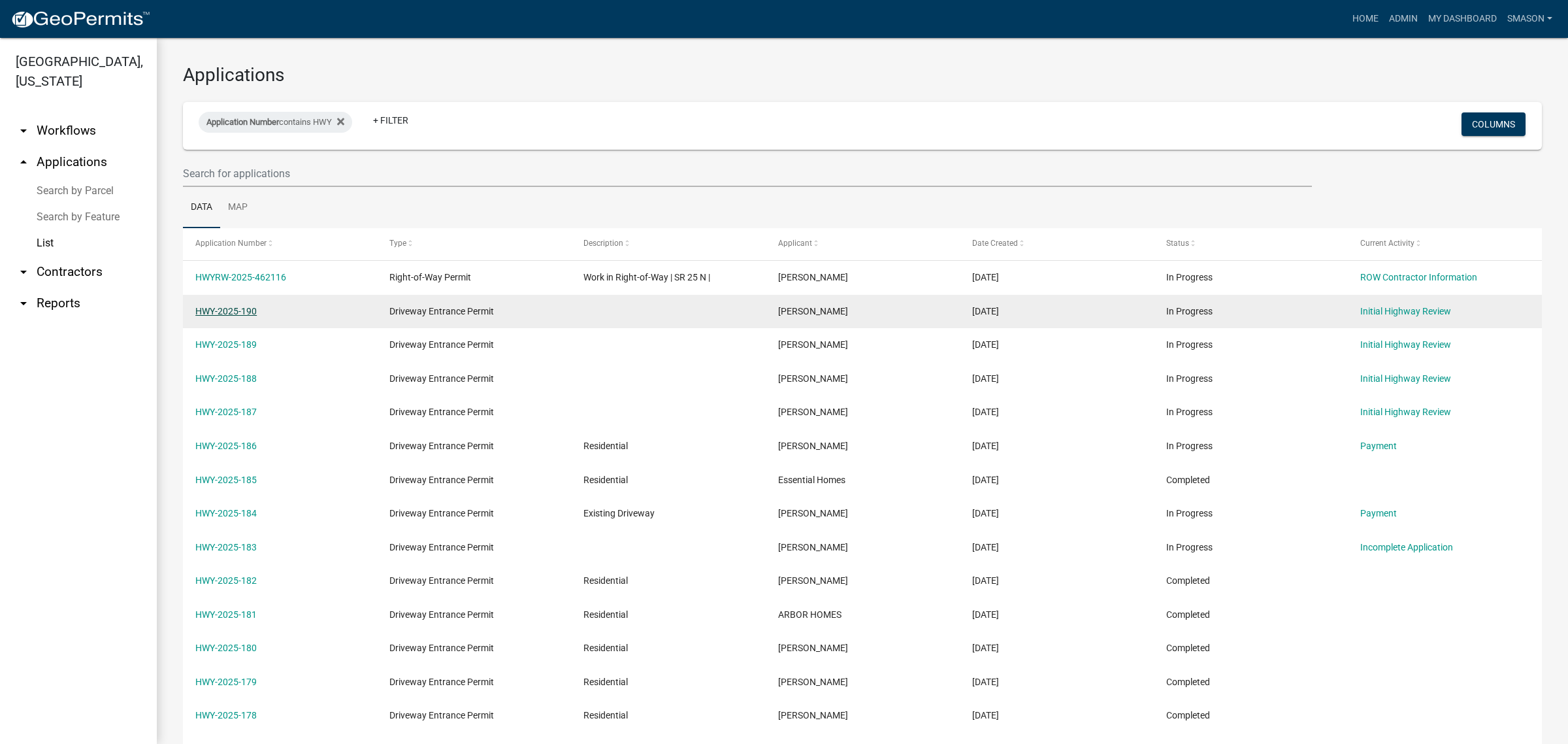
click at [229, 316] on link "HWY-2025-190" at bounding box center [226, 310] width 61 height 11
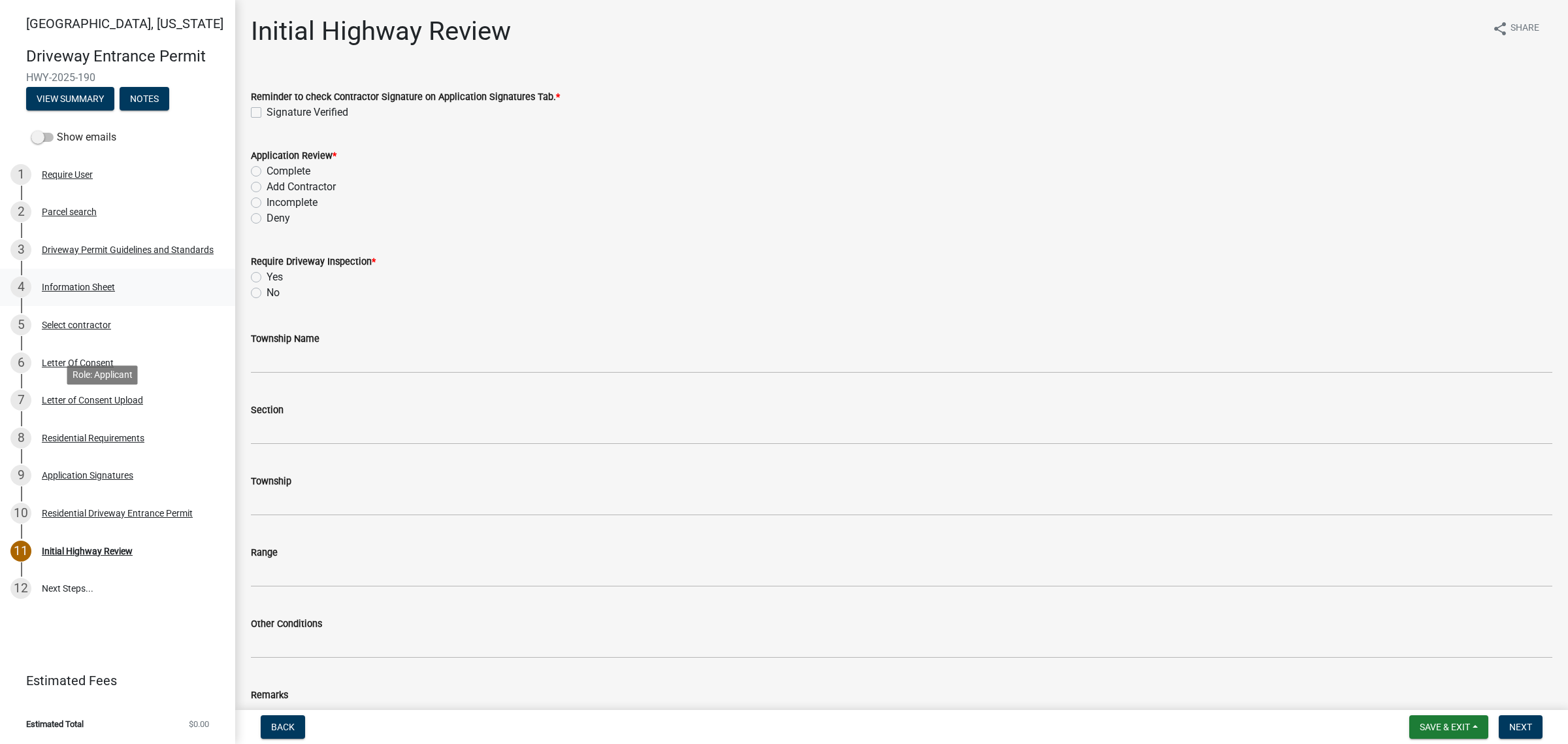
click at [81, 291] on div "Information Sheet" at bounding box center [78, 287] width 73 height 10
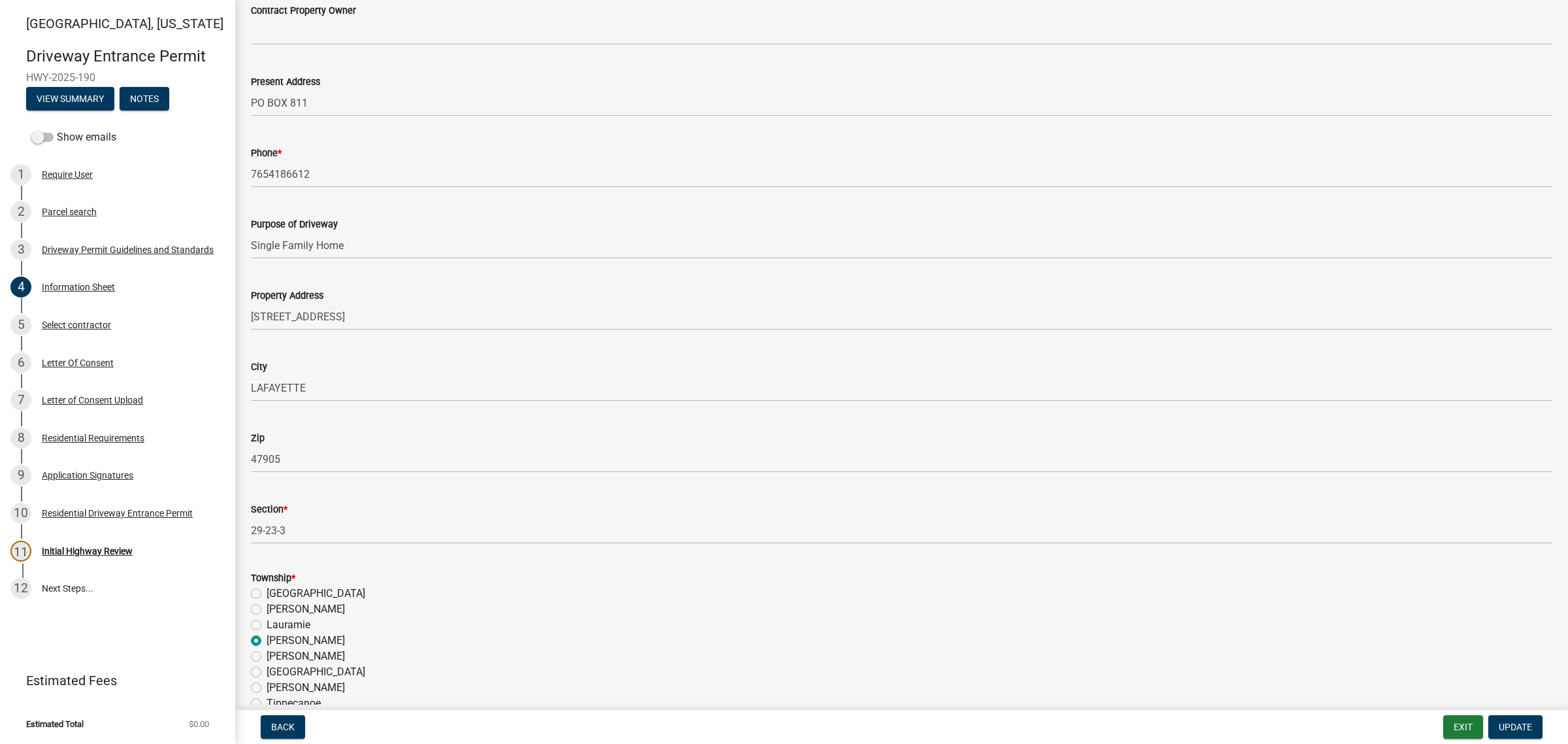
scroll to position [572, 0]
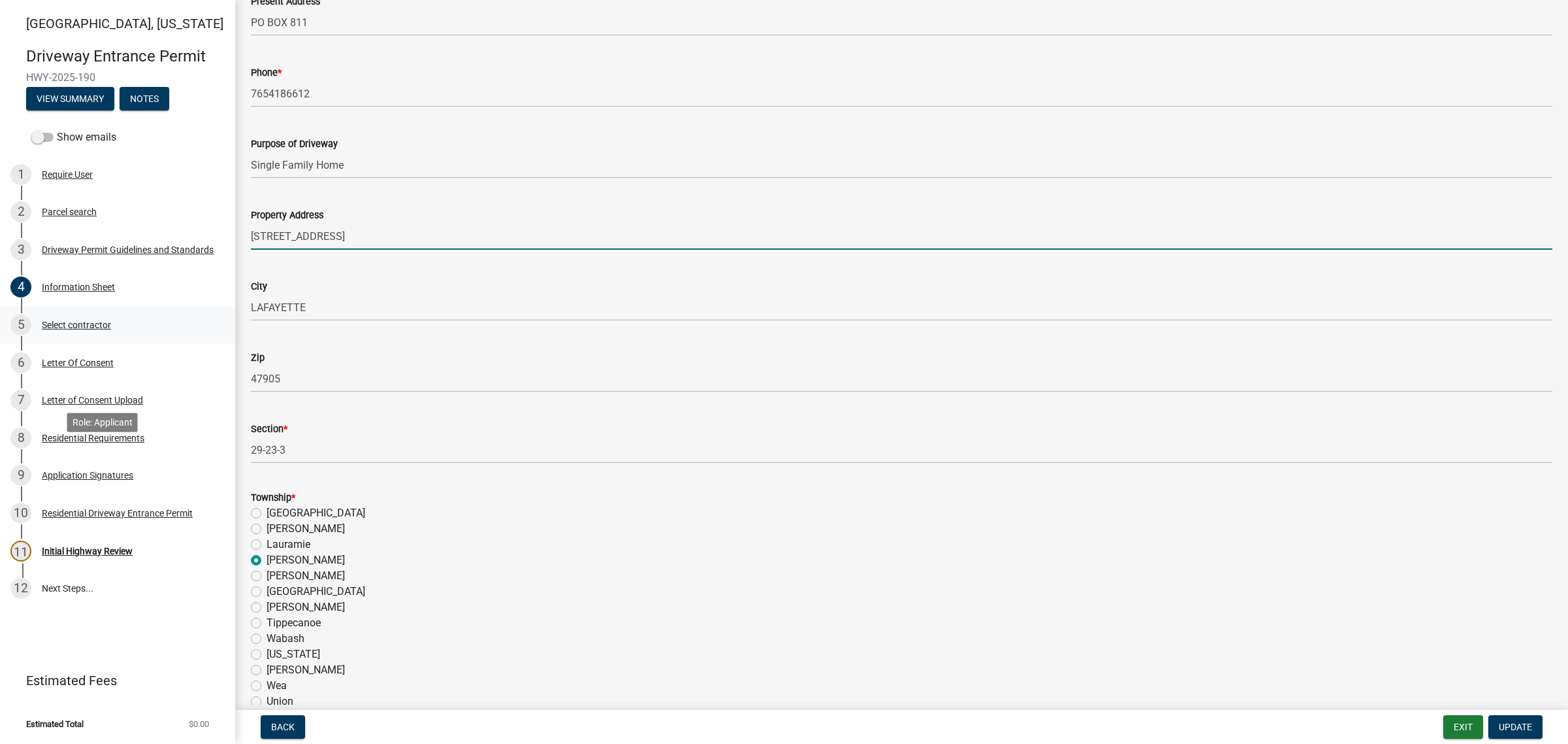
drag, startPoint x: 400, startPoint y: 433, endPoint x: 110, endPoint y: 464, distance: 291.7
click at [110, 464] on div "[GEOGRAPHIC_DATA][US_STATE] Entrance Permit HWY-2025-190 View Summary Notes Sho…" at bounding box center [784, 372] width 1568 height 744
click at [429, 250] on input "[STREET_ADDRESS]" at bounding box center [901, 237] width 1301 height 27
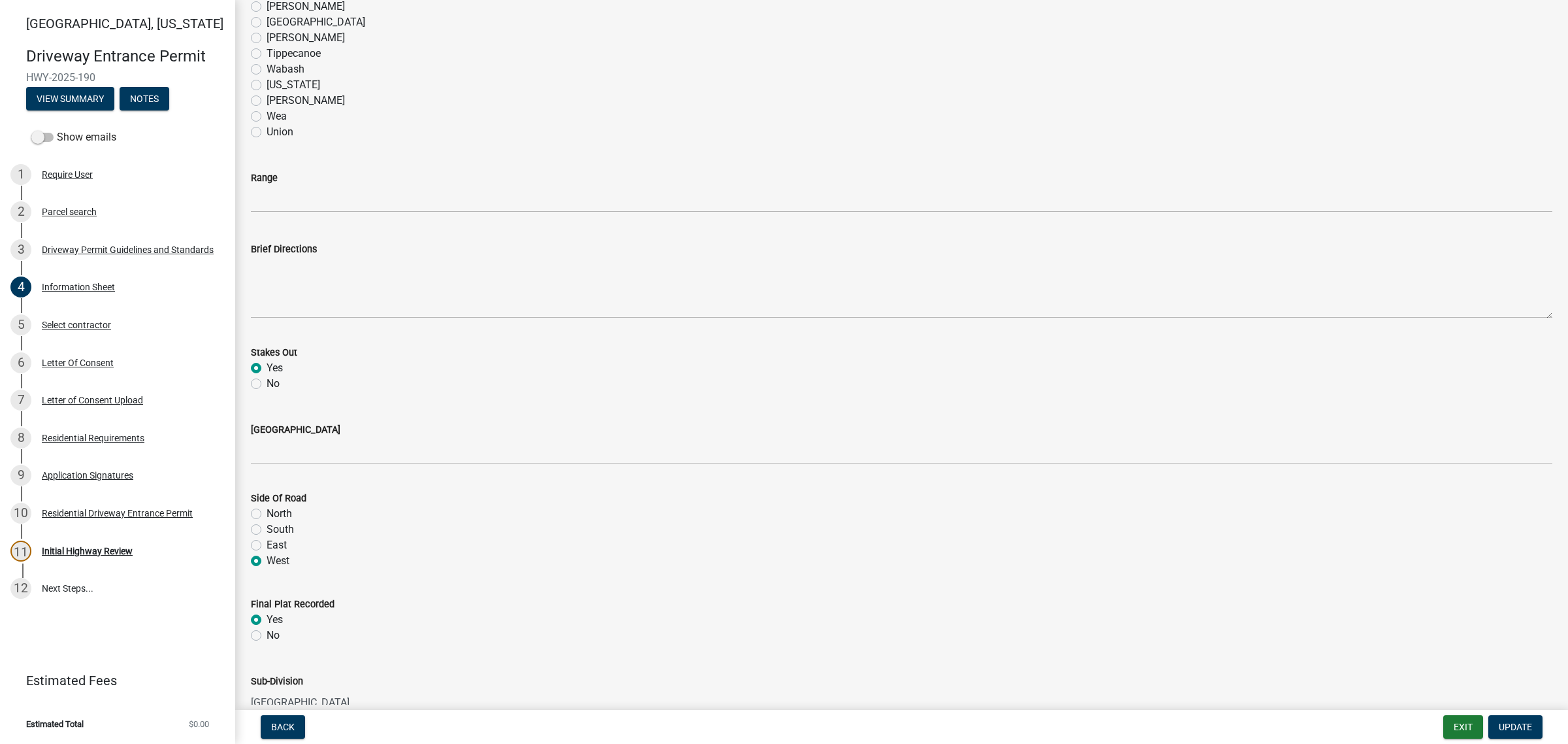
scroll to position [1226, 0]
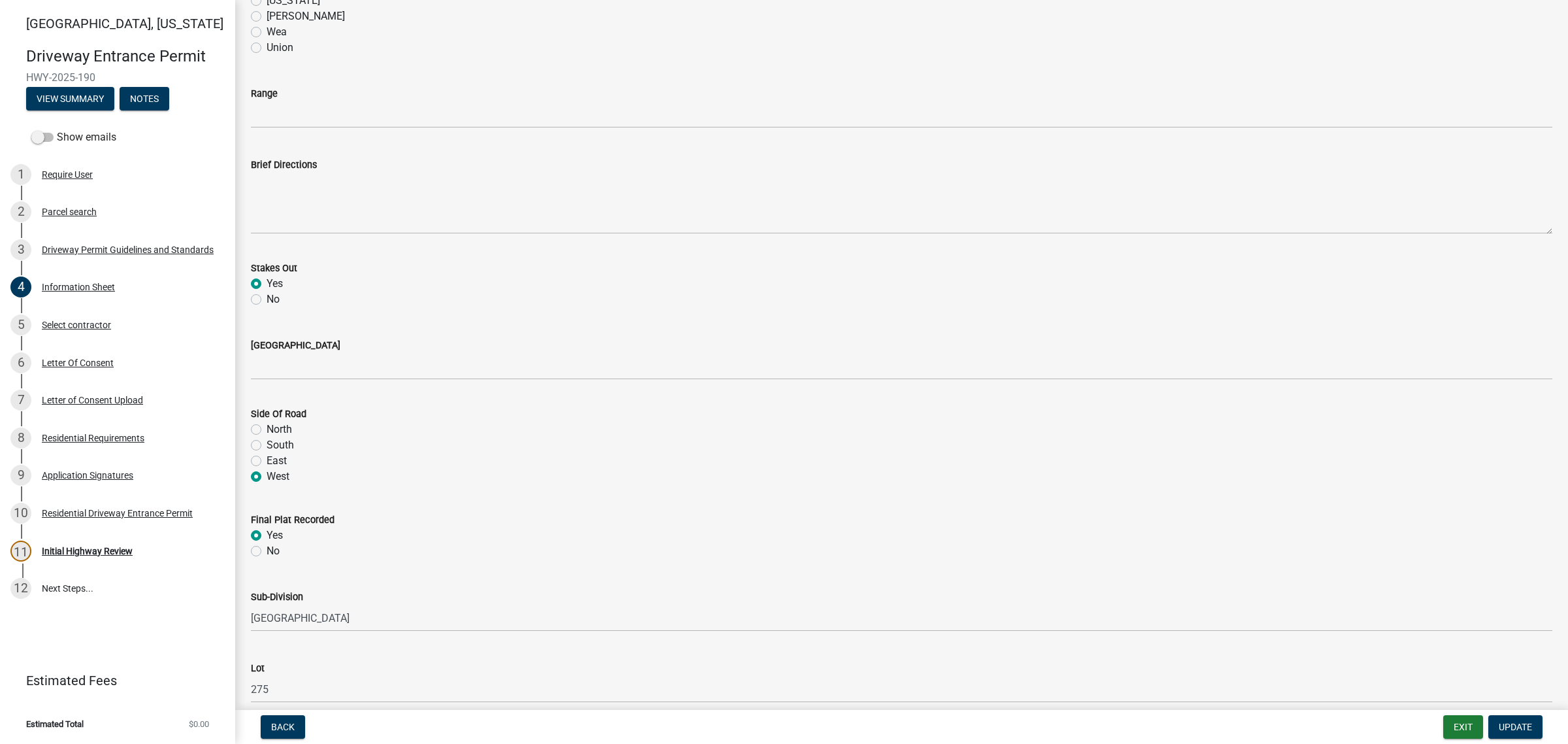
type input "[STREET_ADDRESS]"
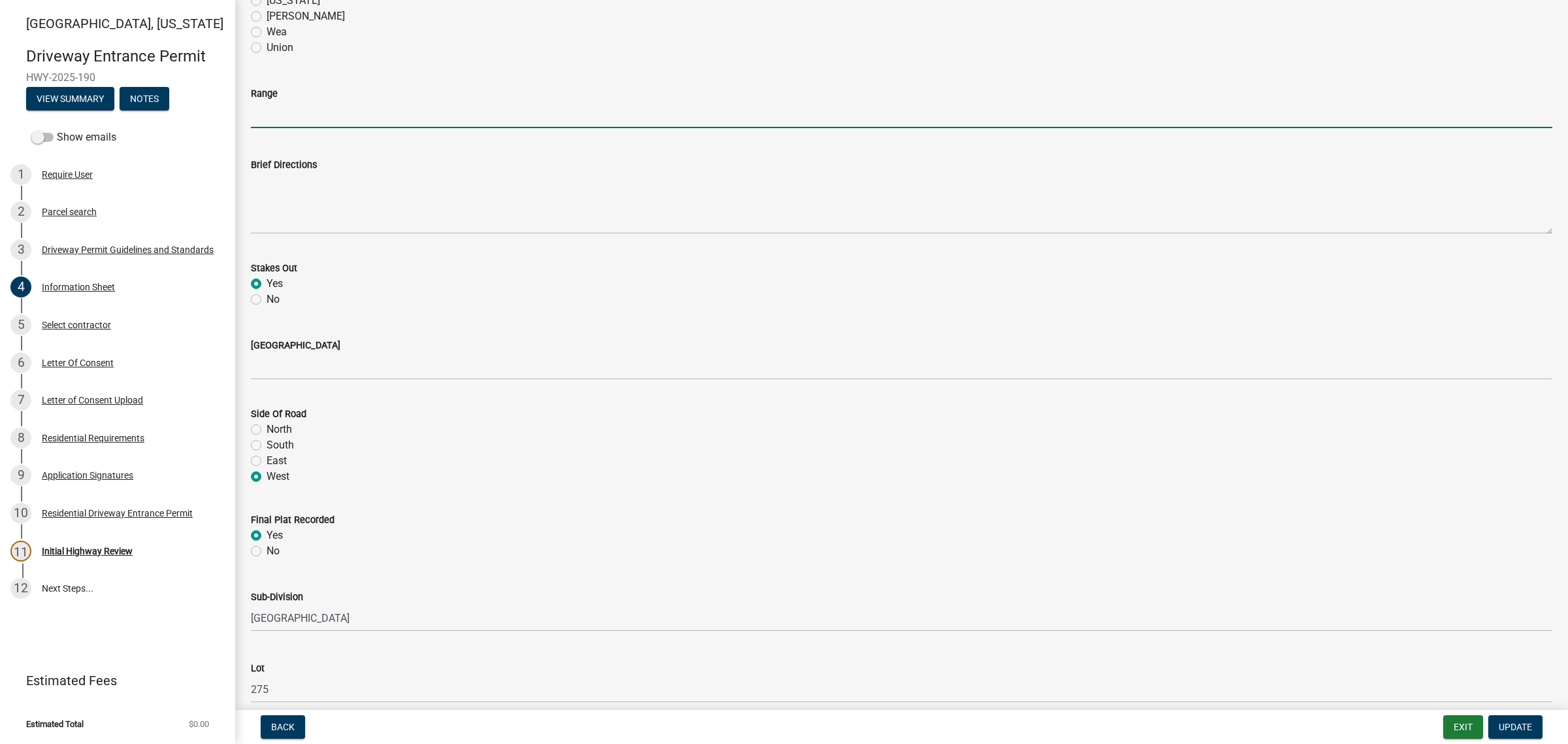
click at [268, 128] on input "Range" at bounding box center [901, 115] width 1301 height 27
type input "3"
click at [636, 24] on div "[PERSON_NAME]" at bounding box center [901, 16] width 1301 height 15
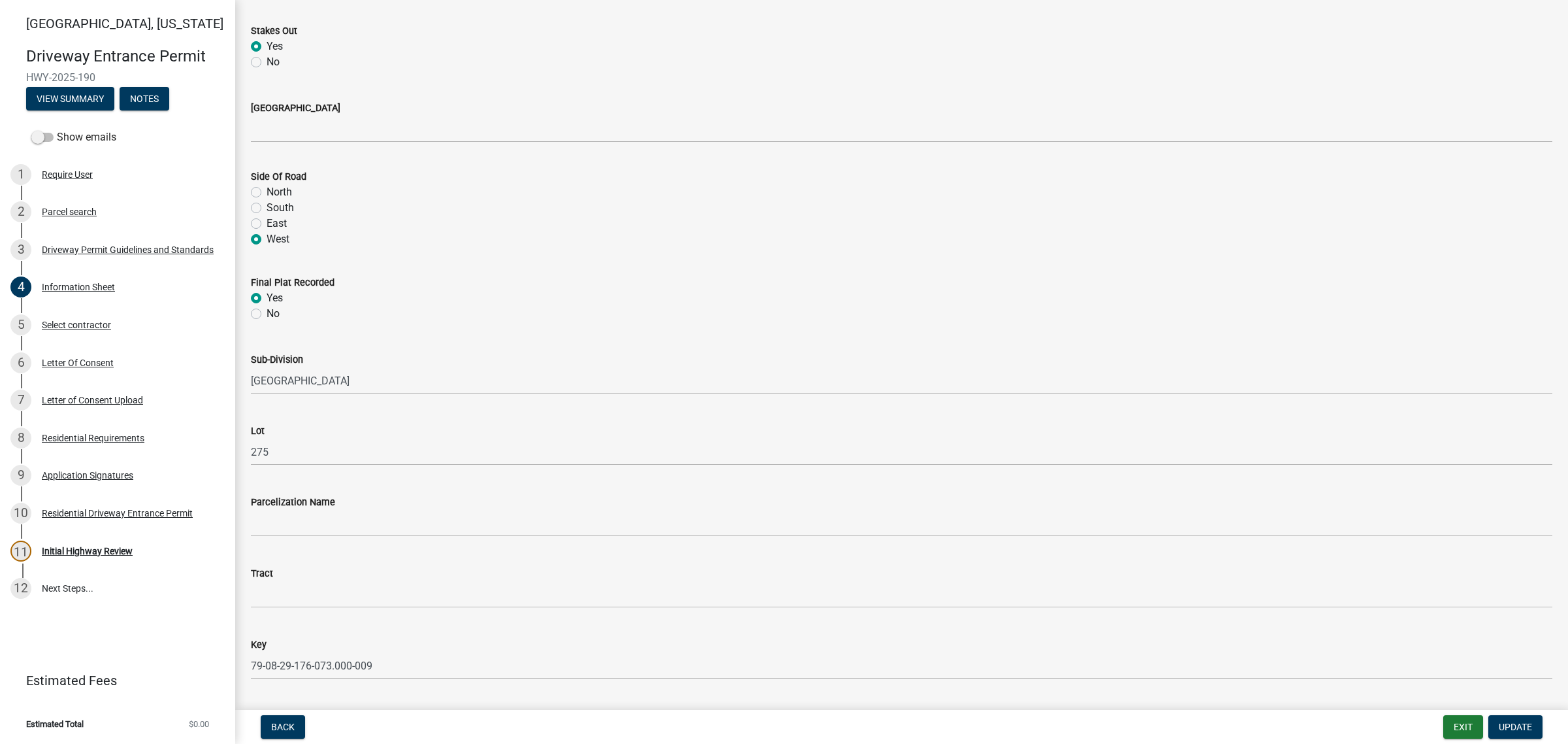
scroll to position [1470, 0]
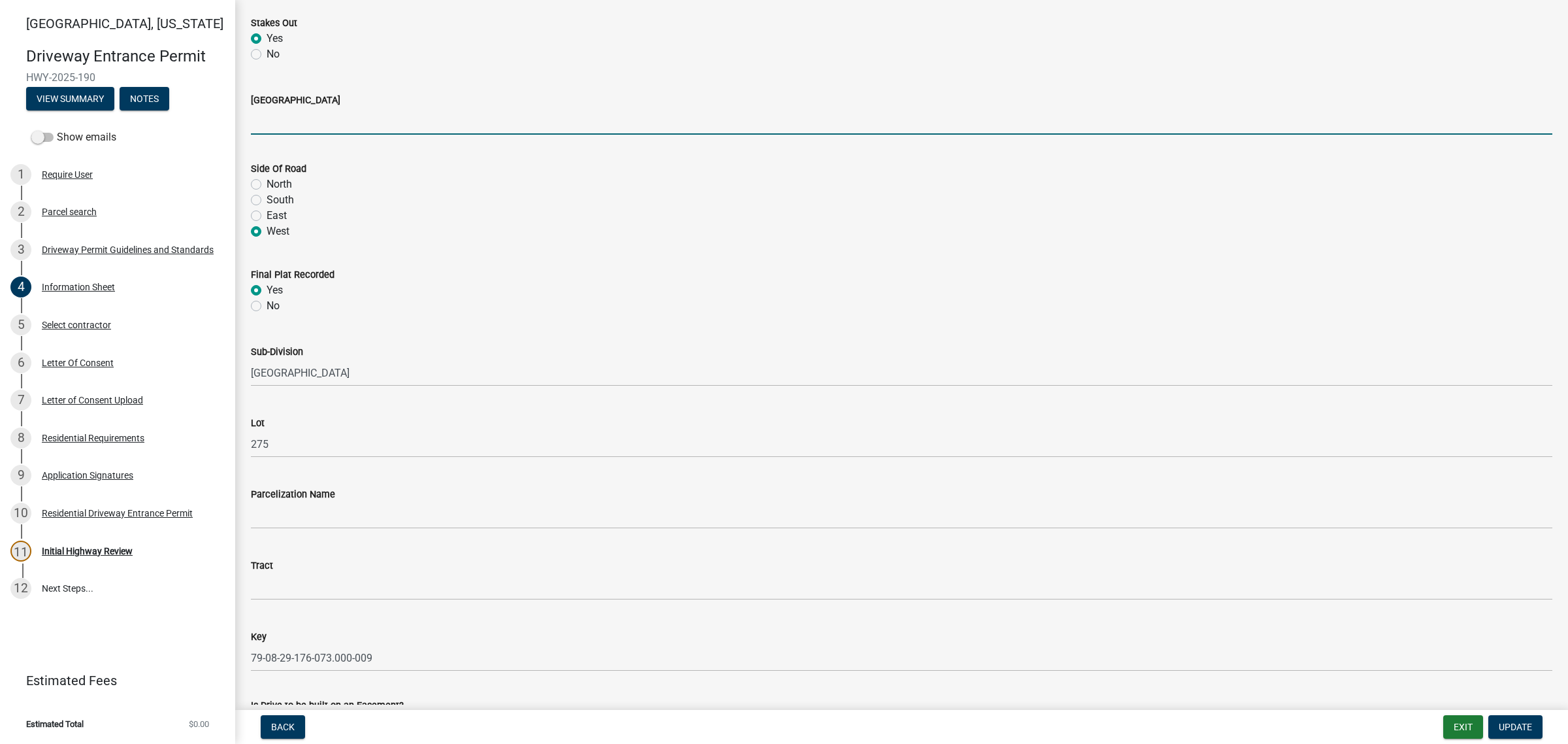
click at [291, 135] on input "[GEOGRAPHIC_DATA]" at bounding box center [901, 122] width 1301 height 27
type input "E 50 S"
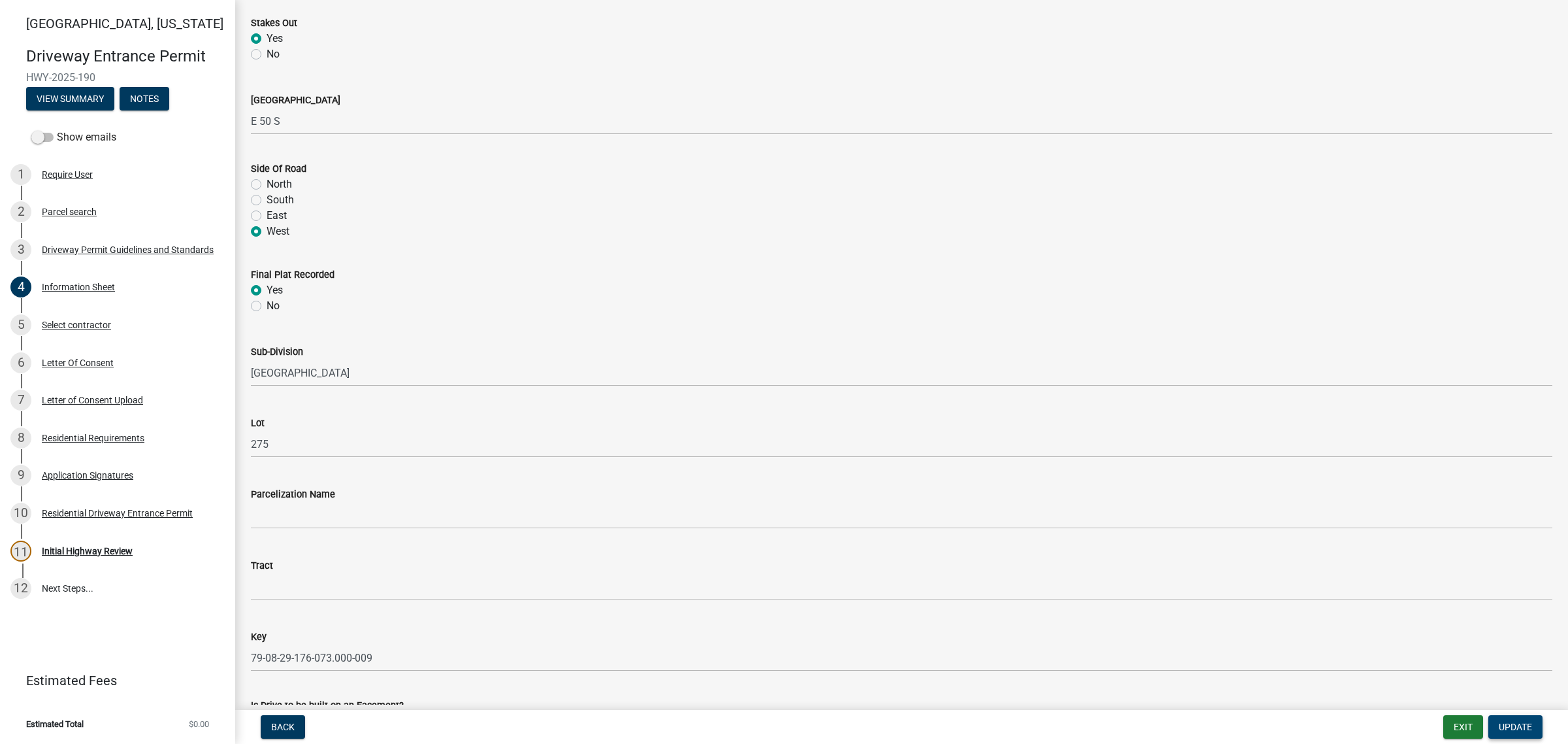
click at [954, 721] on span "Update" at bounding box center [1515, 726] width 34 height 11
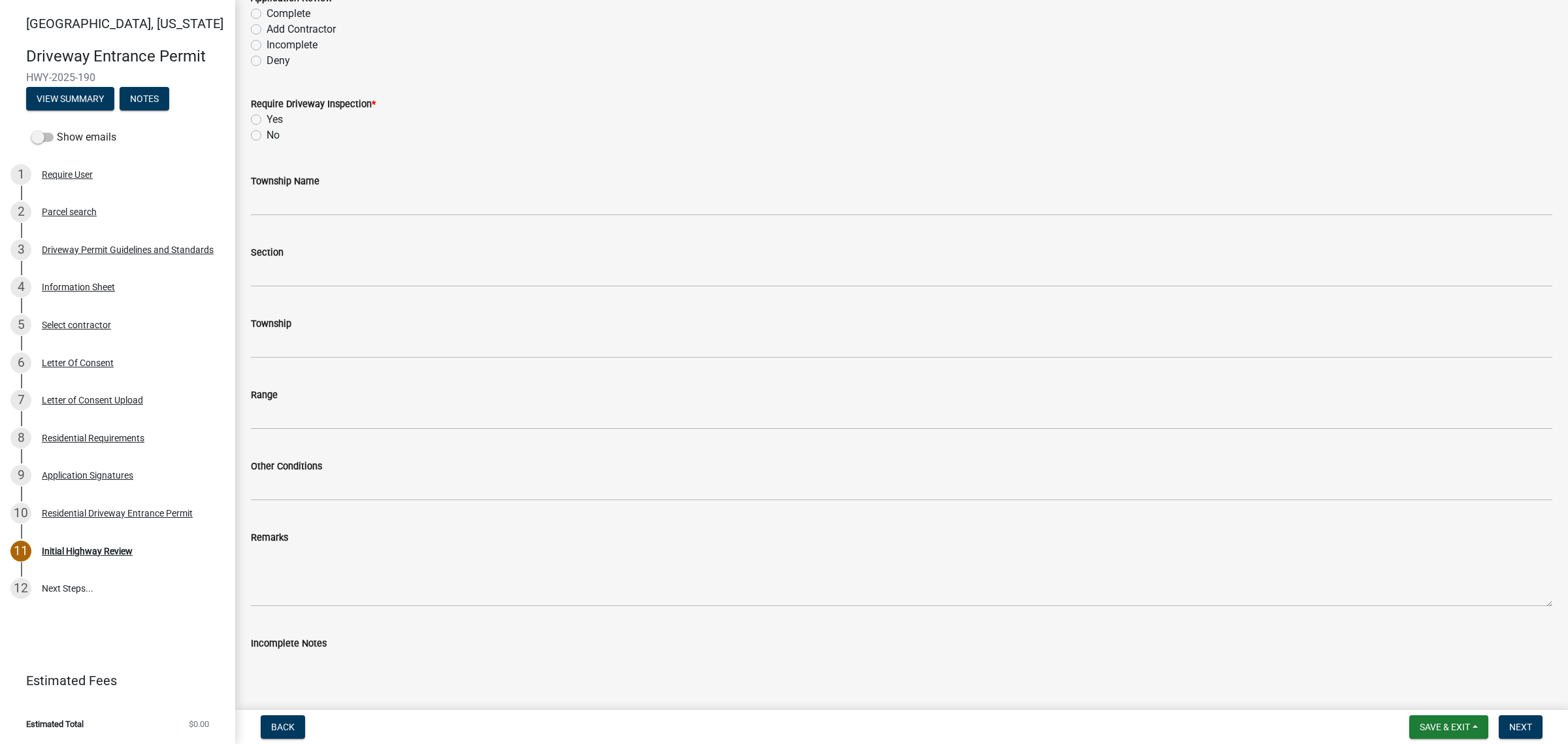
scroll to position [409, 0]
